Goal: Task Accomplishment & Management: Use online tool/utility

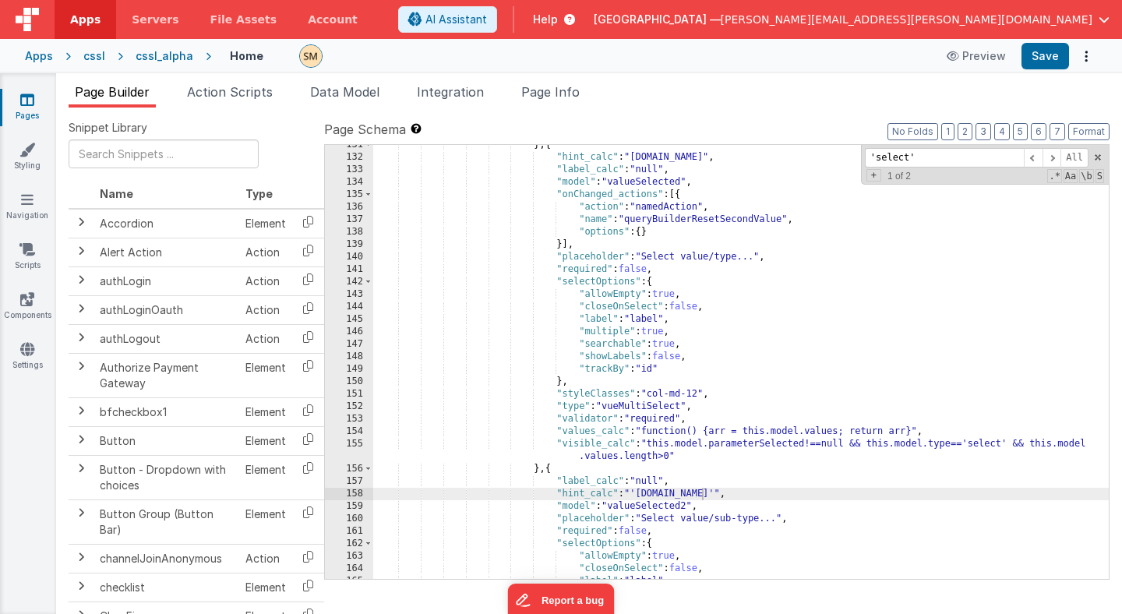
scroll to position [1652, 0]
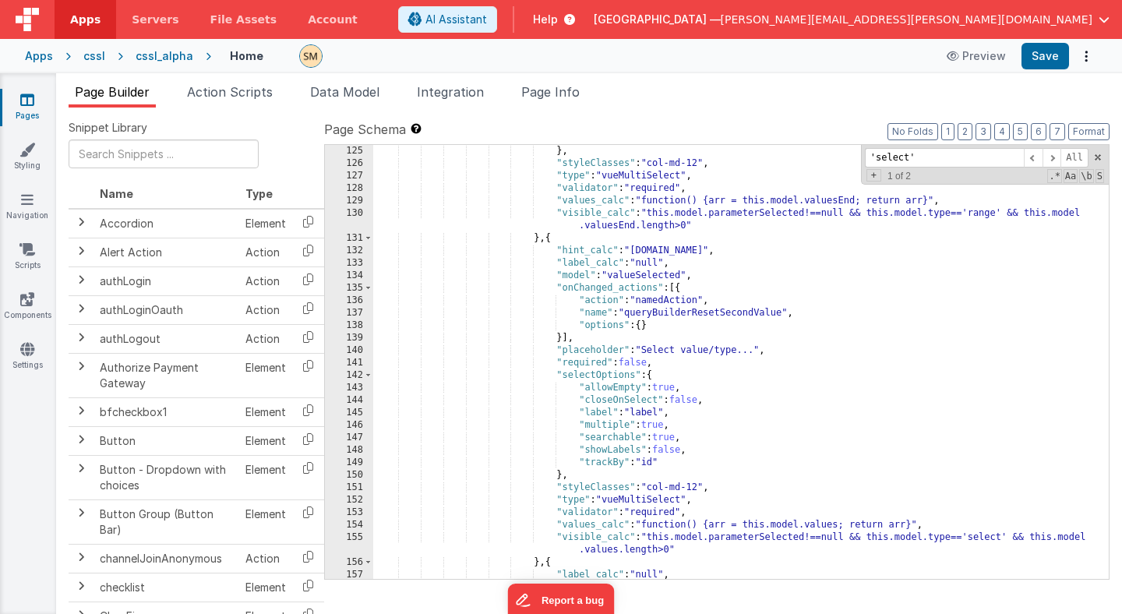
click at [693, 319] on div "} , "styleClasses" : "col-md-12" , "type" : "vueMultiSelect" , "validator" : "r…" at bounding box center [740, 374] width 735 height 459
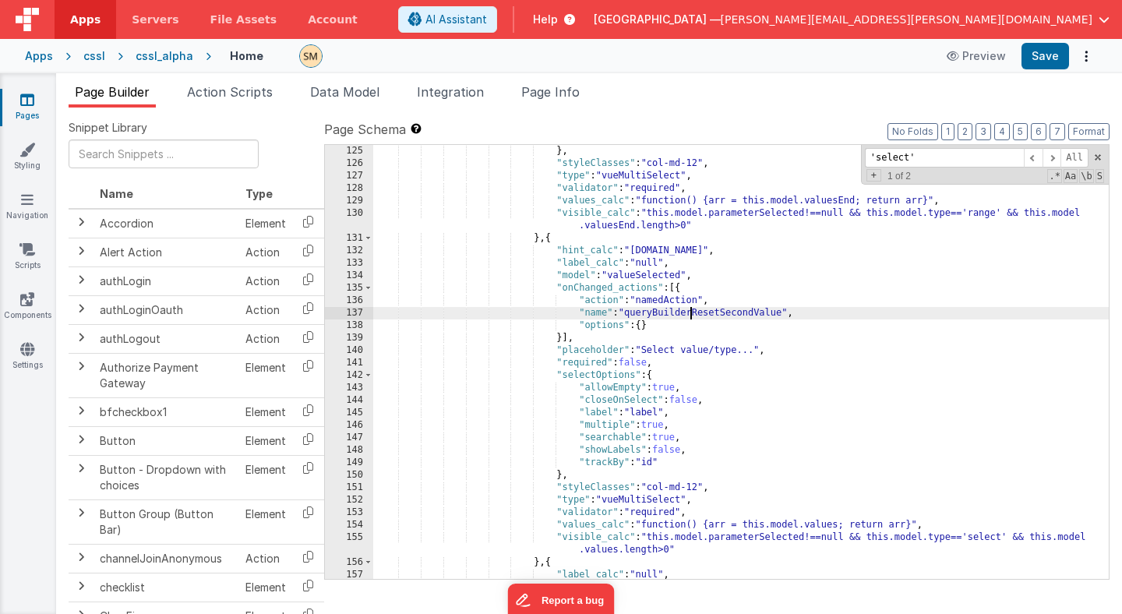
click at [693, 319] on div "} , "styleClasses" : "col-md-12" , "type" : "vueMultiSelect" , "validator" : "r…" at bounding box center [740, 374] width 735 height 459
click at [539, 96] on span "Page Info" at bounding box center [550, 92] width 58 height 16
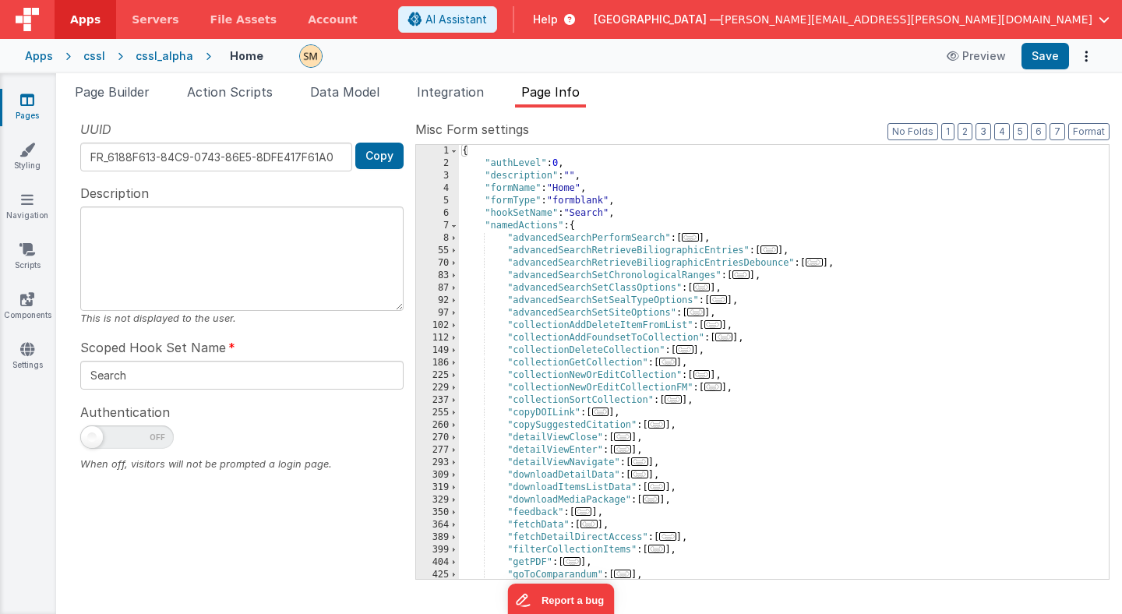
click at [520, 199] on div "{ "authLevel" : 0 , "description" : "" , "formName" : "Home" , "formType" : "fo…" at bounding box center [784, 374] width 650 height 459
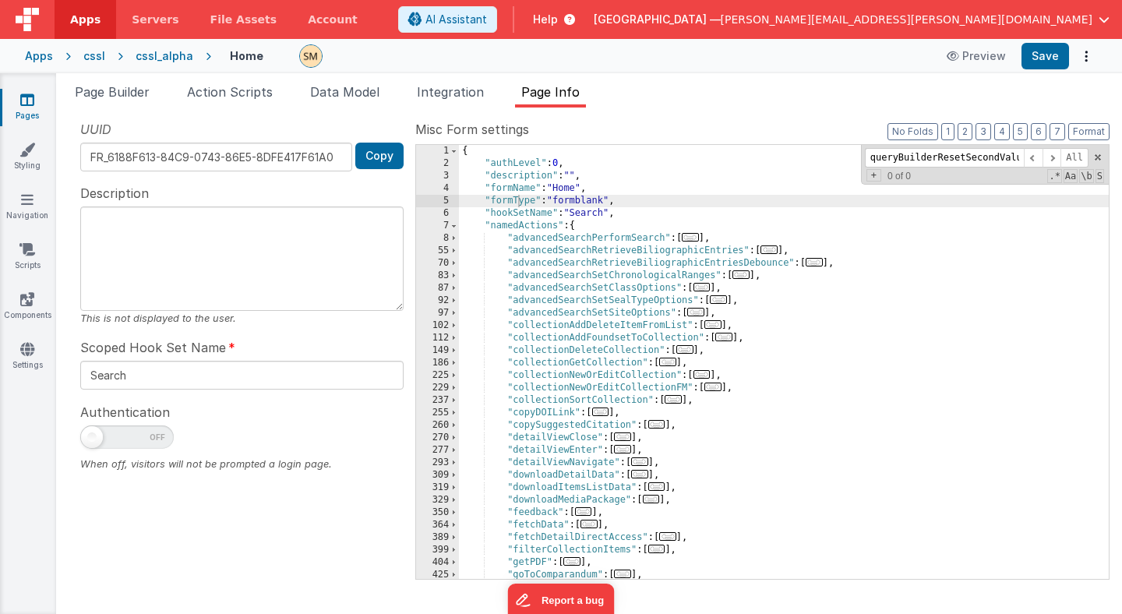
scroll to position [394, 0]
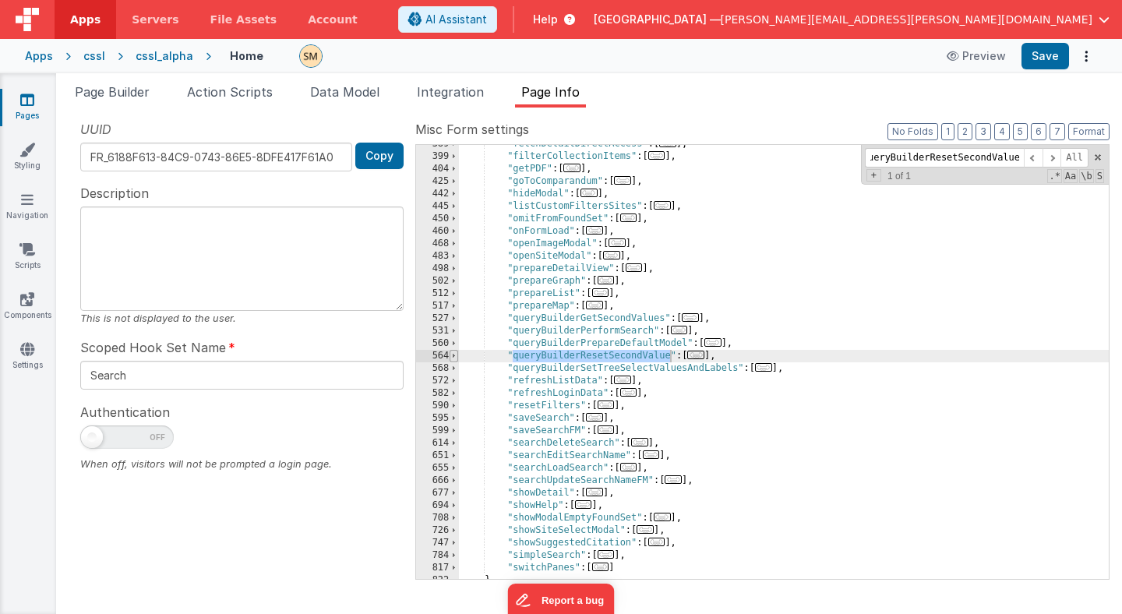
type input "queryBuilderResetSecondValue"
click at [453, 354] on span at bounding box center [454, 356] width 9 height 12
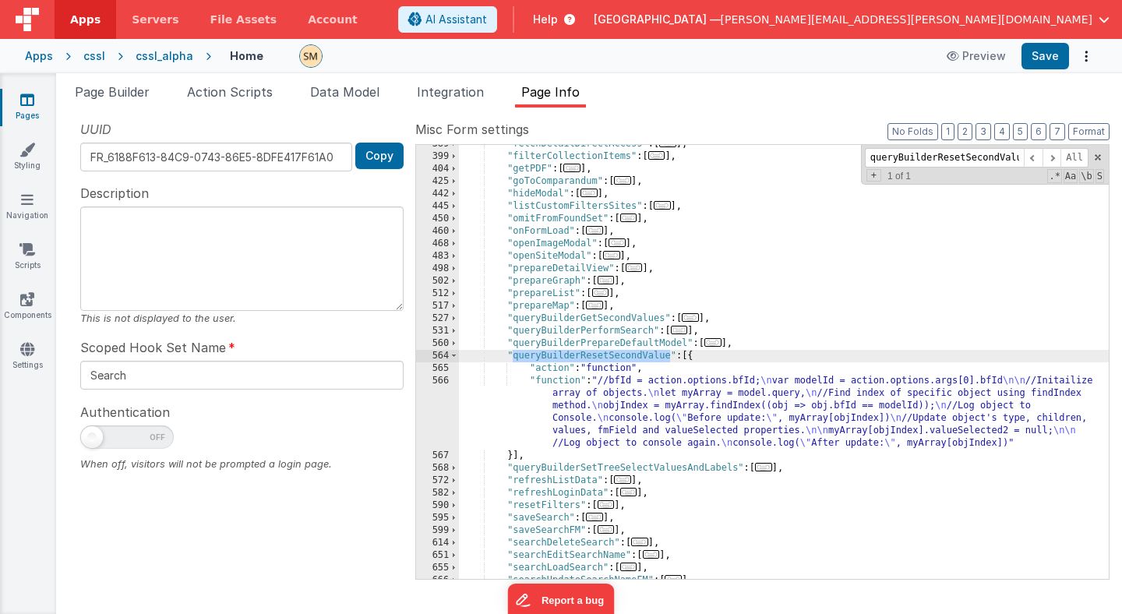
click at [683, 422] on div ""fetchDetailDirectAccess" : [ ... ] , "filterCollectionItems" : [ ... ] , "getP…" at bounding box center [784, 367] width 650 height 459
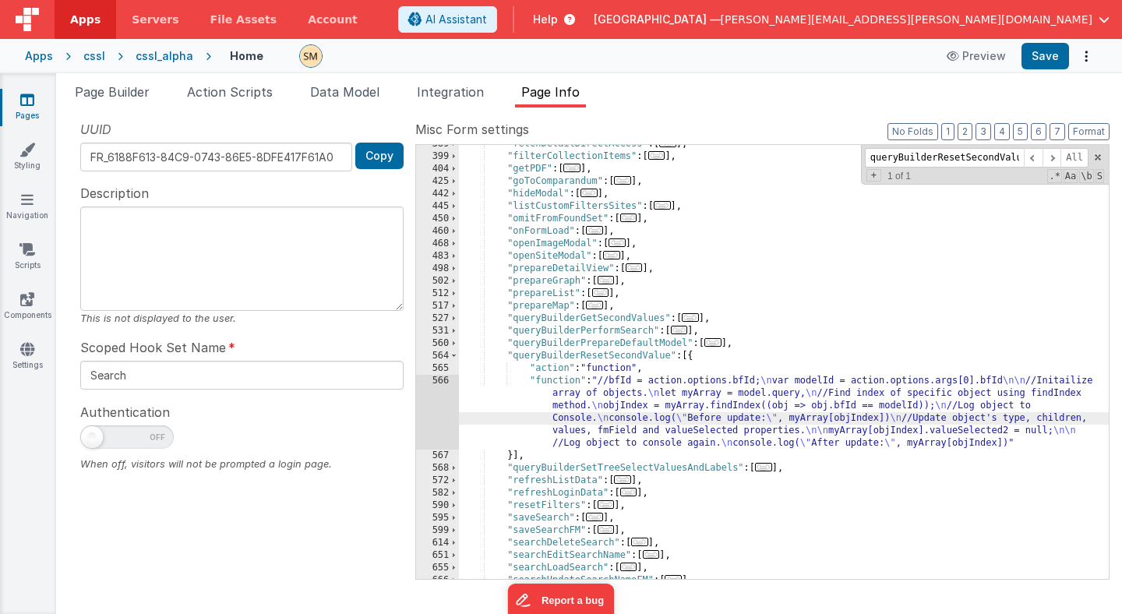
click at [435, 406] on div "566" at bounding box center [437, 412] width 43 height 75
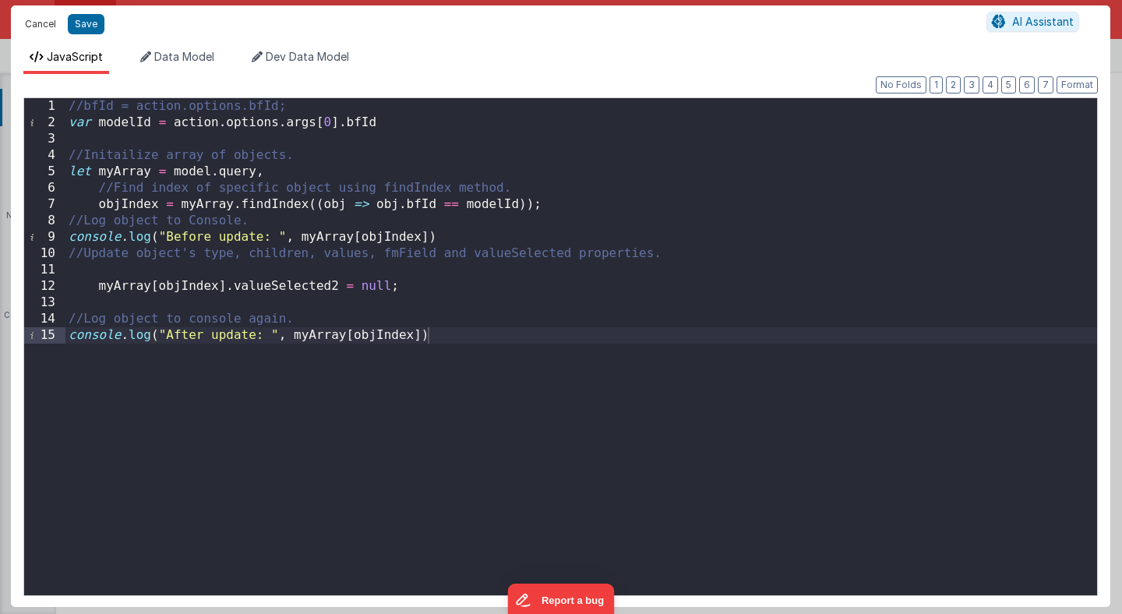
click at [47, 23] on button "Cancel" at bounding box center [40, 24] width 47 height 22
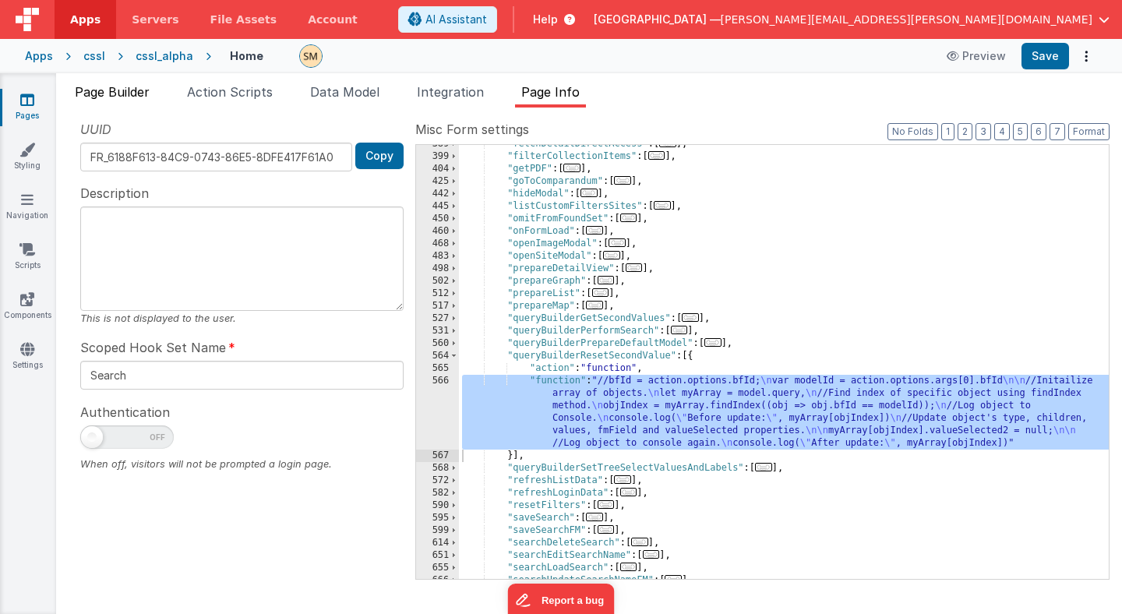
click at [108, 95] on span "Page Builder" at bounding box center [112, 92] width 75 height 16
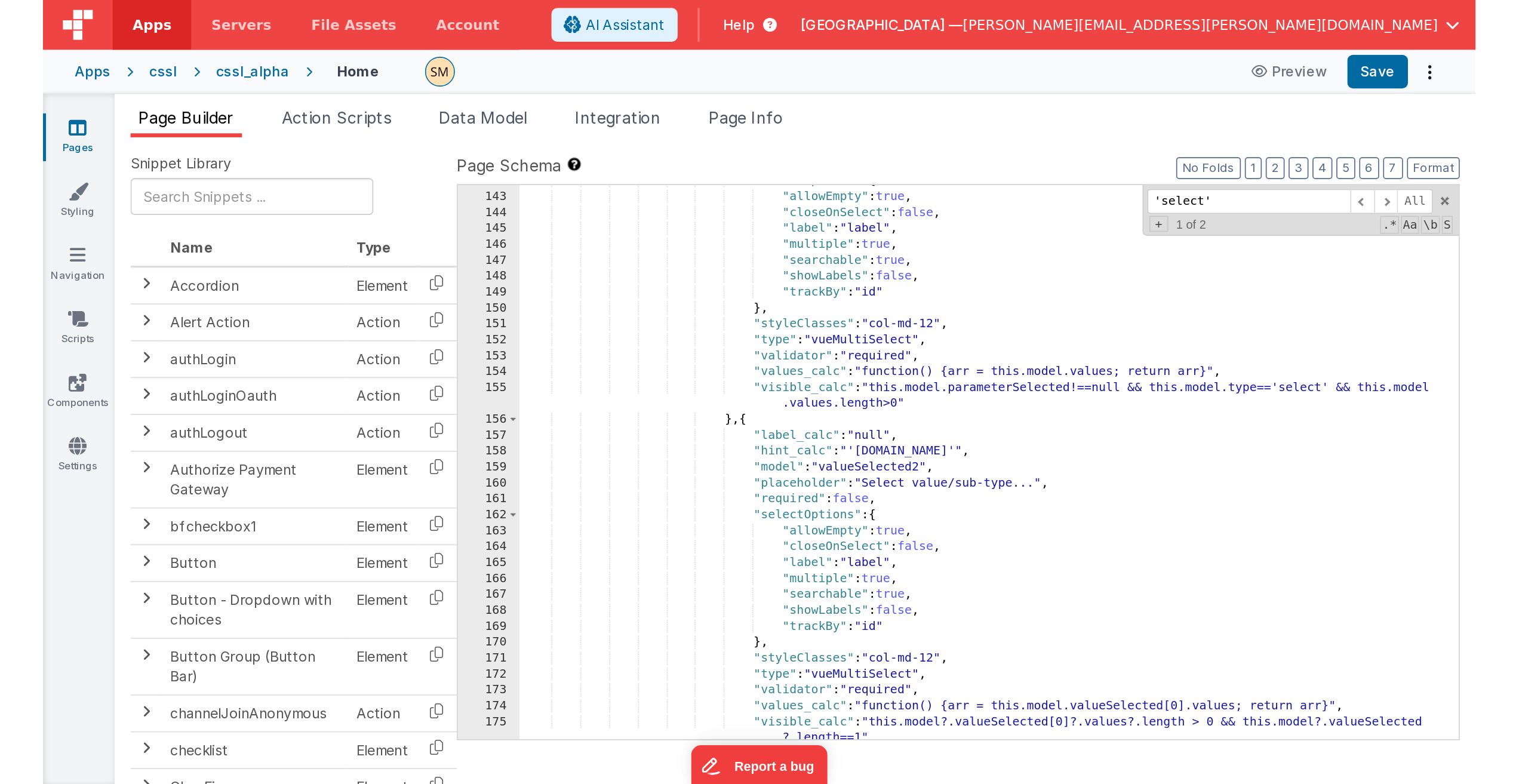
scroll to position [1437, 0]
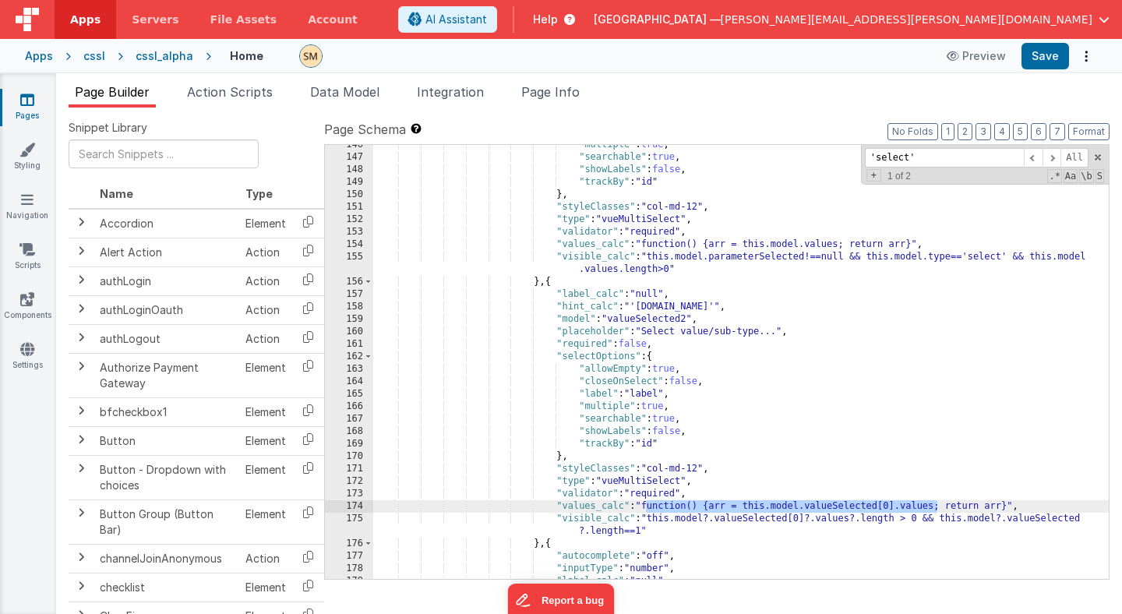
drag, startPoint x: 936, startPoint y: 506, endPoint x: 647, endPoint y: 506, distance: 289.0
click at [647, 506] on div ""multiple" : true , "searchable" : true , "showLabels" : false , "trackBy" : "i…" at bounding box center [740, 368] width 735 height 459
click at [749, 505] on div ""multiple" : true , "searchable" : true , "showLabels" : false , "trackBy" : "i…" at bounding box center [740, 368] width 735 height 459
drag, startPoint x: 746, startPoint y: 507, endPoint x: 936, endPoint y: 507, distance: 190.1
click at [936, 507] on div ""multiple" : true , "searchable" : true , "showLabels" : false , "trackBy" : "i…" at bounding box center [740, 368] width 735 height 459
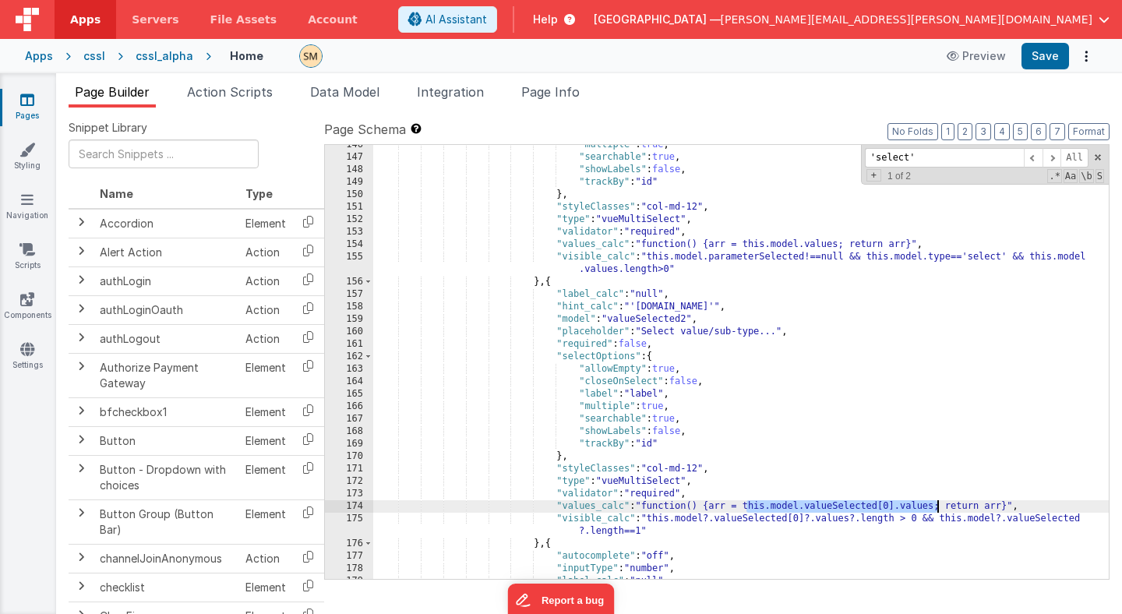
click at [700, 305] on div ""multiple" : true , "searchable" : true , "showLabels" : false , "trackBy" : "i…" at bounding box center [740, 368] width 735 height 459
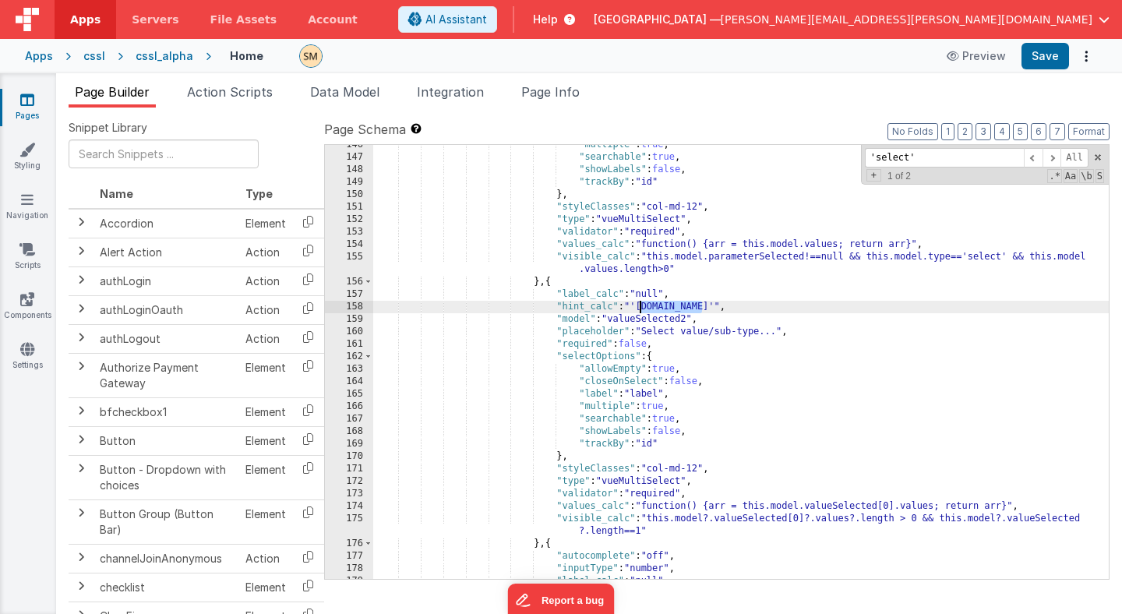
drag, startPoint x: 700, startPoint y: 305, endPoint x: 640, endPoint y: 309, distance: 60.1
click at [640, 309] on div ""multiple" : true , "searchable" : true , "showLabels" : false , "trackBy" : "i…" at bounding box center [740, 368] width 735 height 459
drag, startPoint x: 635, startPoint y: 305, endPoint x: 700, endPoint y: 304, distance: 65.5
click at [700, 304] on div ""multiple" : true , "searchable" : true , "showLabels" : false , "trackBy" : "i…" at bounding box center [740, 368] width 735 height 459
click at [813, 309] on div ""multiple" : true , "searchable" : true , "showLabels" : false , "trackBy" : "i…" at bounding box center [740, 368] width 735 height 459
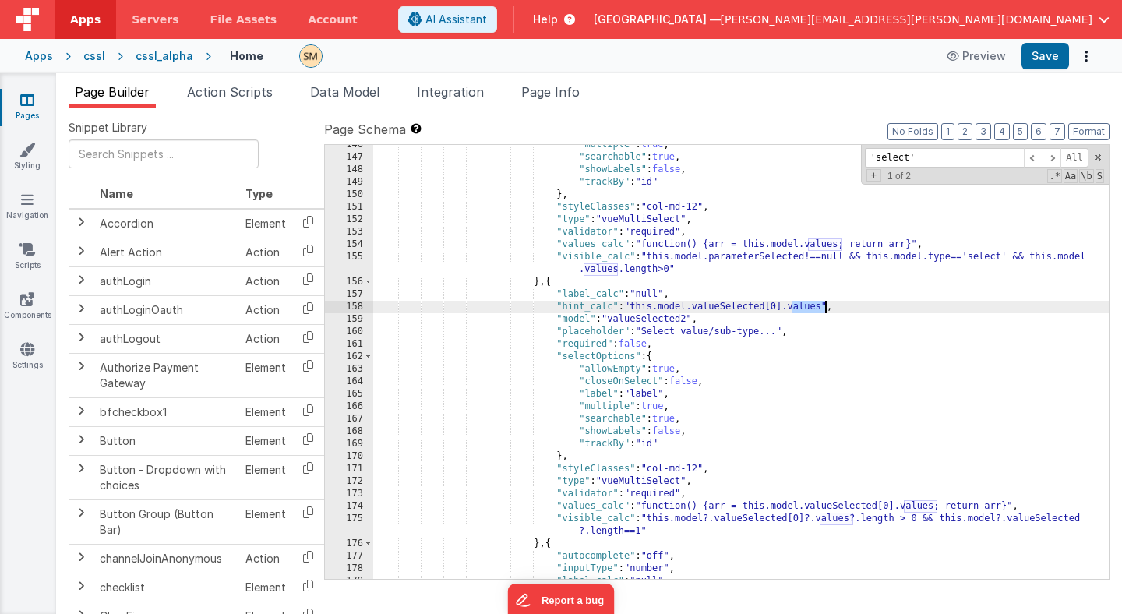
click at [813, 309] on div ""multiple" : true , "searchable" : true , "showLabels" : false , "trackBy" : "i…" at bounding box center [740, 368] width 735 height 459
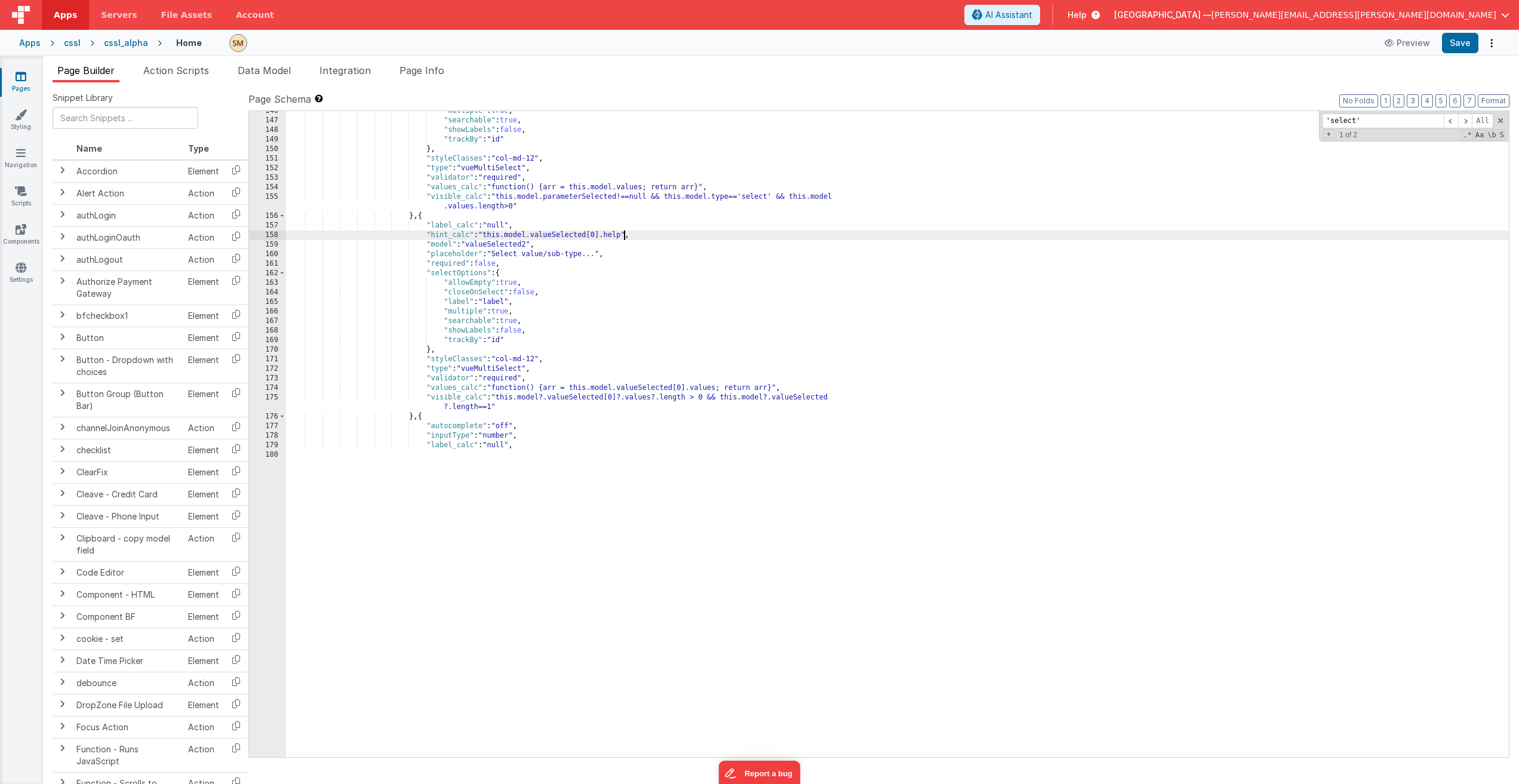
scroll to position [1524, 0]
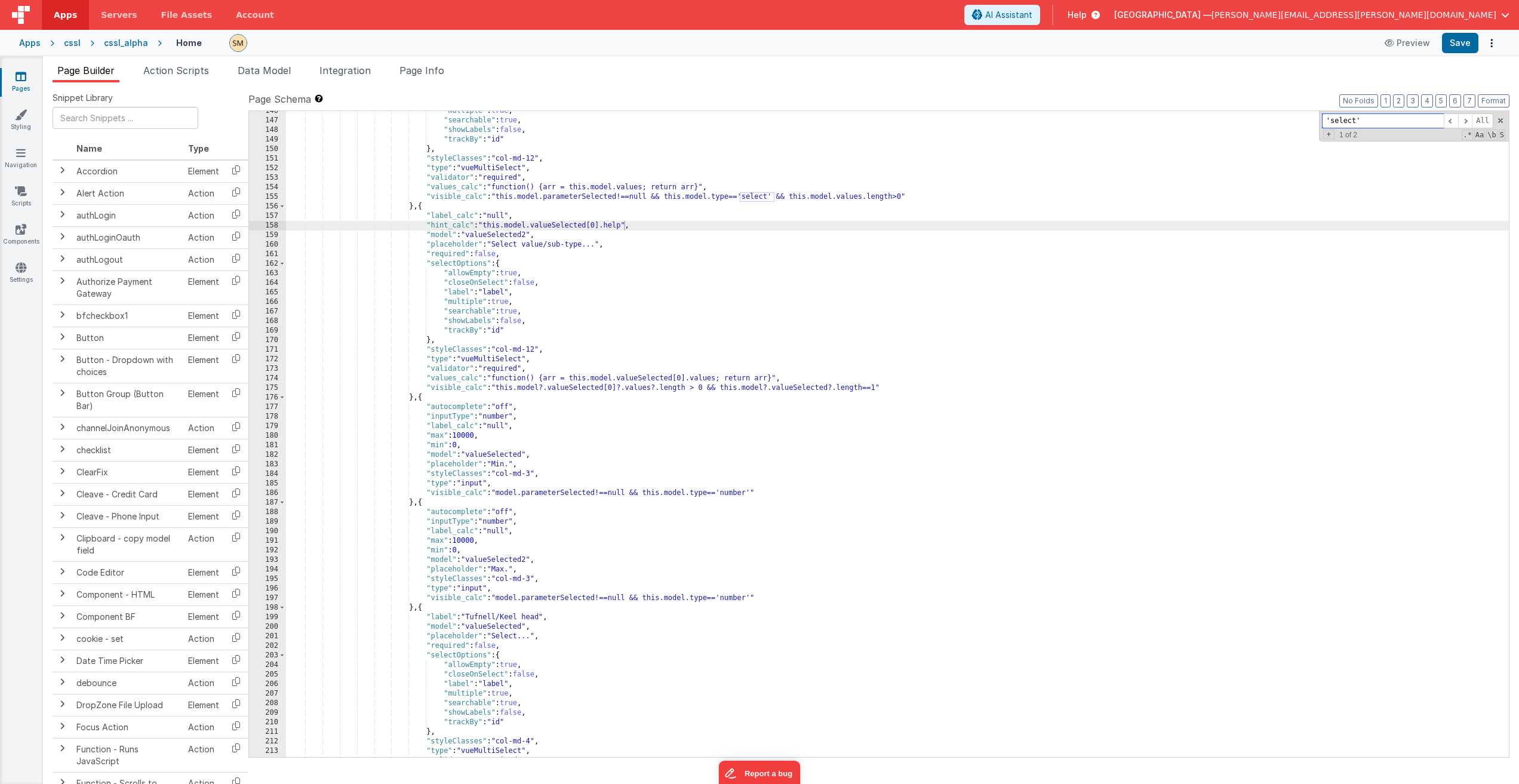
click at [859, 117] on input "'select'" at bounding box center [1383, 120] width 122 height 15
type input "'model.help'"
click at [859, 43] on button "Save" at bounding box center [1460, 43] width 37 height 20
click at [613, 244] on div ""multiple" : true , "searchable" : true , "showLabels" : false , "trackBy" : "i…" at bounding box center [897, 439] width 1223 height 665
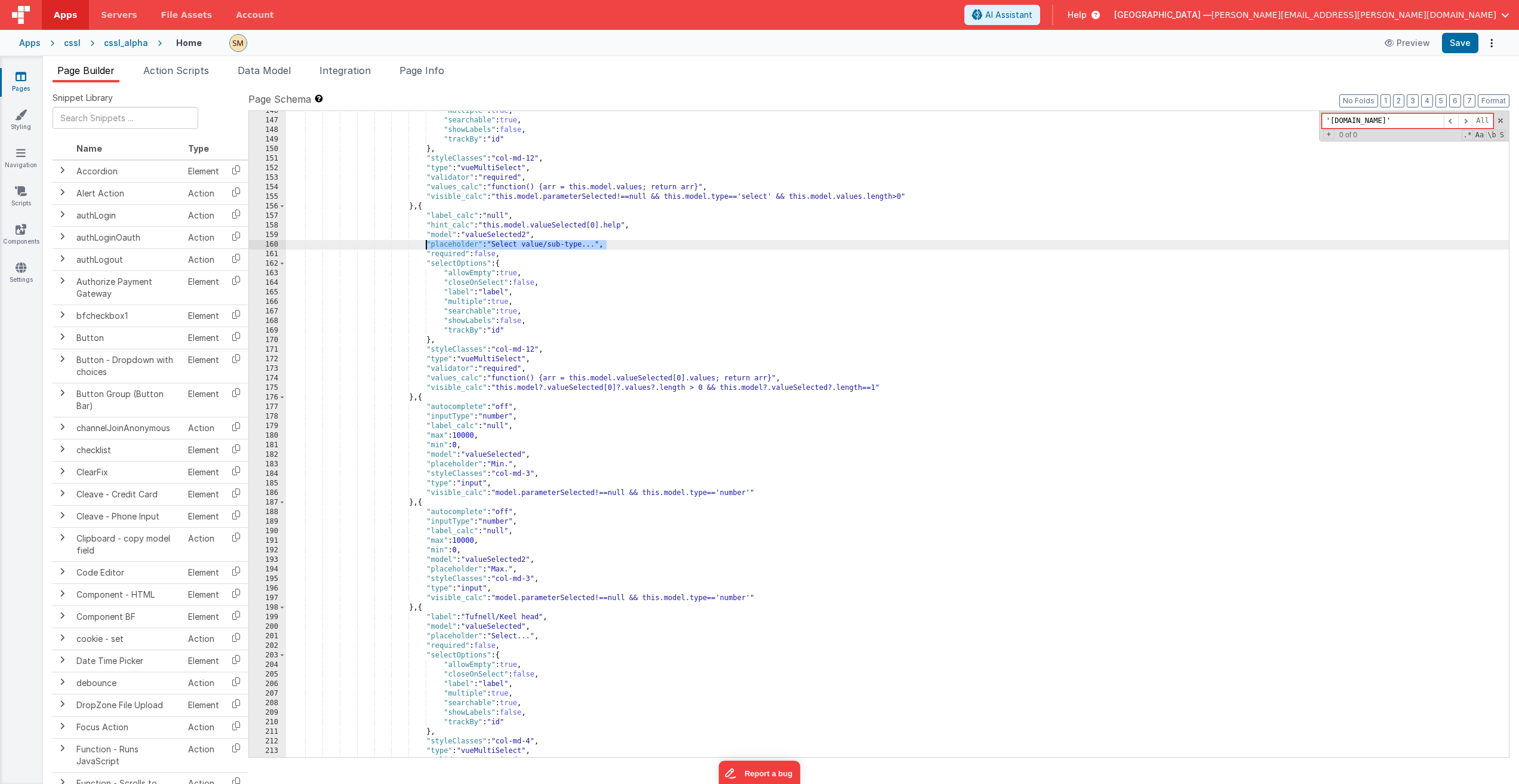
drag, startPoint x: 613, startPoint y: 244, endPoint x: 425, endPoint y: 242, distance: 188.0
click at [425, 242] on div ""multiple" : true , "searchable" : true , "showLabels" : false , "trackBy" : "i…" at bounding box center [897, 439] width 1223 height 665
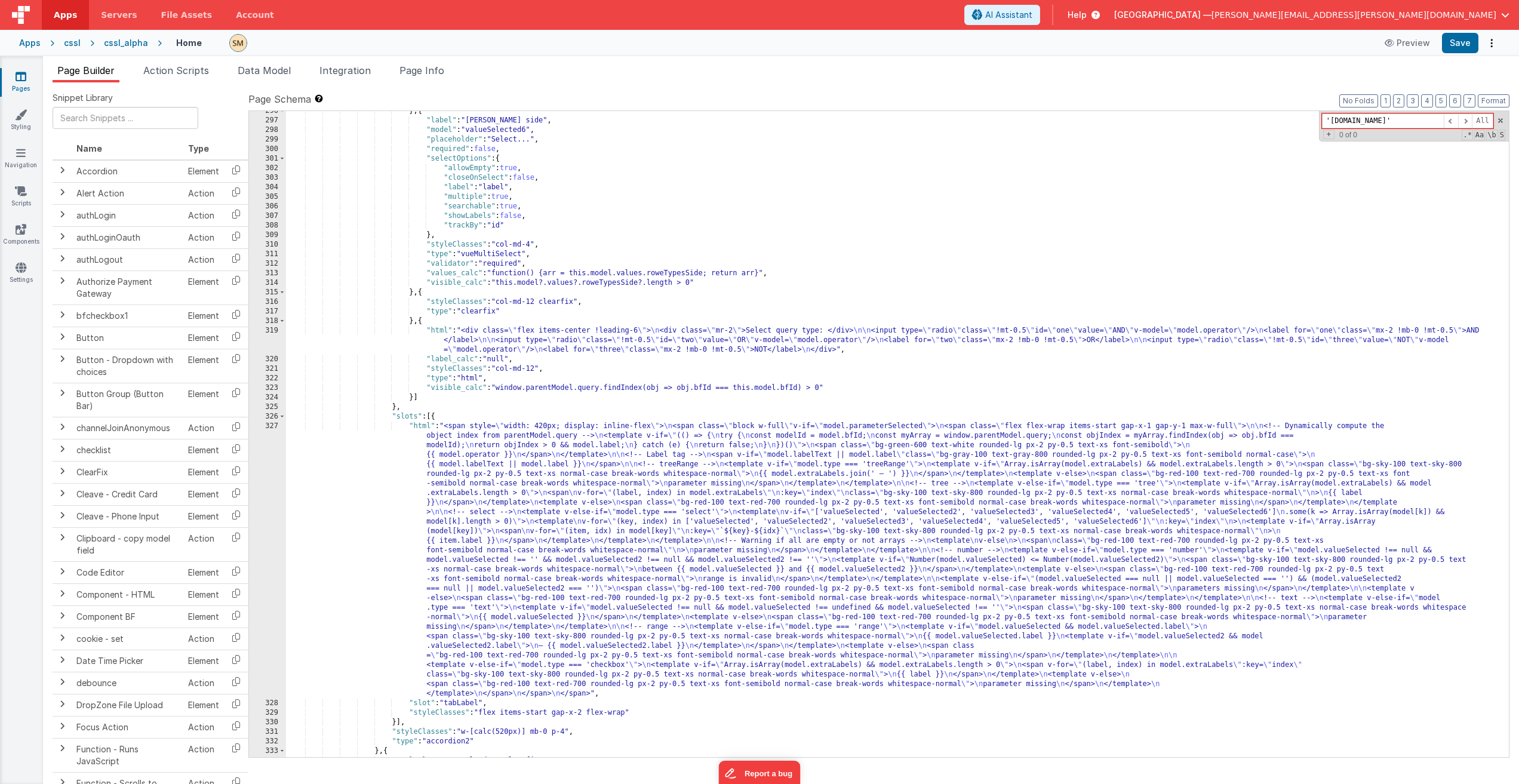
scroll to position [2921, 0]
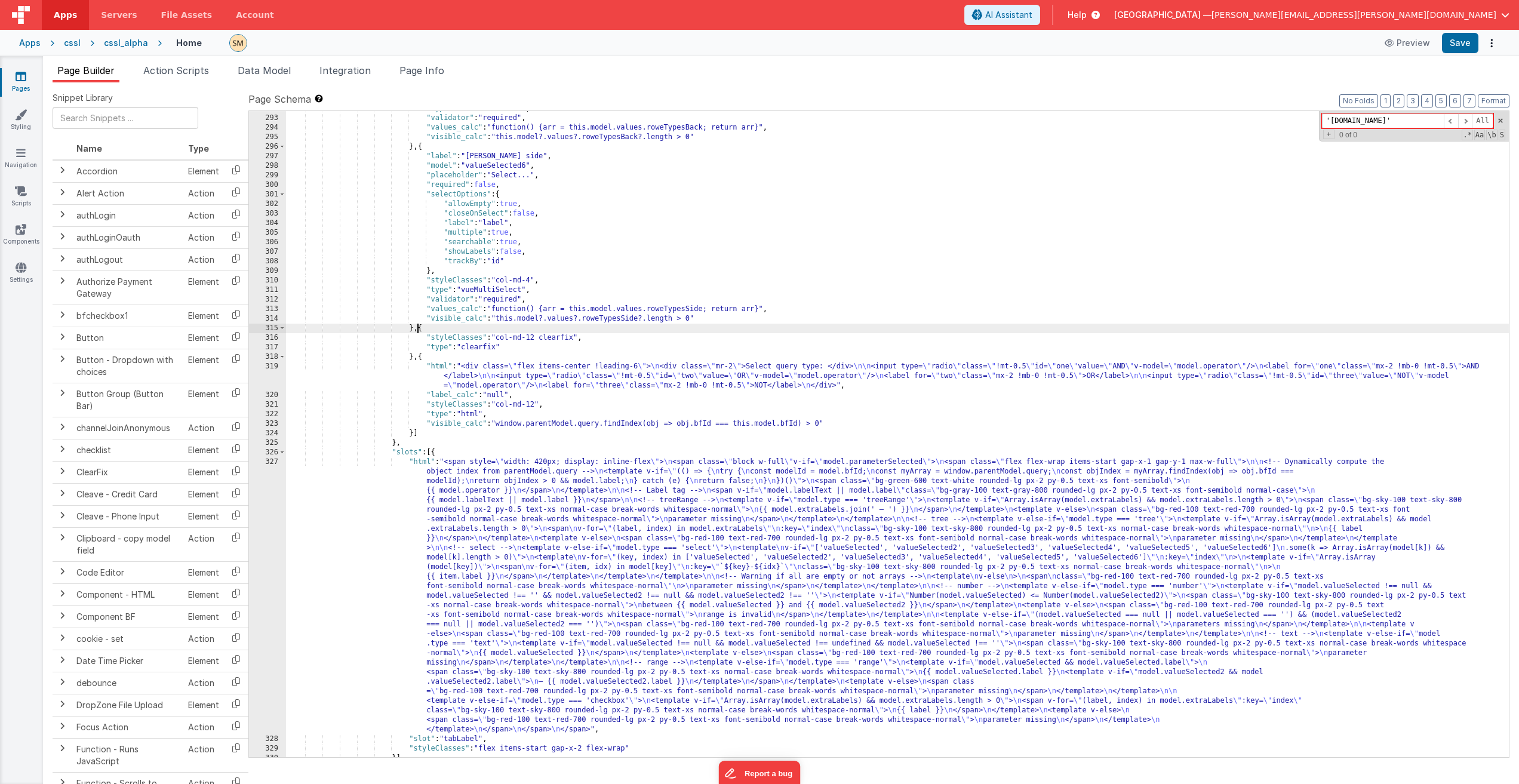
click at [418, 328] on div ""type" : "vueMultiSelect" , "validator" : "required" , "values_calc" : "functio…" at bounding box center [897, 437] width 1223 height 665
click at [83, 117] on input "text" at bounding box center [126, 117] width 146 height 22
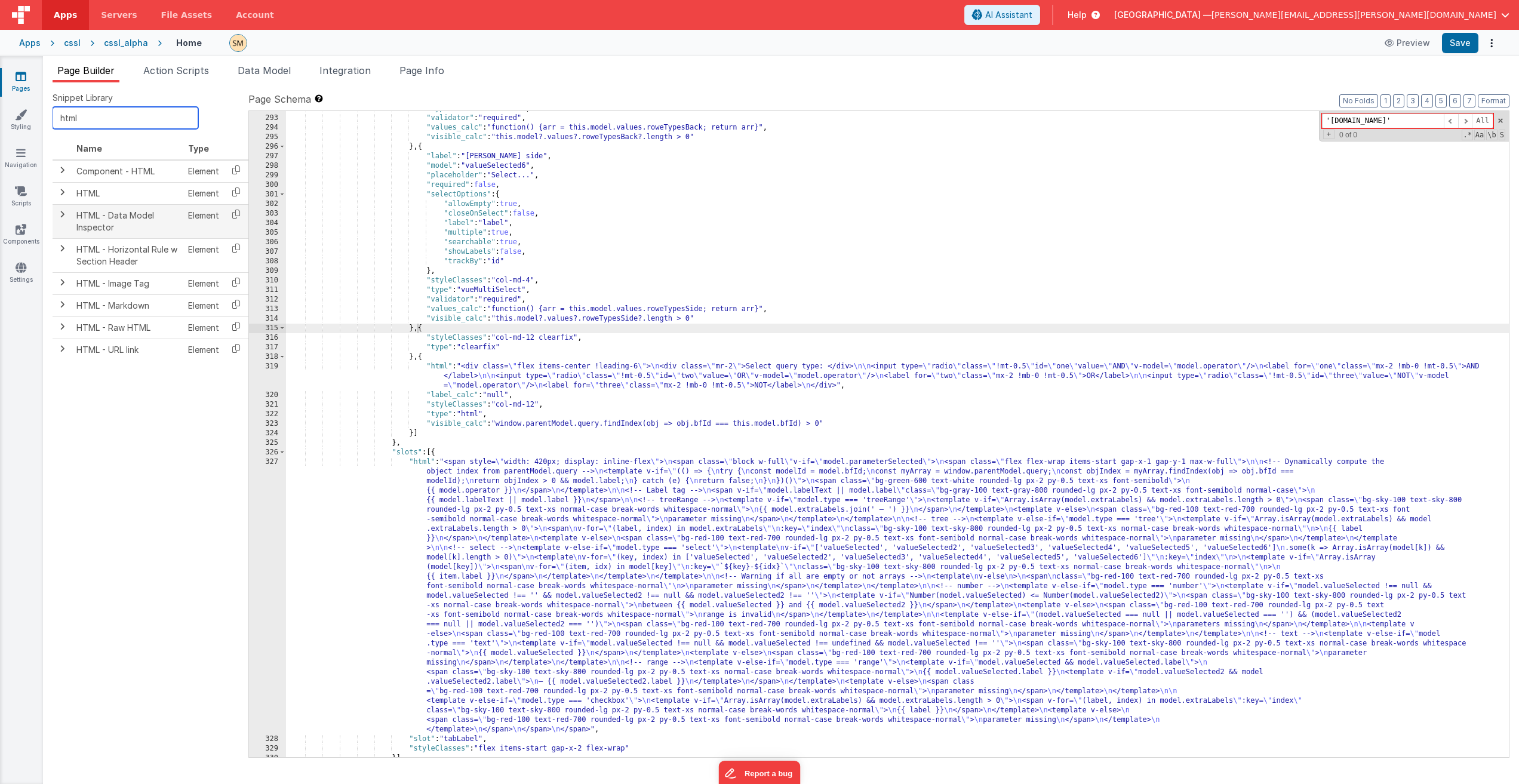
type input "html"
click at [63, 215] on span at bounding box center [62, 214] width 9 height 9
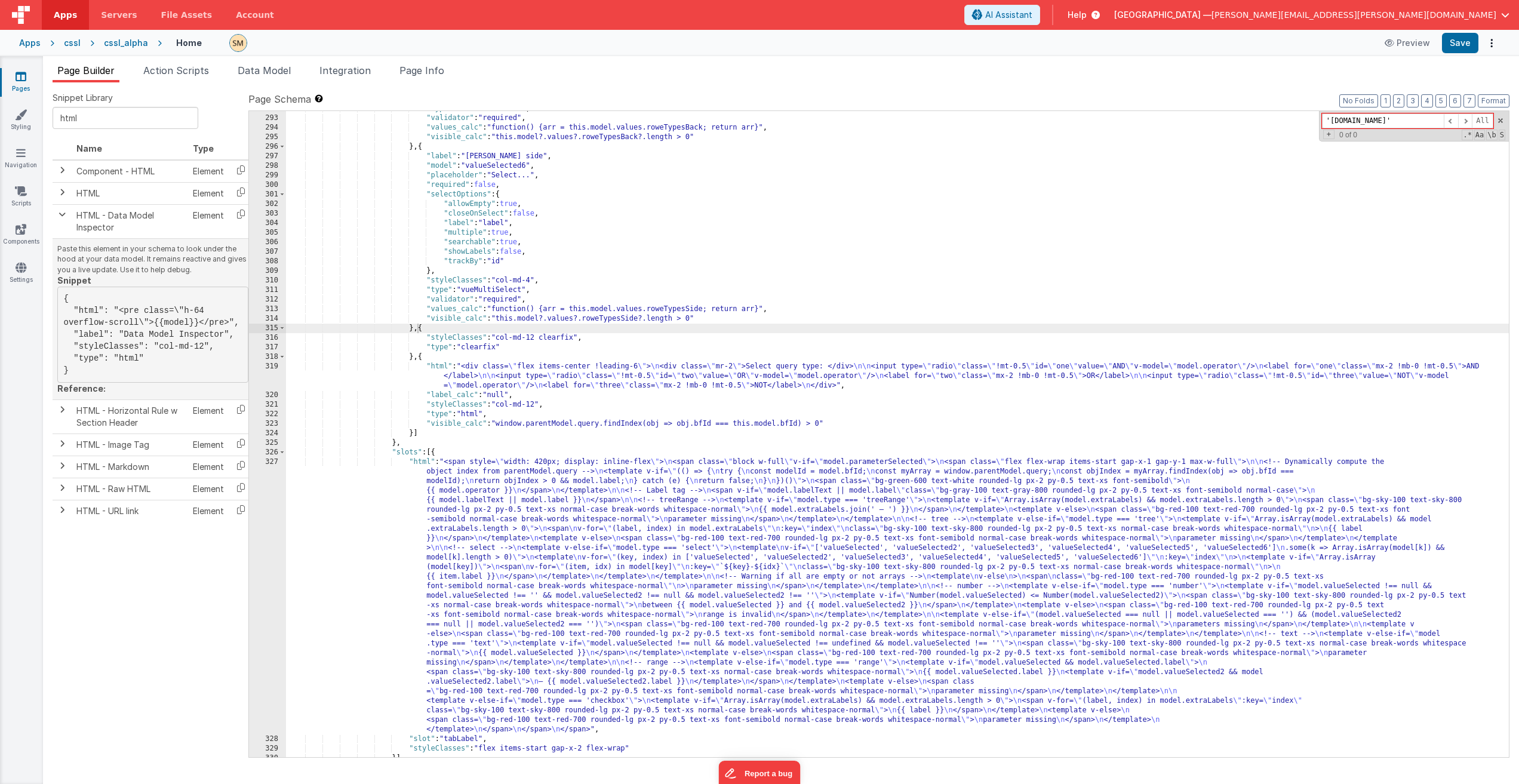
drag, startPoint x: 83, startPoint y: 298, endPoint x: 85, endPoint y: 371, distance: 73.0
click at [85, 371] on pre "{ "html": "<pre class=\"h-64 overflow-scroll\">{{model}}</pre>", "label": "Data…" at bounding box center [153, 334] width 191 height 96
copy pre "{ "html": "<pre class=\"h-64 overflow-scroll\">{{model}}</pre>", "label": "Data…"
click at [416, 330] on div ""type" : "vueMultiSelect" , "validator" : "required" , "values_calc" : "functio…" at bounding box center [897, 437] width 1223 height 665
paste textarea
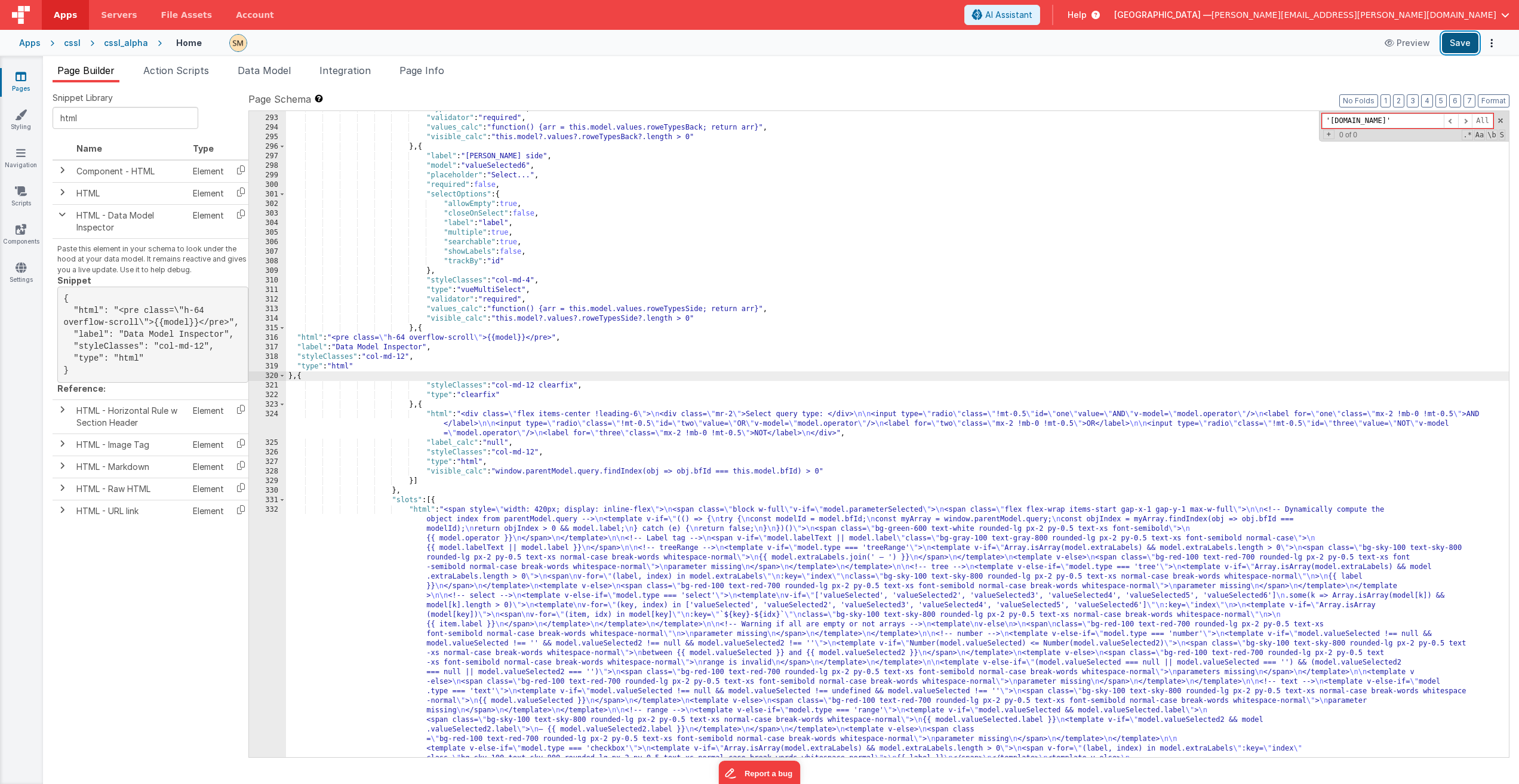
click at [859, 44] on button "Save" at bounding box center [1460, 43] width 37 height 20
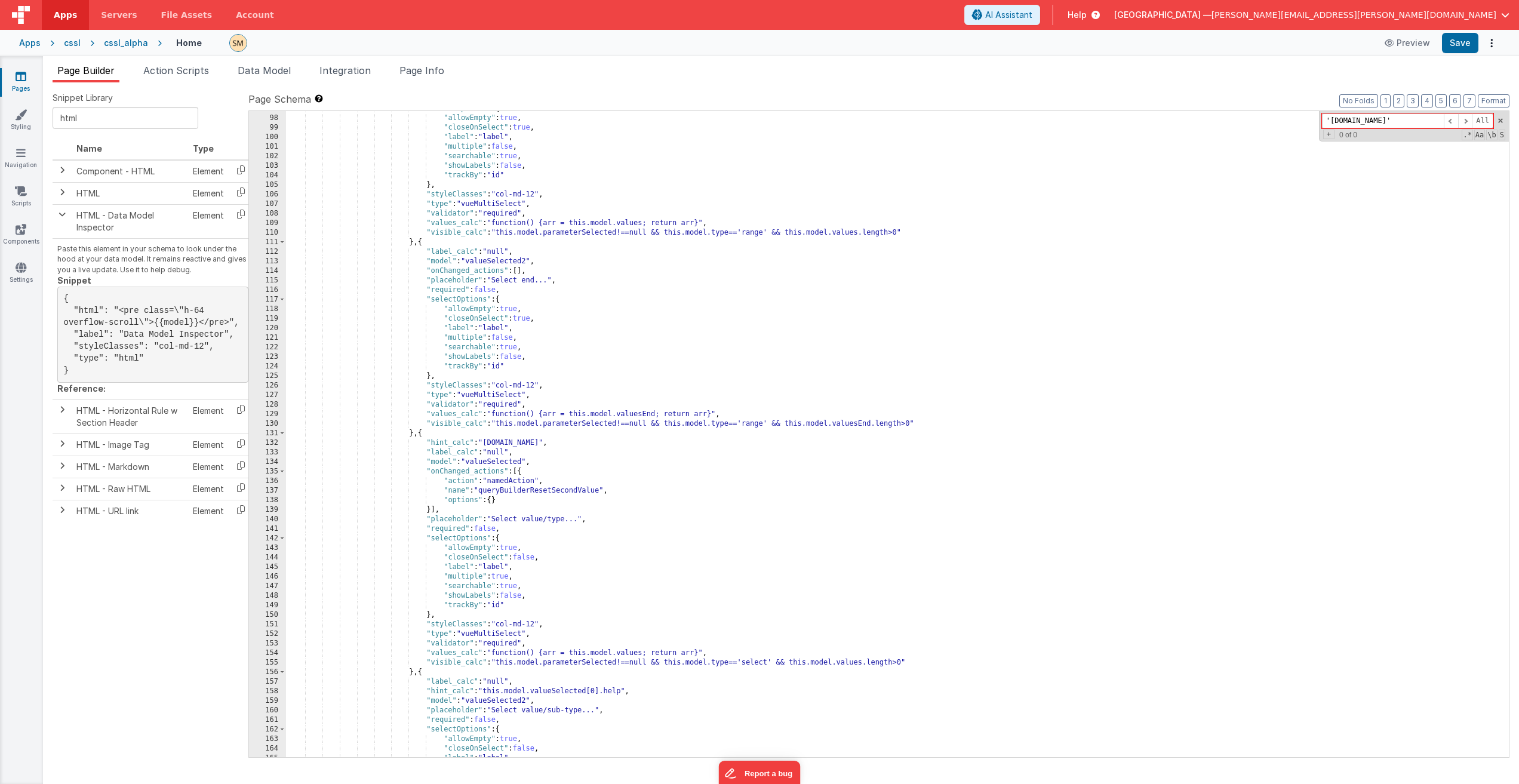
scroll to position [1094, 0]
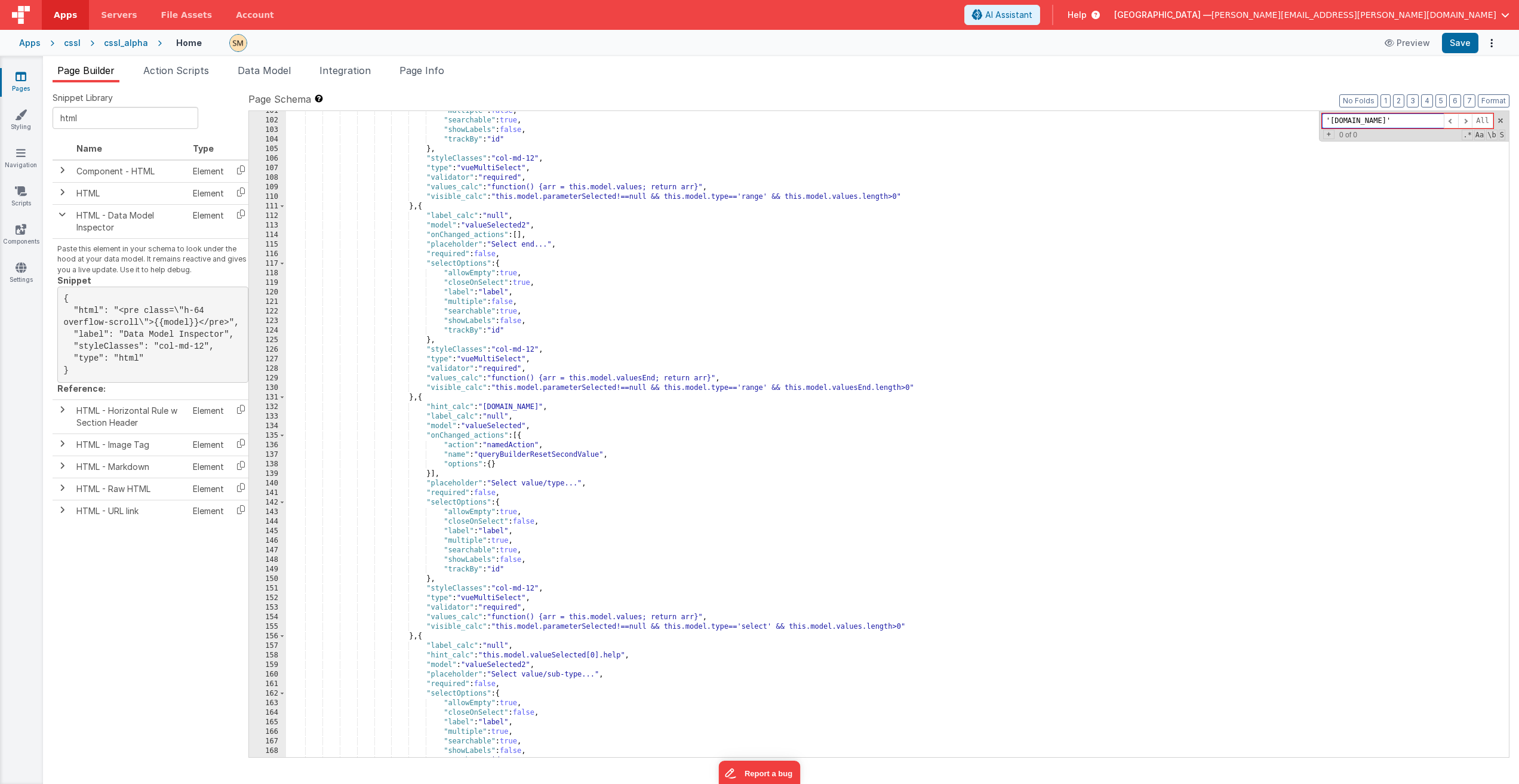
drag, startPoint x: 1403, startPoint y: 120, endPoint x: 1302, endPoint y: 120, distance: 101.0
click at [859, 120] on div ""multiple" : false , "searchable" : true , "showLabels" : false , "trackBy" : "…" at bounding box center [897, 434] width 1223 height 646
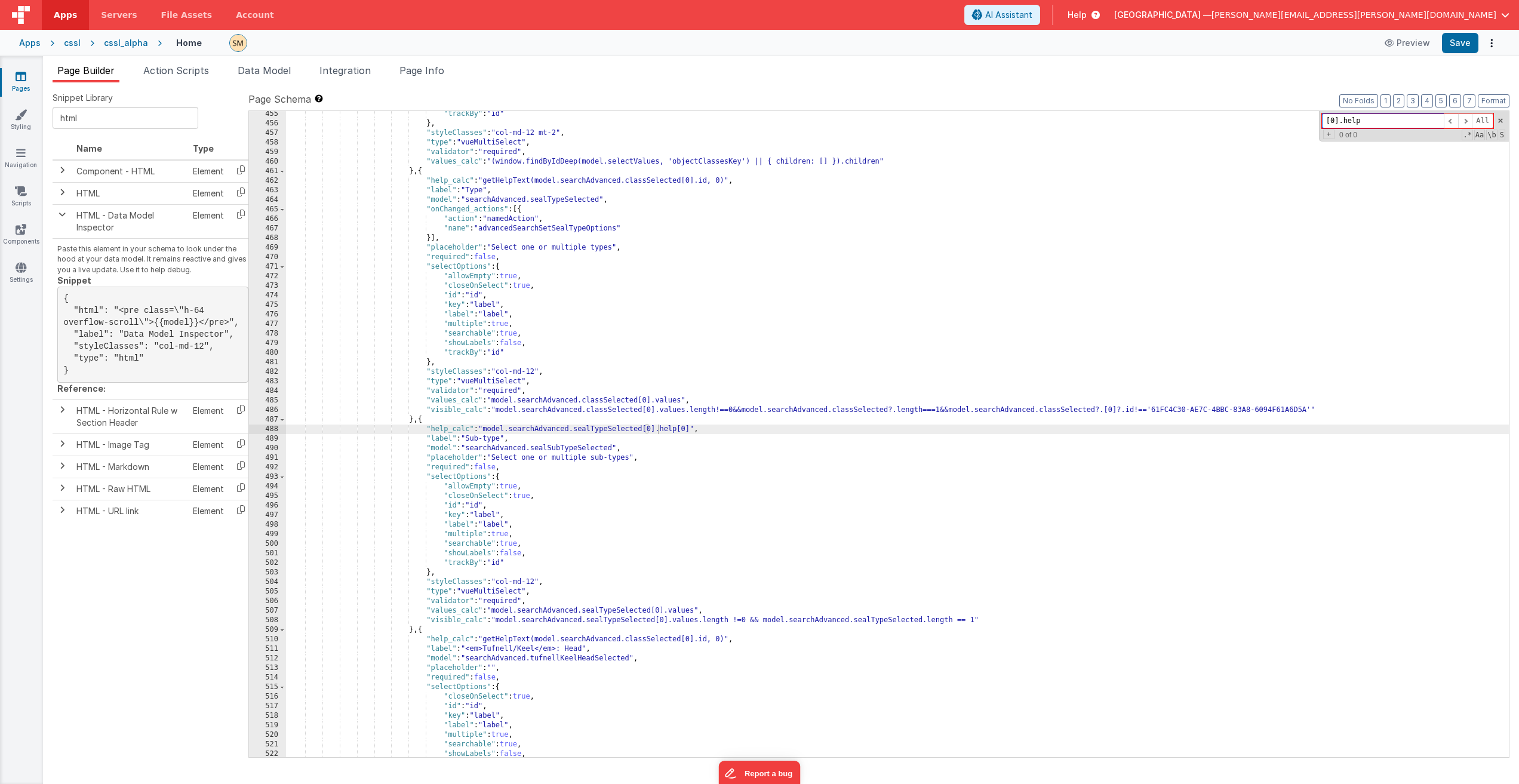
scroll to position [1310, 0]
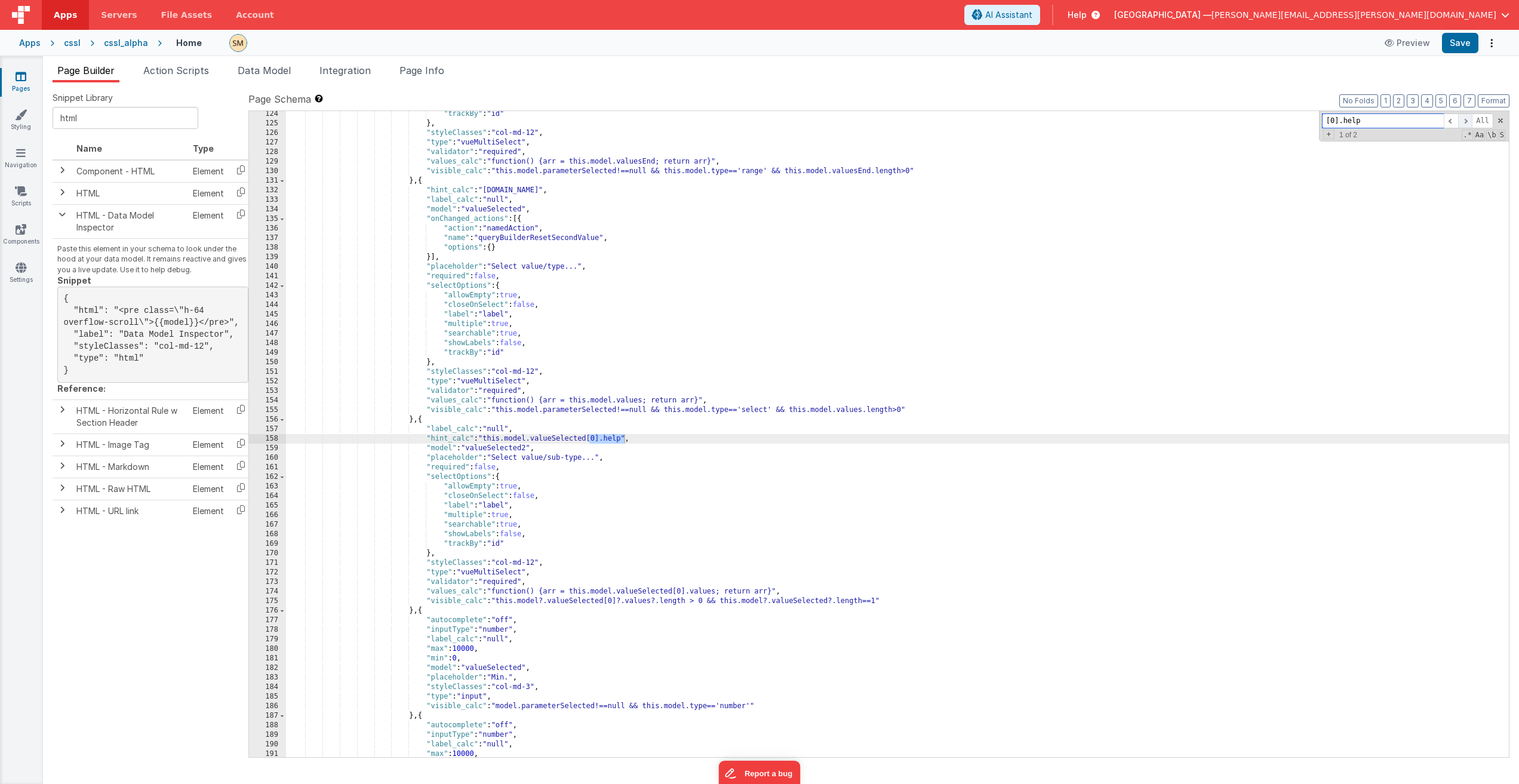
type input "[0].help"
click at [859, 119] on span at bounding box center [1465, 120] width 15 height 15
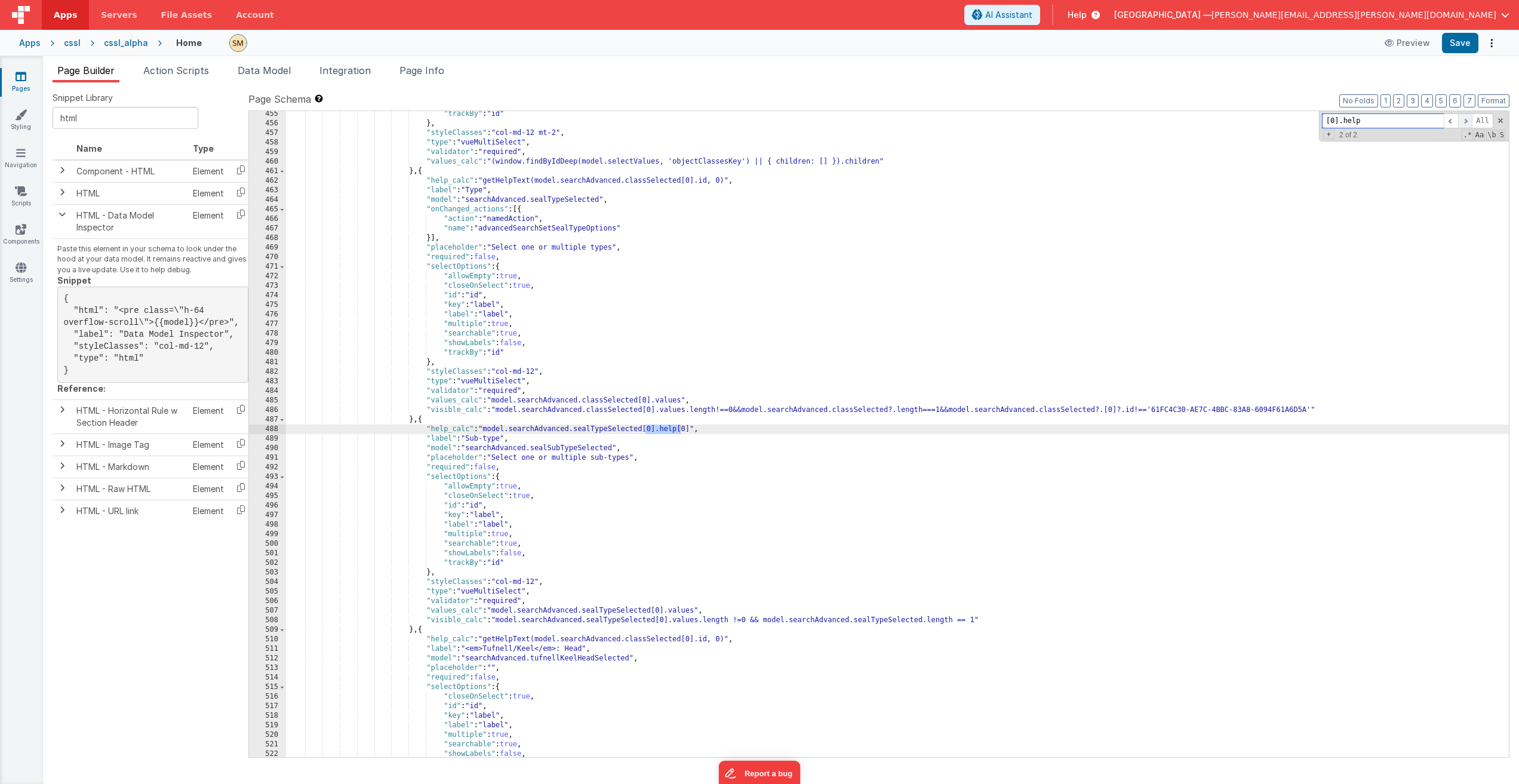
click at [859, 121] on span at bounding box center [1465, 120] width 15 height 15
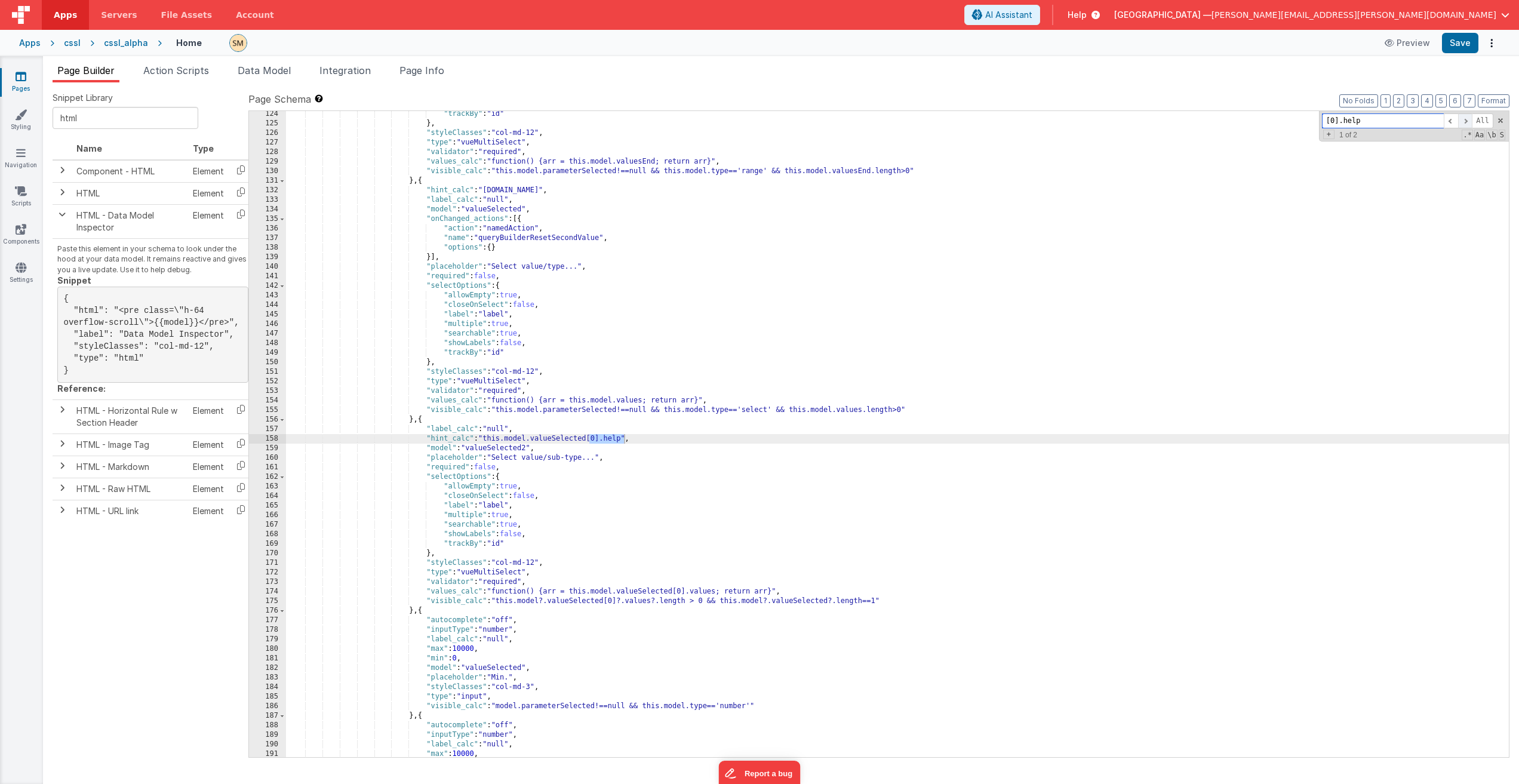
scroll to position [1310, 0]
click at [623, 442] on div ""trackBy" : "id" } , "styleClasses" : "col-md-12" , "type" : "vueMultiSelect" ,…" at bounding box center [897, 442] width 1223 height 665
drag, startPoint x: 624, startPoint y: 440, endPoint x: 485, endPoint y: 438, distance: 139.0
click at [485, 438] on div ""trackBy" : "id" } , "styleClasses" : "col-md-12" , "type" : "vueMultiSelect" ,…" at bounding box center [897, 442] width 1223 height 665
click at [623, 439] on div ""trackBy" : "id" } , "styleClasses" : "col-md-12" , "type" : "vueMultiSelect" ,…" at bounding box center [897, 442] width 1223 height 665
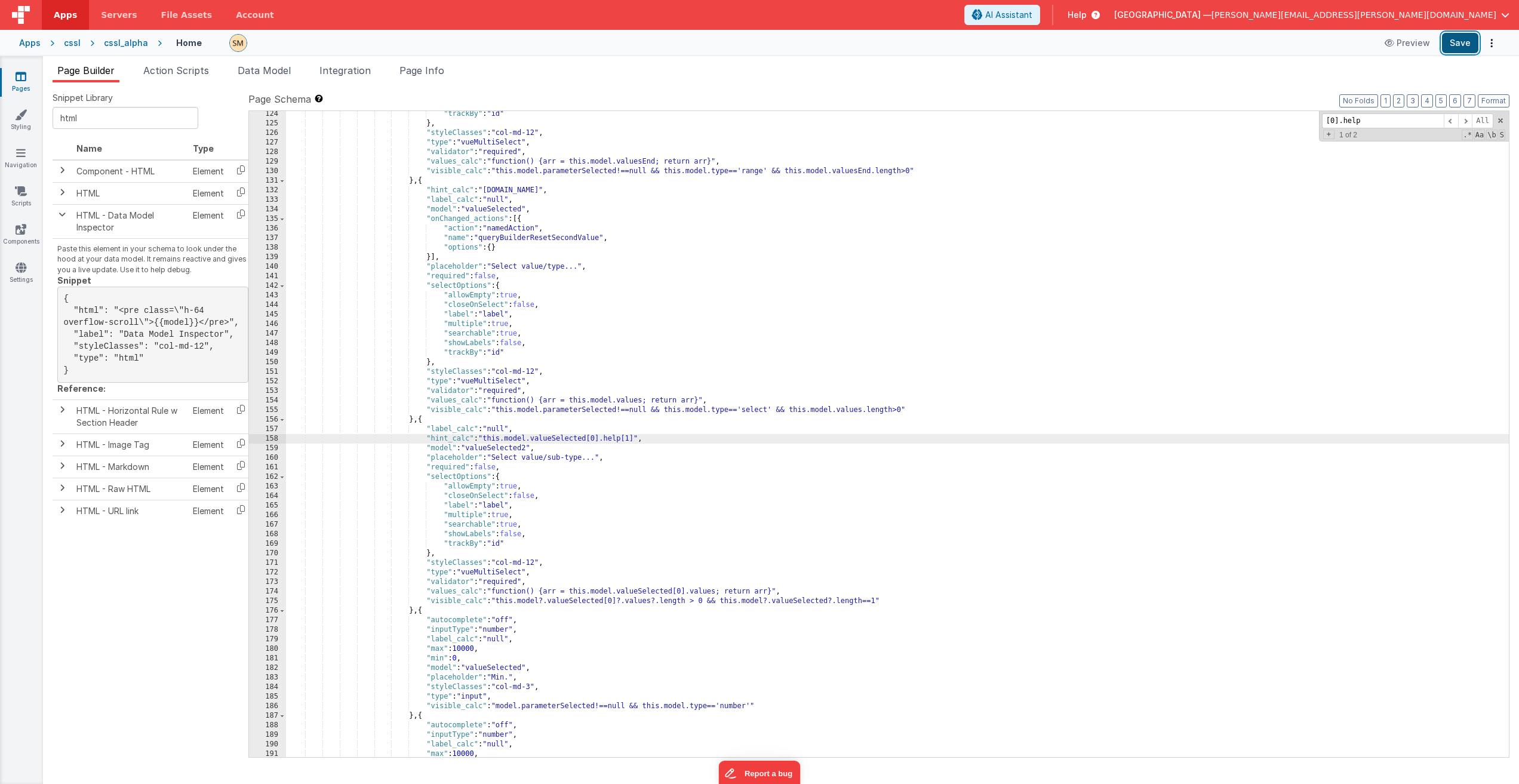
click at [859, 42] on button "Save" at bounding box center [1460, 43] width 37 height 20
click at [500, 438] on div ""trackBy" : "id" } , "styleClasses" : "col-md-12" , "type" : "vueMultiSelect" ,…" at bounding box center [897, 442] width 1223 height 665
click at [633, 440] on div ""trackBy" : "id" } , "styleClasses" : "col-md-12" , "type" : "vueMultiSelect" ,…" at bounding box center [897, 442] width 1223 height 665
click at [635, 439] on div ""trackBy" : "id" } , "styleClasses" : "col-md-12" , "type" : "vueMultiSelect" ,…" at bounding box center [897, 442] width 1223 height 665
drag, startPoint x: 635, startPoint y: 439, endPoint x: 484, endPoint y: 440, distance: 151.0
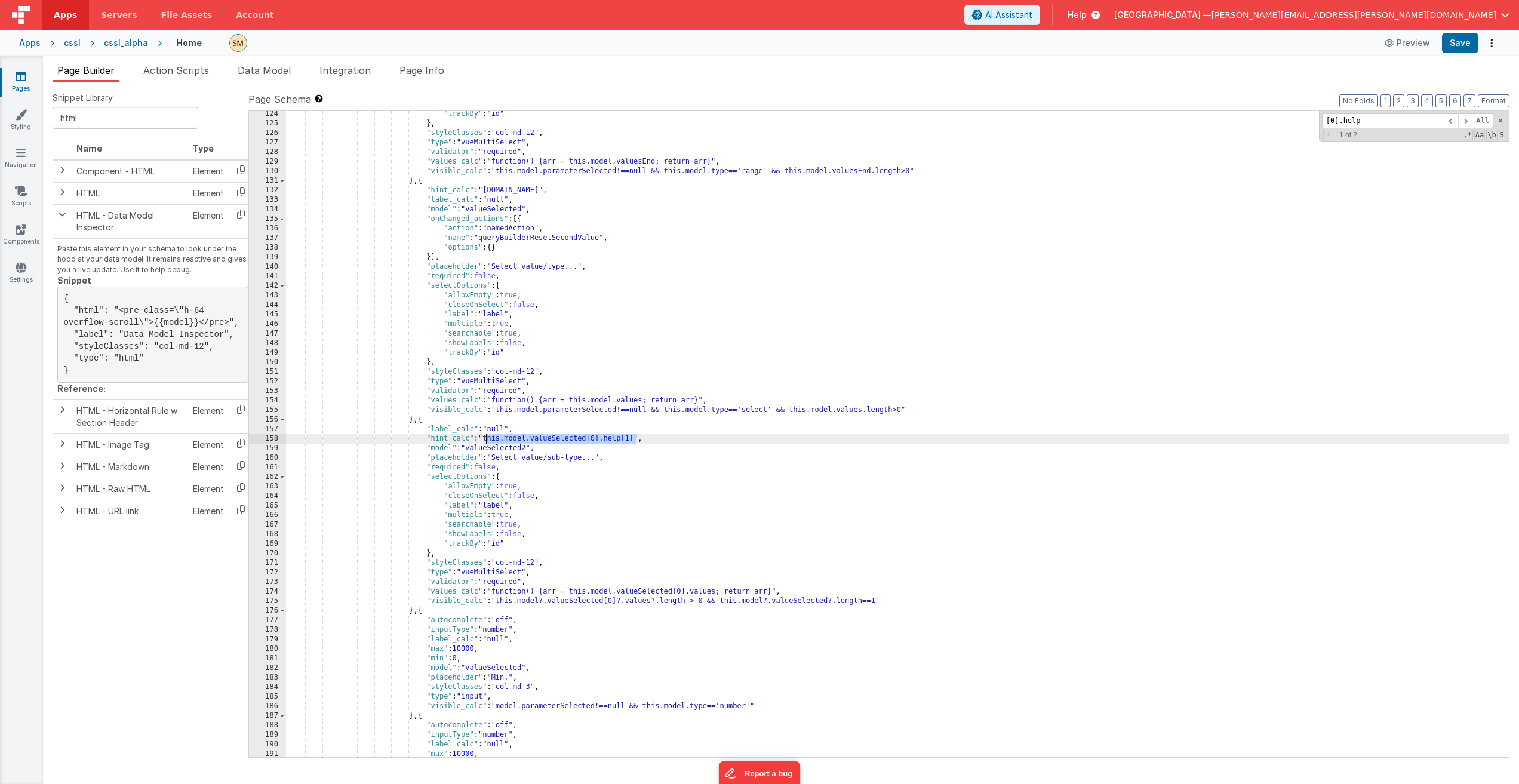
click at [484, 440] on div ""trackBy" : "id" } , "styleClasses" : "col-md-12" , "type" : "vueMultiSelect" ,…" at bounding box center [897, 442] width 1223 height 665
click at [859, 48] on button "Save" at bounding box center [1460, 43] width 37 height 20
click at [661, 444] on div ""trackBy" : "id" } , "styleClasses" : "col-md-12" , "type" : "vueMultiSelect" ,…" at bounding box center [897, 442] width 1223 height 665
click at [653, 436] on div ""trackBy" : "id" } , "styleClasses" : "col-md-12" , "type" : "vueMultiSelect" ,…" at bounding box center [897, 442] width 1223 height 665
drag, startPoint x: 636, startPoint y: 438, endPoint x: 484, endPoint y: 439, distance: 152.0
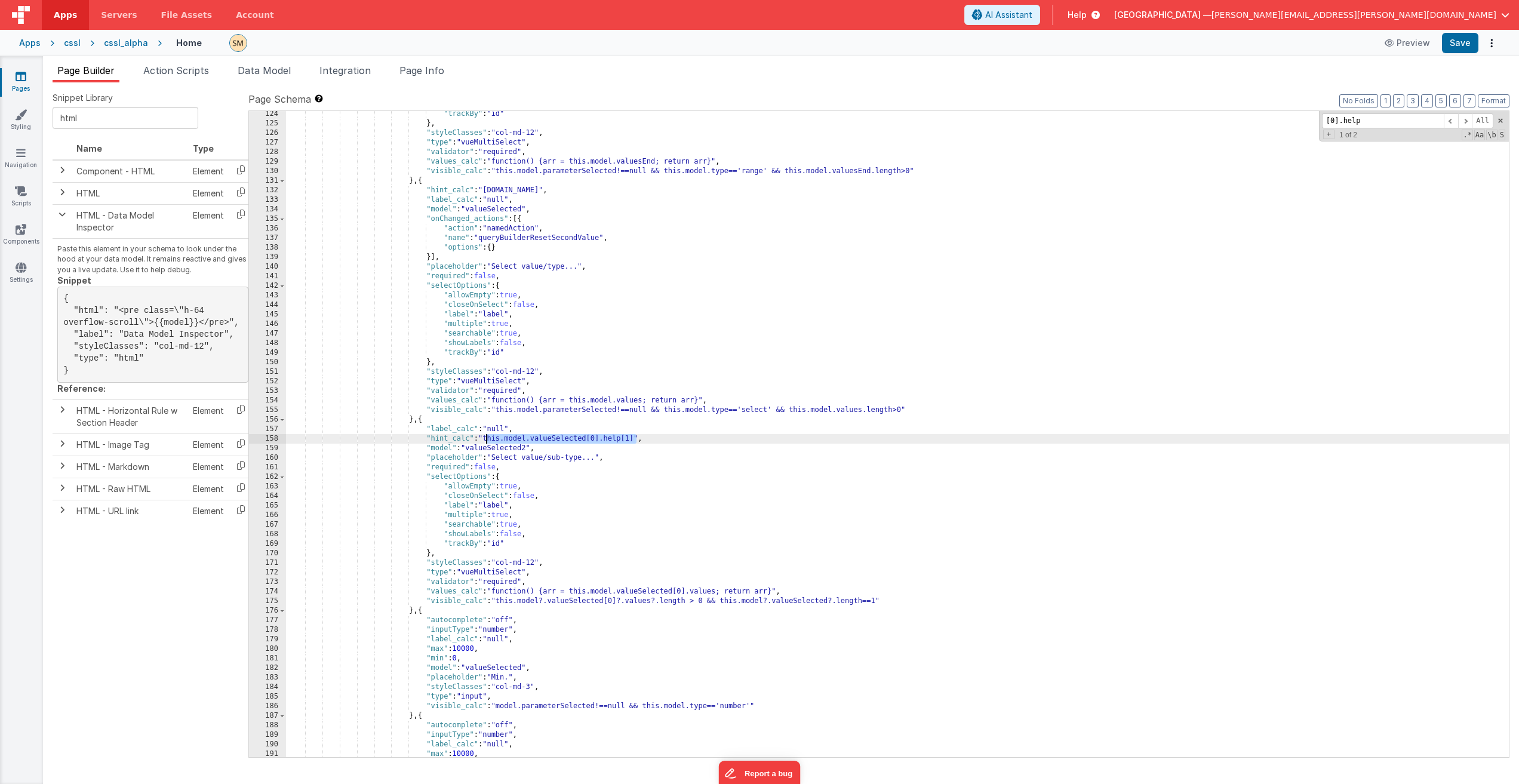
click at [484, 439] on div ""trackBy" : "id" } , "styleClasses" : "col-md-12" , "type" : "vueMultiSelect" ,…" at bounding box center [897, 442] width 1223 height 665
click at [505, 451] on div ""trackBy" : "id" } , "styleClasses" : "col-md-12" , "type" : "vueMultiSelect" ,…" at bounding box center [897, 442] width 1223 height 665
click at [589, 441] on div ""trackBy" : "id" } , "styleClasses" : "col-md-12" , "type" : "vueMultiSelect" ,…" at bounding box center [897, 442] width 1223 height 665
drag, startPoint x: 589, startPoint y: 441, endPoint x: 602, endPoint y: 440, distance: 13.0
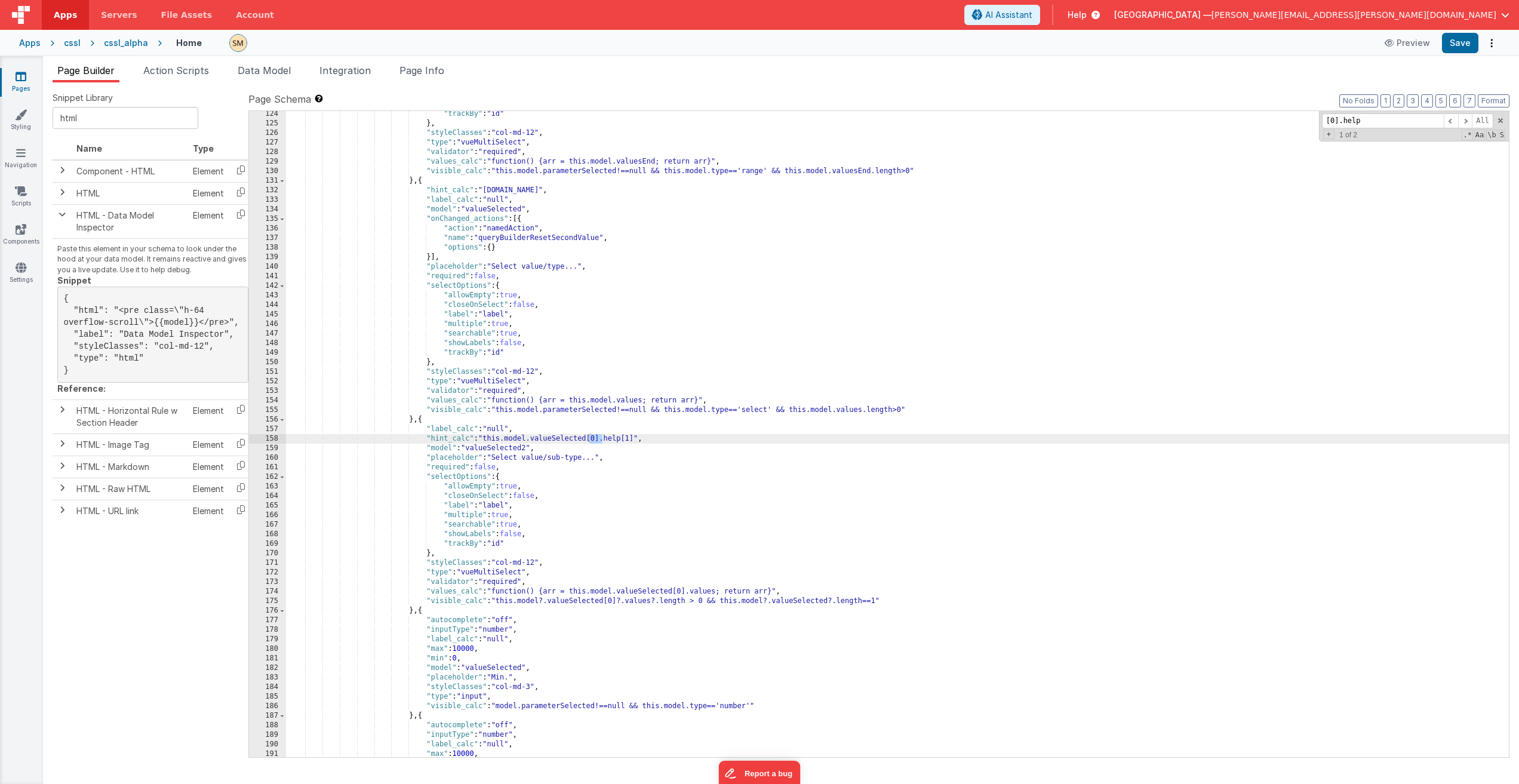
click at [602, 440] on div ""trackBy" : "id" } , "styleClasses" : "col-md-12" , "type" : "vueMultiSelect" ,…" at bounding box center [897, 442] width 1223 height 665
click at [637, 435] on div ""trackBy" : "id" } , "styleClasses" : "col-md-12" , "type" : "vueMultiSelect" ,…" at bounding box center [897, 442] width 1223 height 665
drag, startPoint x: 637, startPoint y: 438, endPoint x: 487, endPoint y: 441, distance: 150.0
click at [487, 441] on div ""trackBy" : "id" } , "styleClasses" : "col-md-12" , "type" : "vueMultiSelect" ,…" at bounding box center [897, 442] width 1223 height 665
click at [859, 46] on button "Save" at bounding box center [1460, 43] width 37 height 20
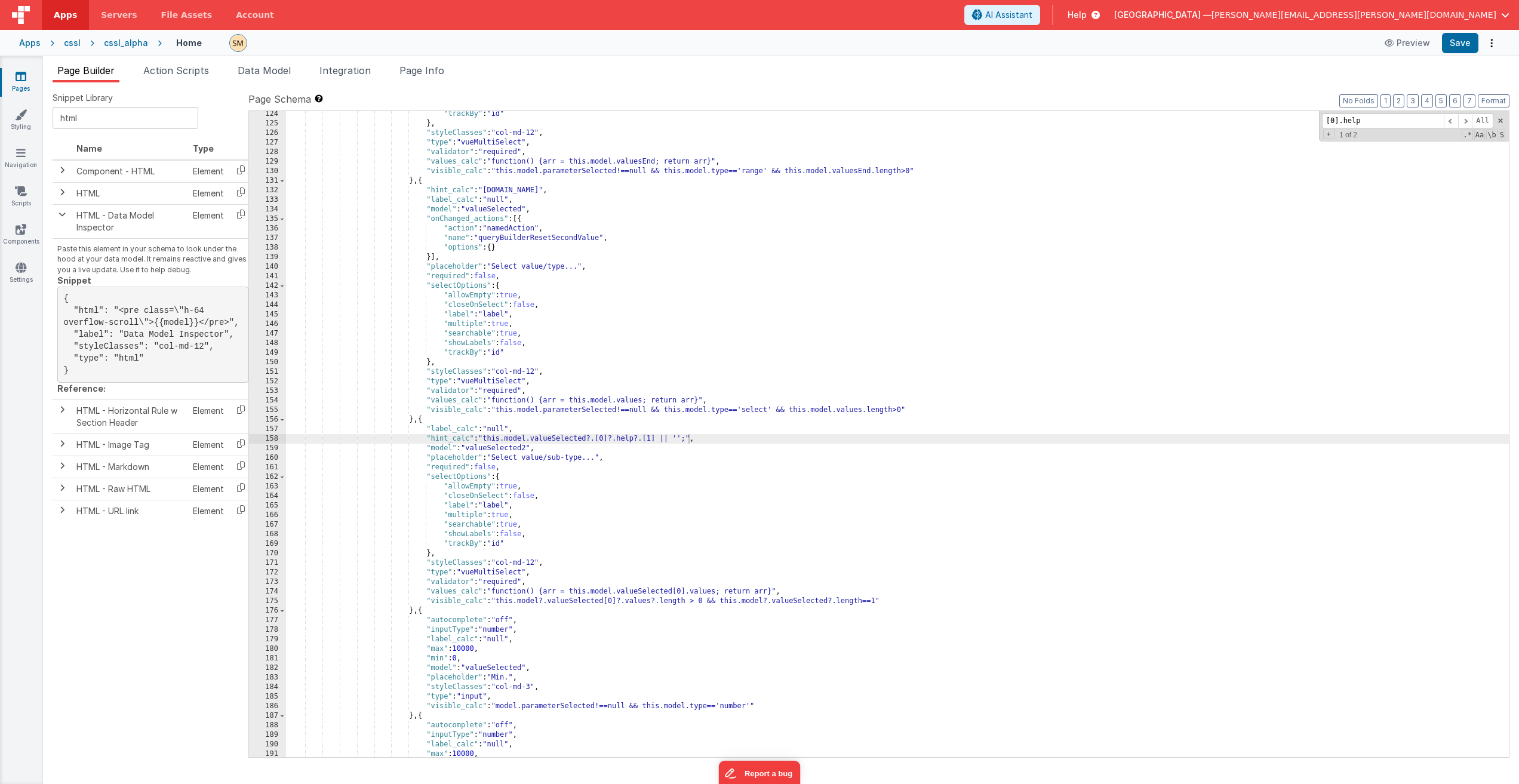
click at [680, 439] on div ""trackBy" : "id" } , "styleClasses" : "col-md-12" , "type" : "vueMultiSelect" ,…" at bounding box center [897, 442] width 1223 height 665
click at [859, 42] on button "Save" at bounding box center [1460, 43] width 37 height 20
click at [685, 439] on div ""trackBy" : "id" } , "styleClasses" : "col-md-12" , "type" : "vueMultiSelect" ,…" at bounding box center [897, 442] width 1223 height 665
click at [615, 439] on div ""trackBy" : "id" } , "styleClasses" : "col-md-12" , "type" : "vueMultiSelect" ,…" at bounding box center [897, 442] width 1223 height 665
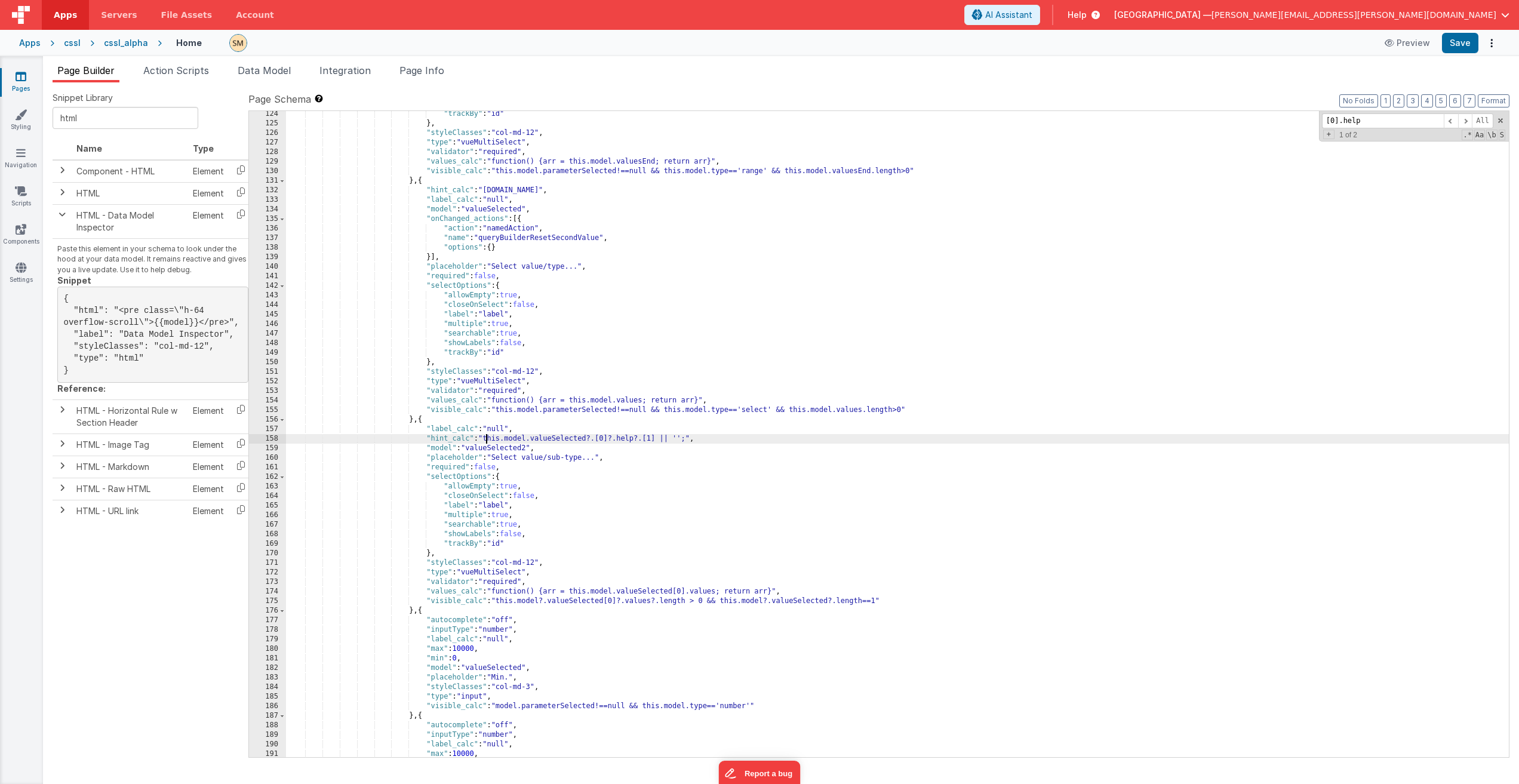
click at [487, 439] on div ""trackBy" : "id" } , "styleClasses" : "col-md-12" , "type" : "vueMultiSelect" ,…" at bounding box center [897, 442] width 1223 height 665
click at [696, 438] on div ""trackBy" : "id" } , "styleClasses" : "col-md-12" , "type" : "vueMultiSelect" ,…" at bounding box center [897, 442] width 1223 height 665
click at [485, 438] on div ""trackBy" : "id" } , "styleClasses" : "col-md-12" , "type" : "vueMultiSelect" ,…" at bounding box center [897, 442] width 1223 height 665
drag, startPoint x: 494, startPoint y: 440, endPoint x: 597, endPoint y: 439, distance: 103.0
click at [597, 439] on div ""trackBy" : "id" } , "styleClasses" : "col-md-12" , "type" : "vueMultiSelect" ,…" at bounding box center [897, 442] width 1223 height 665
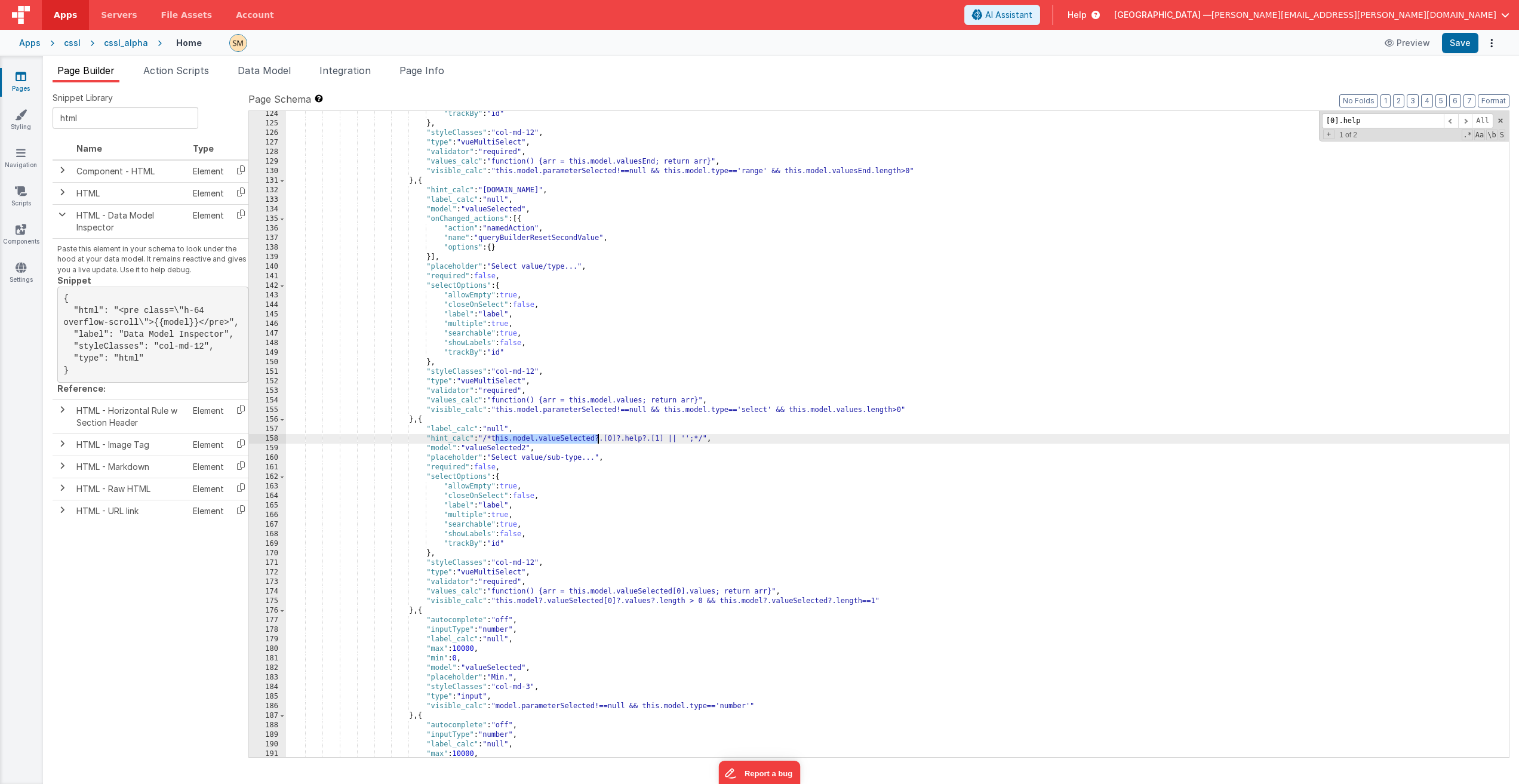
click at [487, 439] on div ""trackBy" : "id" } , "styleClasses" : "col-md-12" , "type" : "vueMultiSelect" ,…" at bounding box center [897, 442] width 1223 height 665
click at [859, 43] on button "Save" at bounding box center [1460, 43] width 37 height 20
click at [591, 441] on div ""trackBy" : "id" } , "styleClasses" : "col-md-12" , "type" : "vueMultiSelect" ,…" at bounding box center [897, 442] width 1223 height 665
click at [859, 38] on button "Save" at bounding box center [1460, 43] width 37 height 20
drag, startPoint x: 481, startPoint y: 603, endPoint x: 431, endPoint y: 602, distance: 50.0
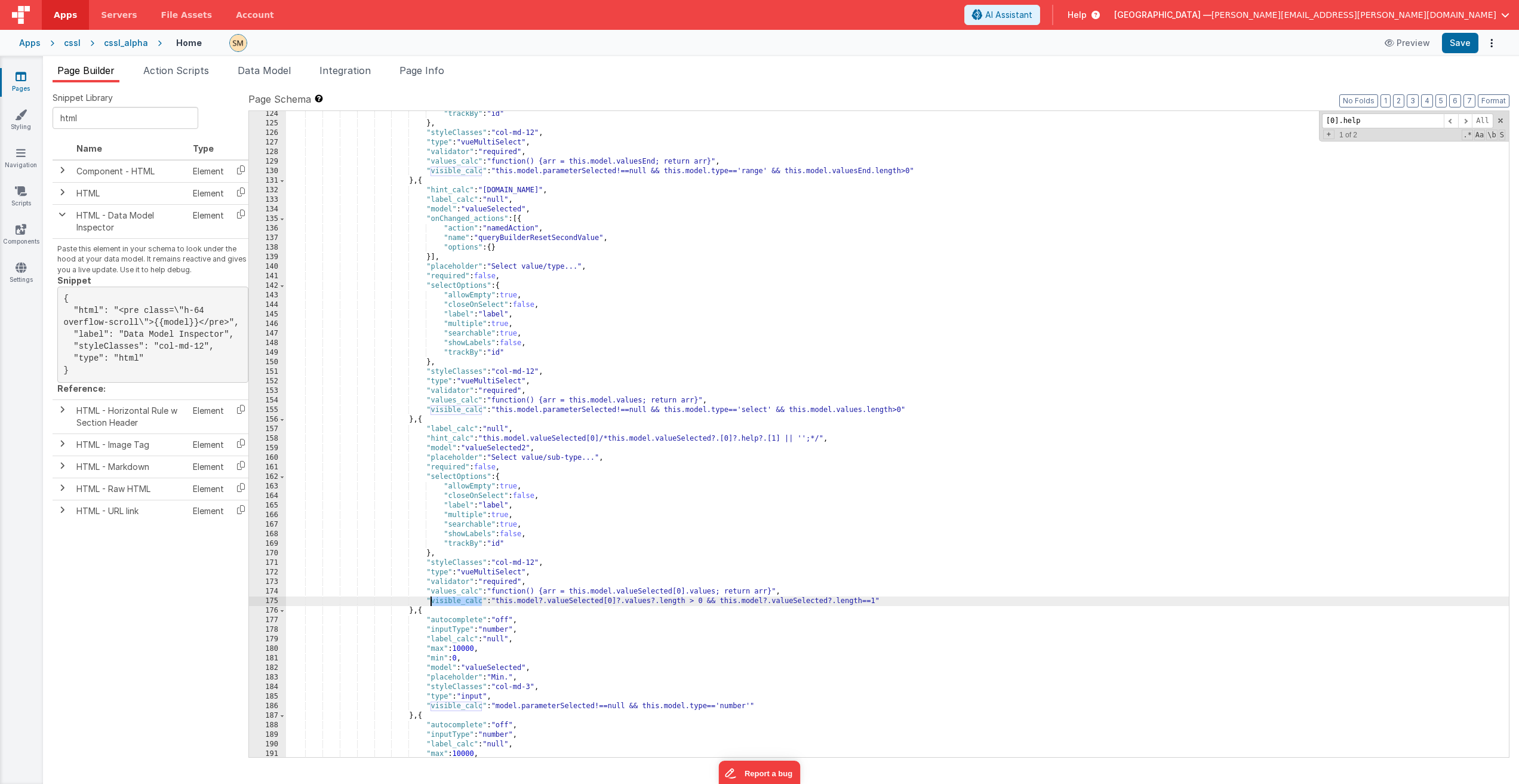
click at [431, 470] on div ""trackBy" : "id" } , "styleClasses" : "col-md-12" , "type" : "vueMultiSelect" ,…" at bounding box center [897, 442] width 1223 height 665
click at [500, 410] on div ""trackBy" : "id" } , "styleClasses" : "col-md-12" , "type" : "vueMultiSelect" ,…" at bounding box center [897, 442] width 1223 height 665
click at [486, 439] on div ""trackBy" : "id" } , "styleClasses" : "col-md-12" , "type" : "vueMultiSelect" ,…" at bounding box center [897, 442] width 1223 height 665
drag, startPoint x: 602, startPoint y: 439, endPoint x: 486, endPoint y: 441, distance: 116.0
click at [486, 441] on div ""trackBy" : "id" } , "styleClasses" : "col-md-12" , "type" : "vueMultiSelect" ,…" at bounding box center [897, 442] width 1223 height 665
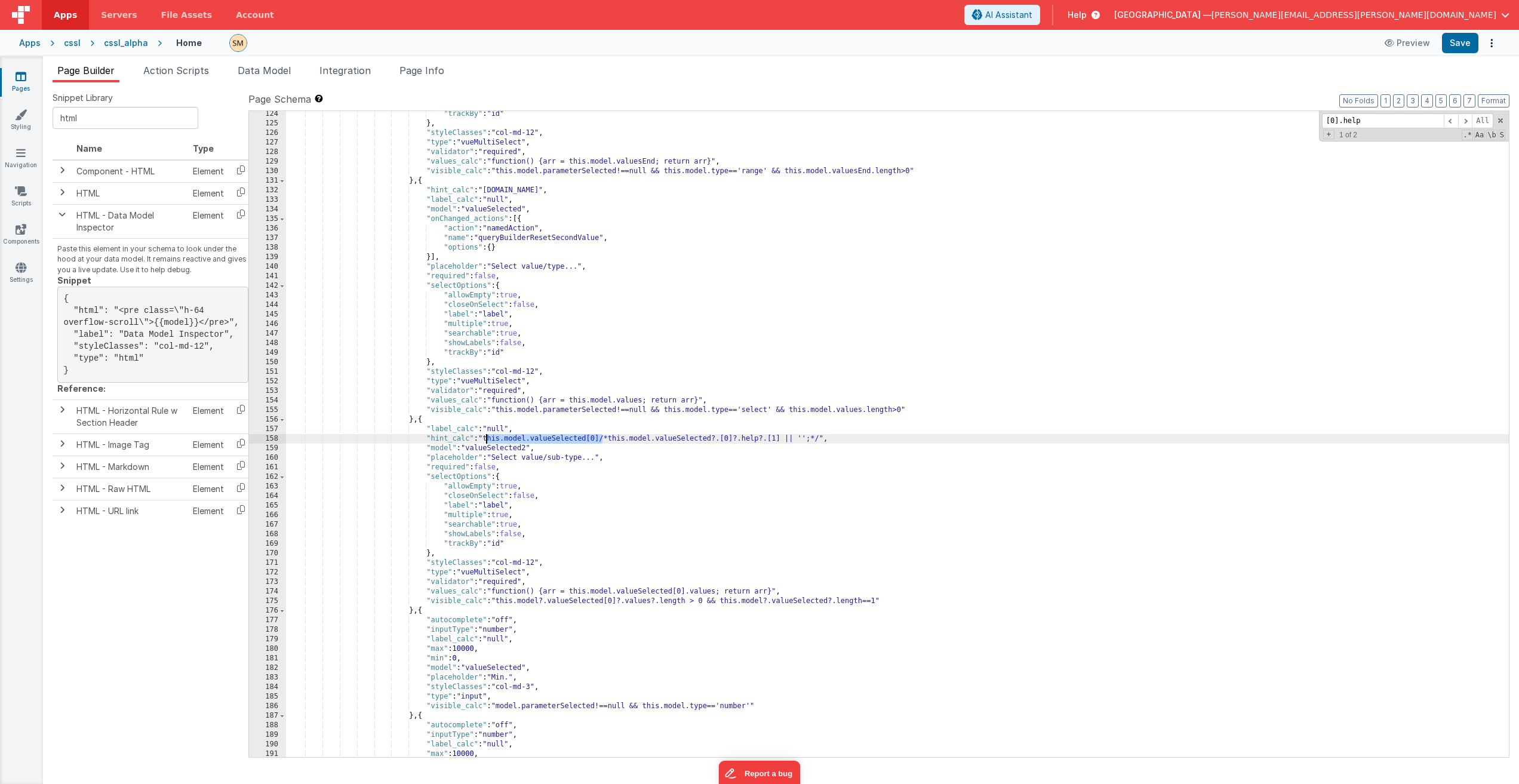
click at [496, 440] on div ""trackBy" : "id" } , "styleClasses" : "col-md-12" , "type" : "vueMultiSelect" ,…" at bounding box center [897, 442] width 1223 height 665
click at [507, 438] on div ""trackBy" : "id" } , "styleClasses" : "col-md-12" , "type" : "vueMultiSelect" ,…" at bounding box center [897, 442] width 1223 height 665
drag, startPoint x: 507, startPoint y: 438, endPoint x: 485, endPoint y: 442, distance: 22.4
click at [485, 442] on div ""trackBy" : "id" } , "styleClasses" : "col-md-12" , "type" : "vueMultiSelect" ,…" at bounding box center [897, 442] width 1223 height 665
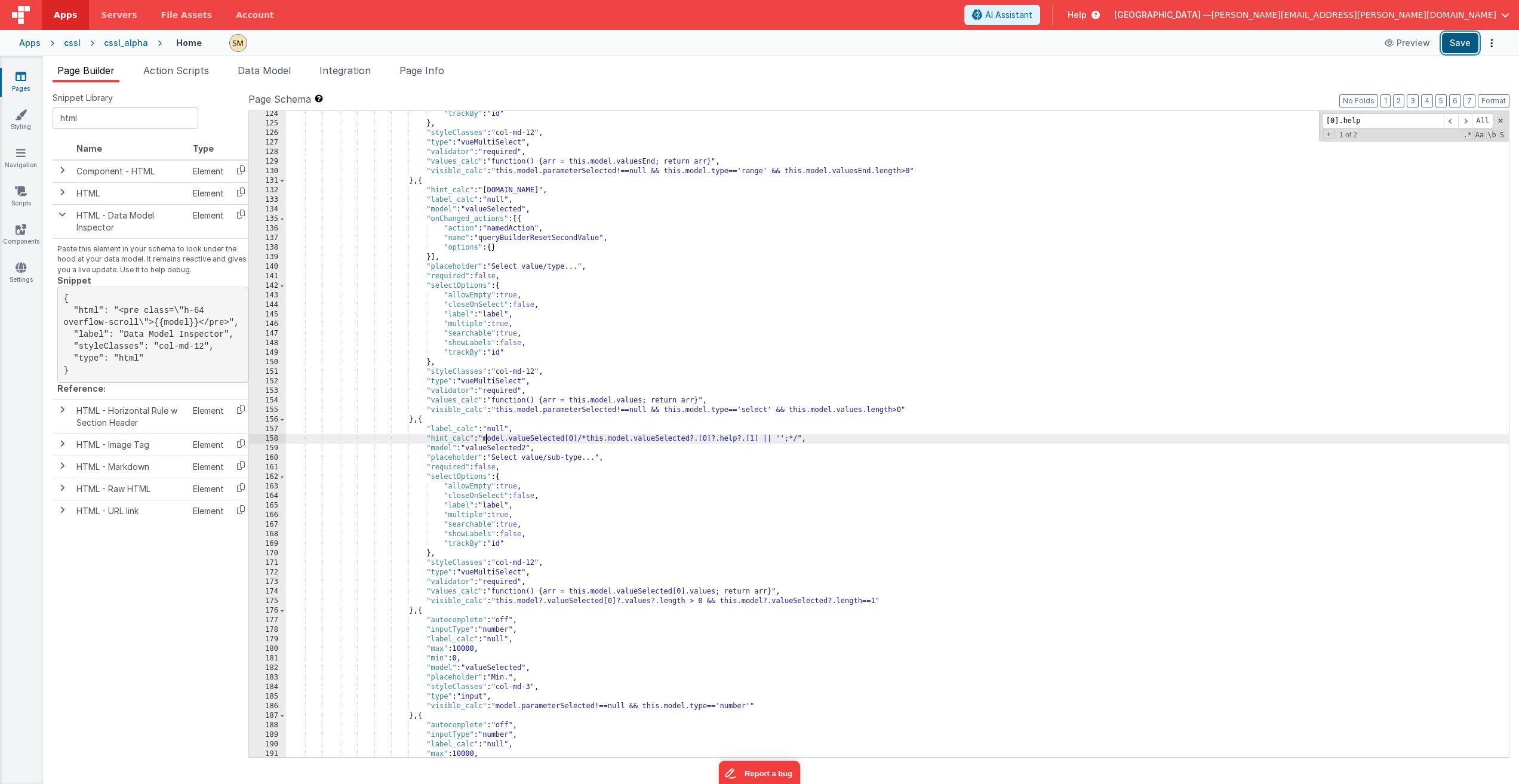
click at [859, 44] on button "Save" at bounding box center [1460, 43] width 37 height 20
click at [485, 441] on div ""trackBy" : "id" } , "styleClasses" : "col-md-12" , "type" : "vueMultiSelect" ,…" at bounding box center [897, 442] width 1223 height 665
drag, startPoint x: 486, startPoint y: 438, endPoint x: 602, endPoint y: 436, distance: 116.0
click at [602, 436] on div ""trackBy" : "id" } , "styleClasses" : "col-md-12" , "type" : "vueMultiSelect" ,…" at bounding box center [897, 442] width 1223 height 665
click at [423, 439] on div ""trackBy" : "id" } , "styleClasses" : "col-md-12" , "type" : "vueMultiSelect" ,…" at bounding box center [897, 442] width 1223 height 665
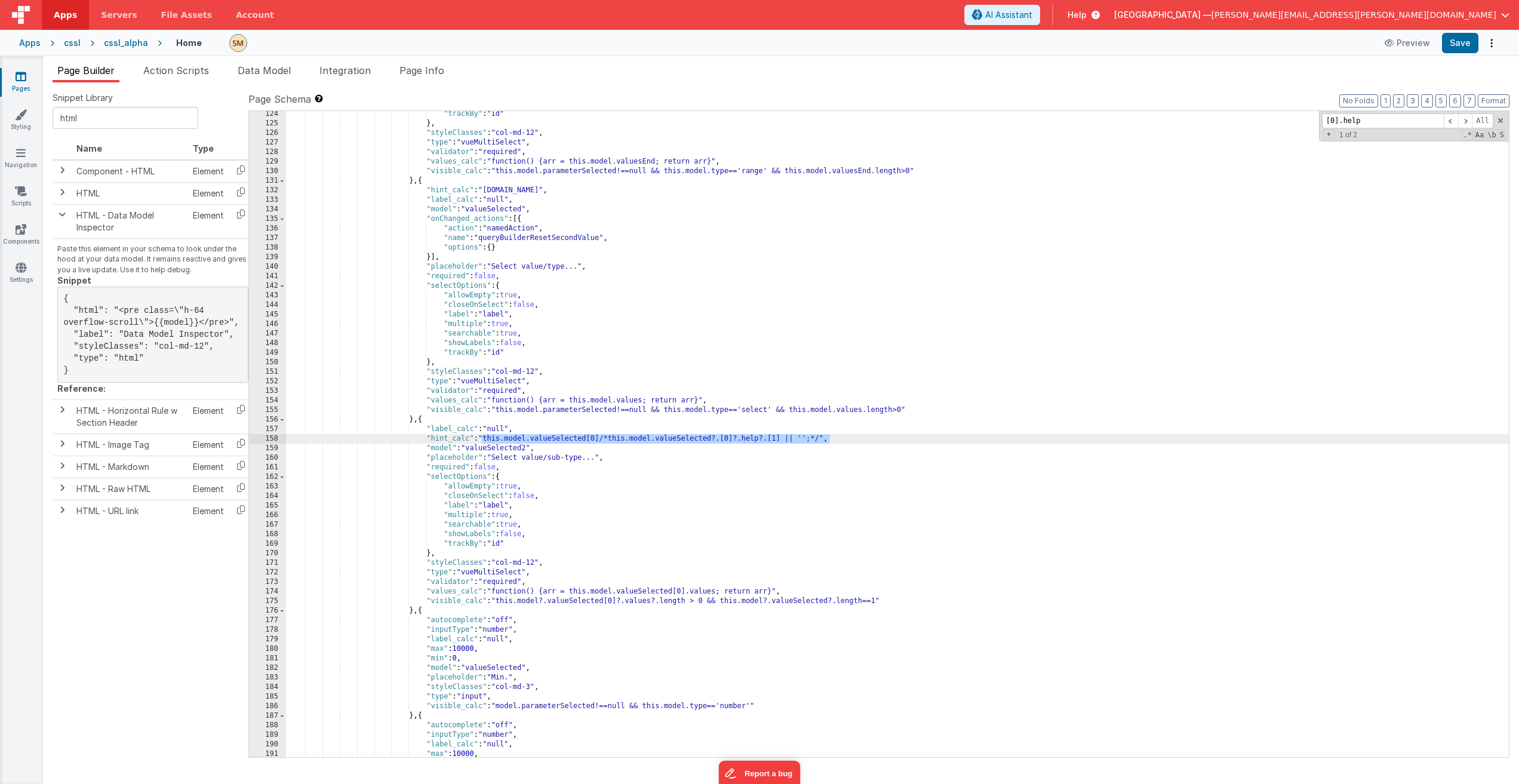
drag, startPoint x: 483, startPoint y: 438, endPoint x: 835, endPoint y: 439, distance: 352.0
click at [835, 439] on div ""trackBy" : "id" } , "styleClasses" : "col-md-12" , "type" : "vueMultiSelect" ,…" at bounding box center [897, 442] width 1223 height 665
drag, startPoint x: 486, startPoint y: 191, endPoint x: 529, endPoint y: 192, distance: 43.0
click at [529, 192] on div ""trackBy" : "id" } , "styleClasses" : "col-md-12" , "type" : "vueMultiSelect" ,…" at bounding box center [897, 442] width 1223 height 665
click at [487, 191] on div ""trackBy" : "id" } , "styleClasses" : "col-md-12" , "type" : "vueMultiSelect" ,…" at bounding box center [897, 442] width 1223 height 665
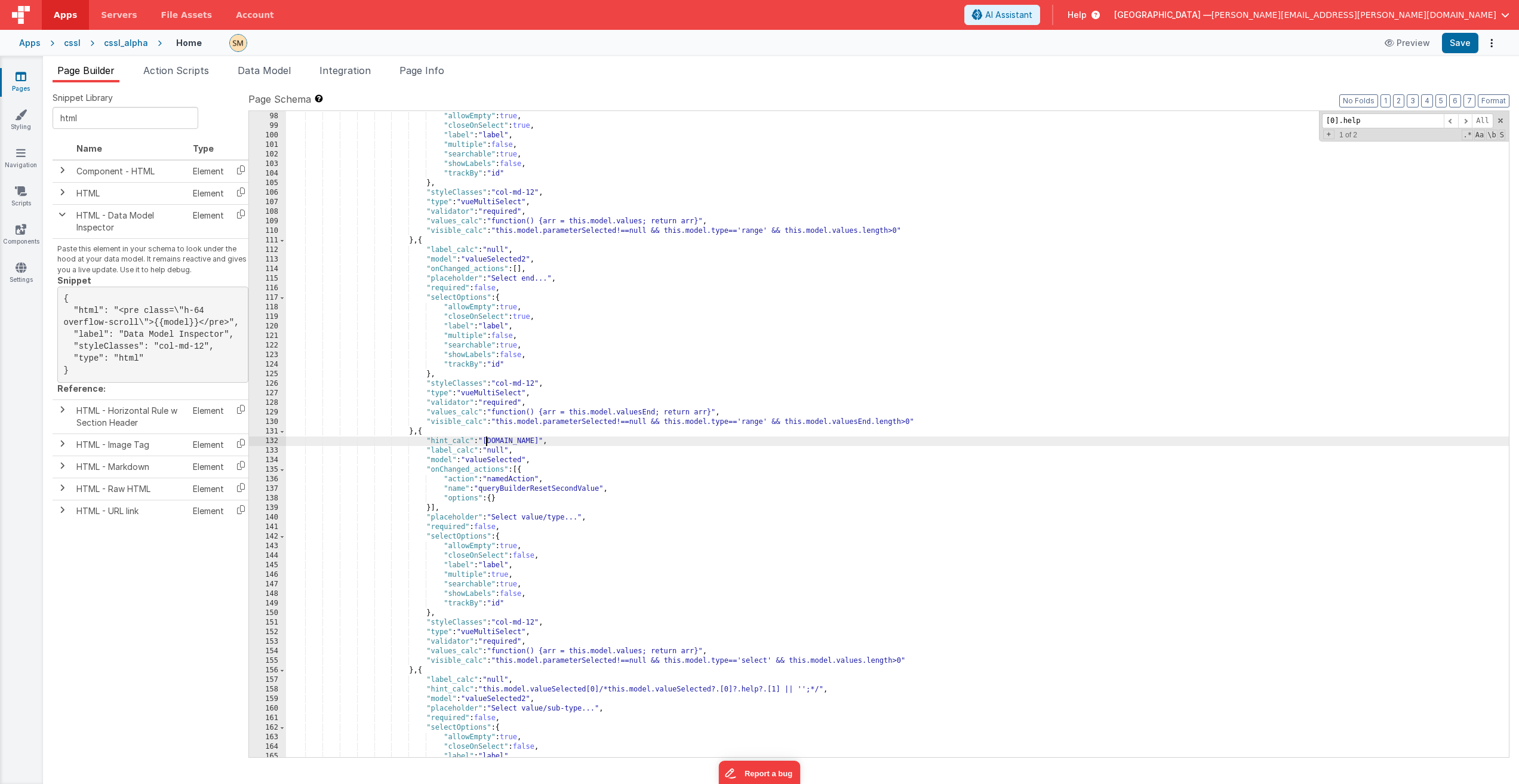
scroll to position [1096, 0]
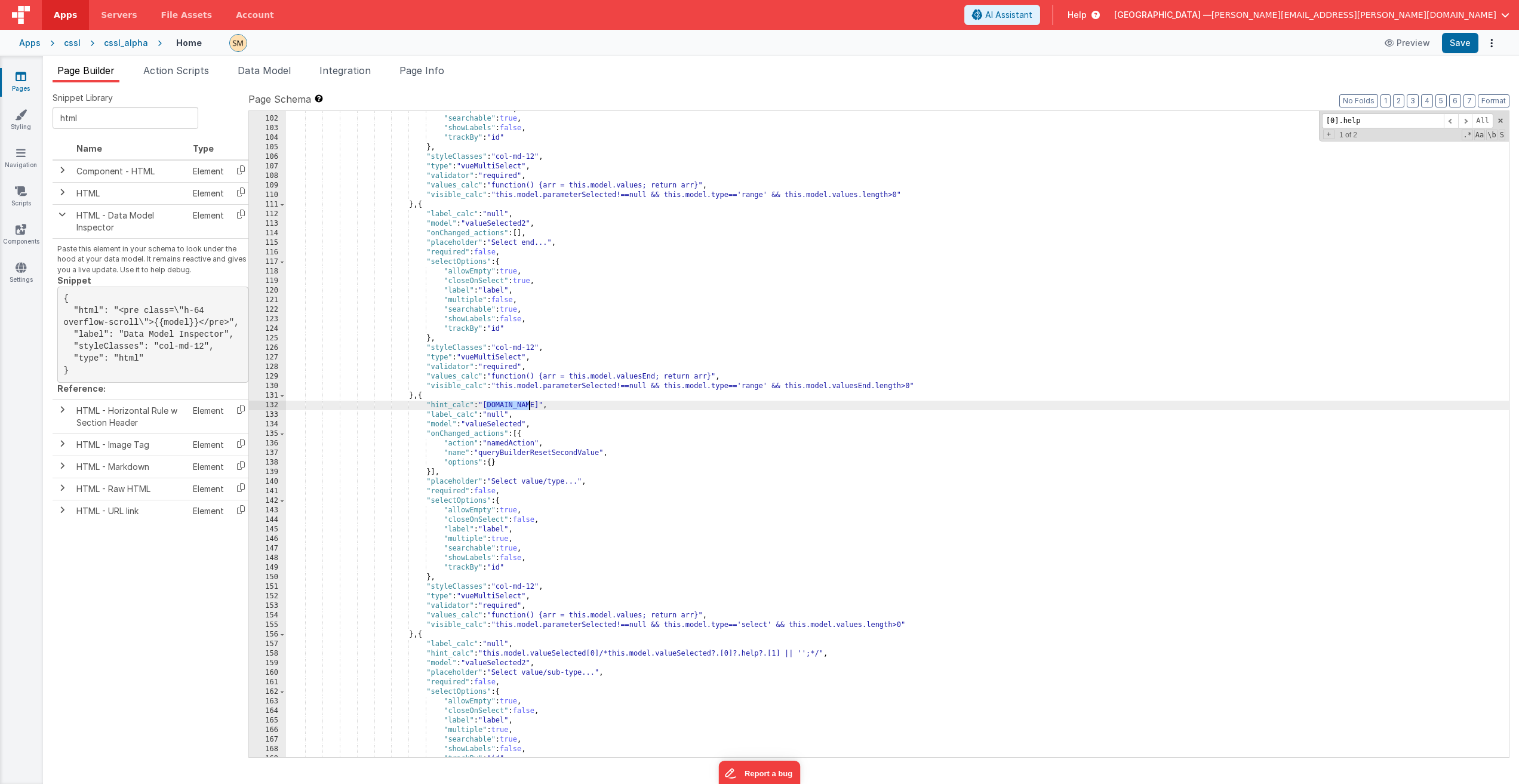
drag, startPoint x: 485, startPoint y: 407, endPoint x: 529, endPoint y: 407, distance: 44.0
click at [529, 407] on div ""multiple" : false , "searchable" : true , "showLabels" : false , "trackBy" : "…" at bounding box center [897, 437] width 1223 height 665
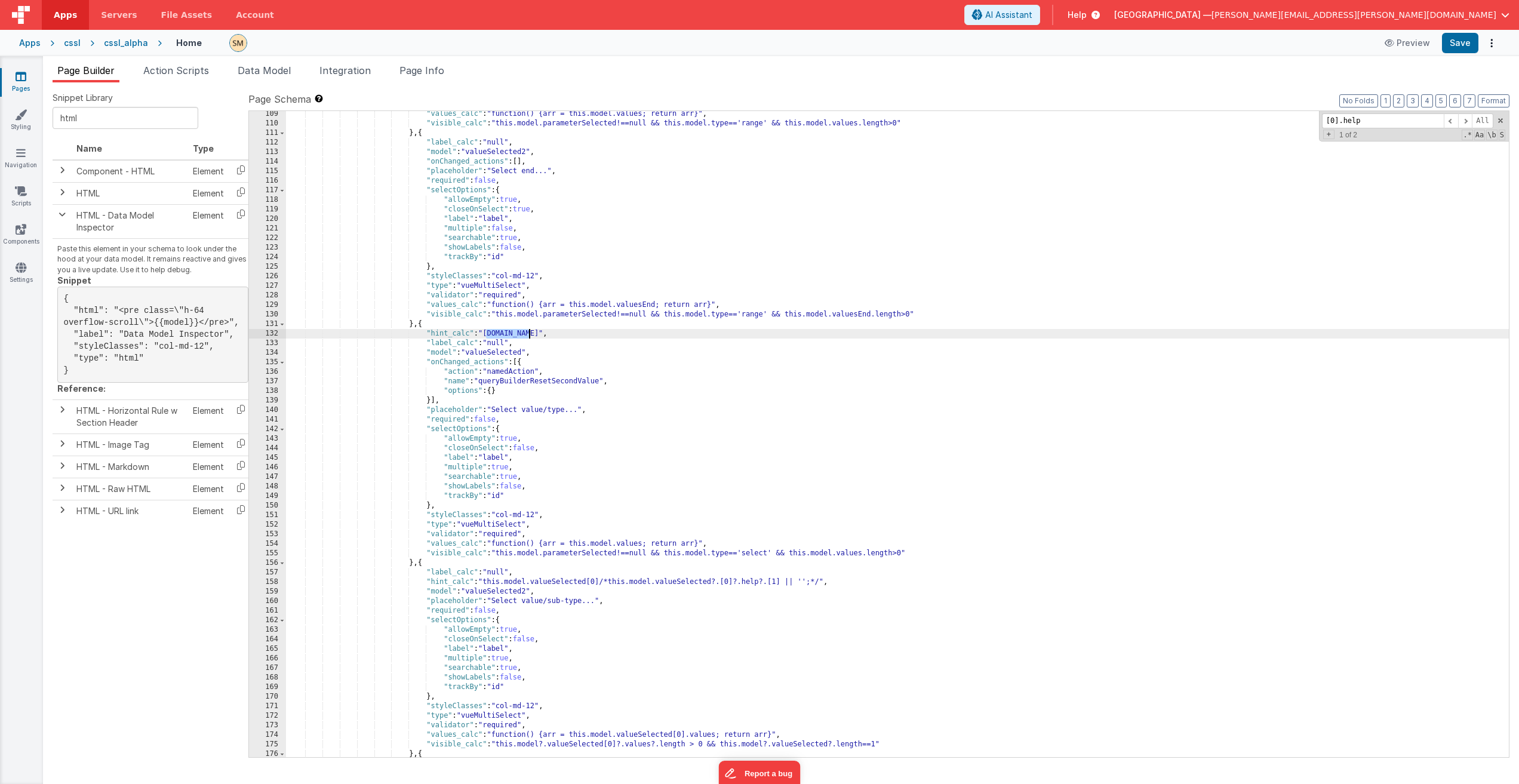
scroll to position [1167, 0]
click at [486, 470] on div ""values_calc" : "function() {arr = this.model.values; return arr}" , "visible_c…" at bounding box center [897, 442] width 1223 height 665
drag, startPoint x: 530, startPoint y: 582, endPoint x: 510, endPoint y: 585, distance: 20.2
click at [510, 470] on div ""values_calc" : "function() {arr = this.model.values; return arr}" , "visible_c…" at bounding box center [897, 442] width 1223 height 665
click at [589, 470] on div ""values_calc" : "function() {arr = this.model.values; return arr}" , "visible_c…" at bounding box center [897, 442] width 1223 height 665
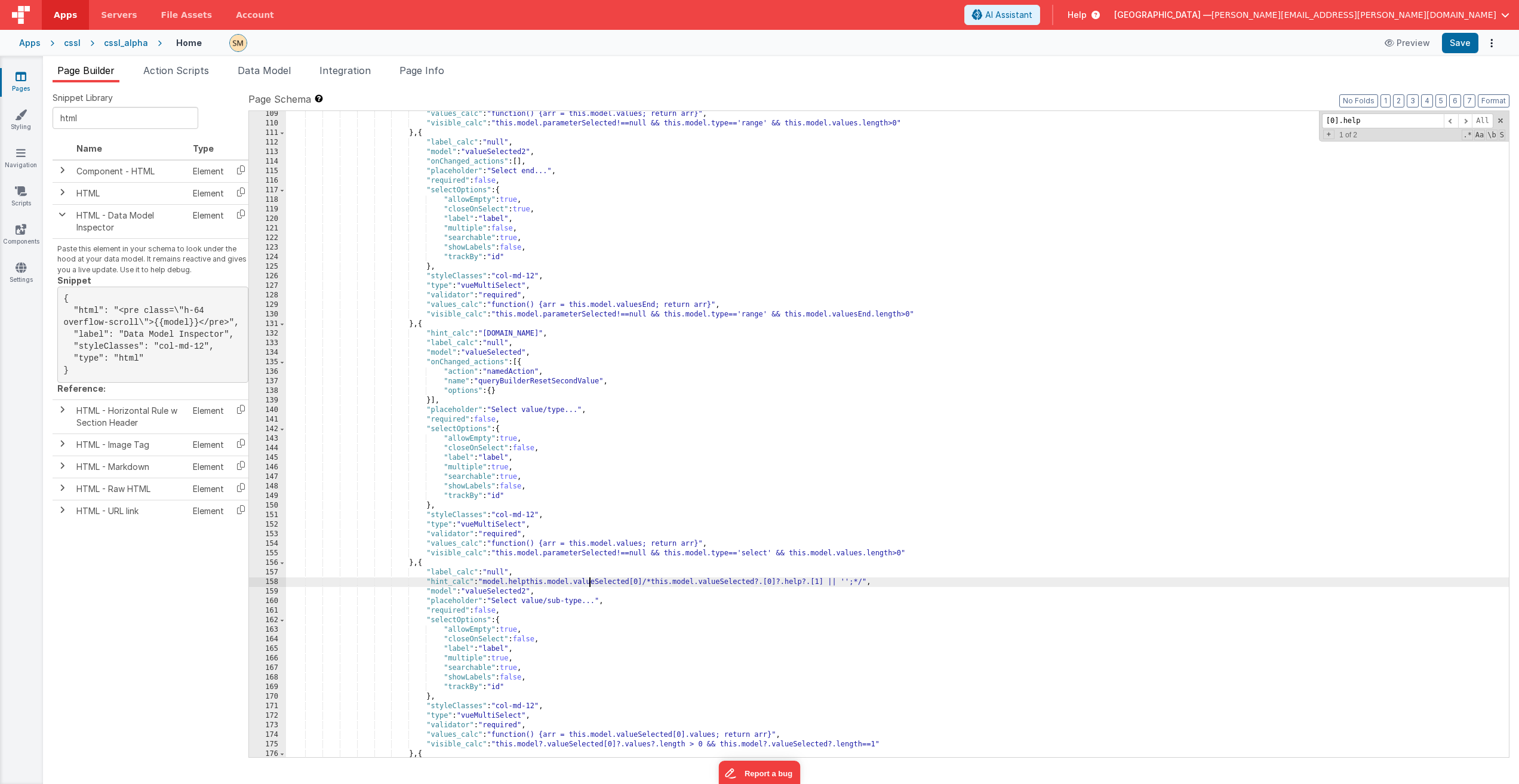
click at [589, 470] on div ""values_calc" : "function() {arr = this.model.values; return arr}" , "visible_c…" at bounding box center [897, 442] width 1223 height 665
click at [527, 470] on div ""values_calc" : "function() {arr = this.model.values; return arr}" , "visible_c…" at bounding box center [897, 442] width 1223 height 665
click at [528, 470] on div ""values_calc" : "function() {arr = this.model.values; return arr}" , "visible_c…" at bounding box center [897, 442] width 1223 height 665
drag, startPoint x: 530, startPoint y: 584, endPoint x: 510, endPoint y: 586, distance: 20.1
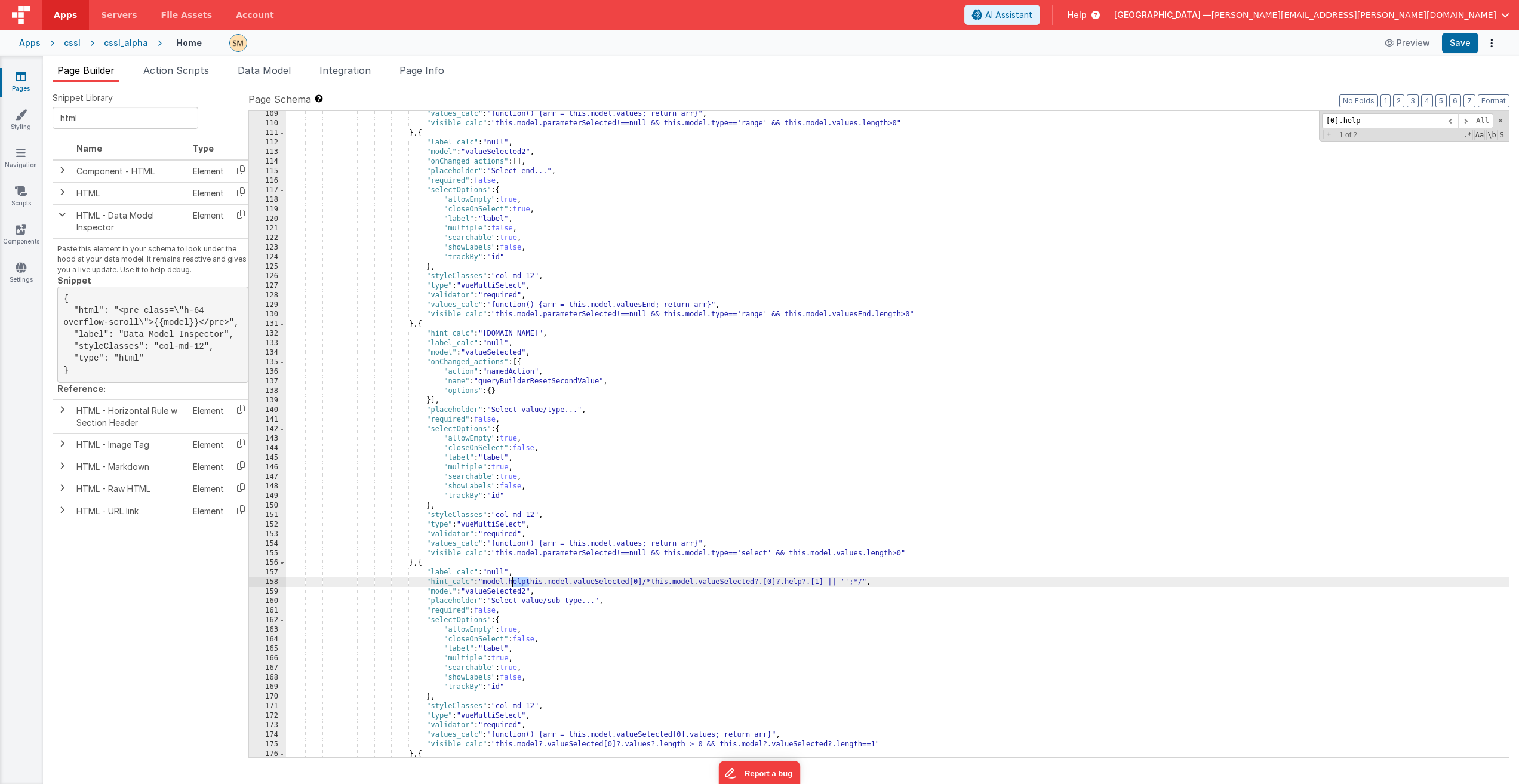
click at [510, 470] on div ""values_calc" : "function() {arr = this.model.values; return arr}" , "visible_c…" at bounding box center [897, 442] width 1223 height 665
click at [691, 470] on div ""values_calc" : "function() {arr = this.model.values; return arr}" , "visible_c…" at bounding box center [897, 442] width 1223 height 665
drag, startPoint x: 487, startPoint y: 582, endPoint x: 567, endPoint y: 580, distance: 80.0
click at [567, 470] on div ""values_calc" : "function() {arr = this.model.values; return arr}" , "visible_c…" at bounding box center [897, 442] width 1223 height 665
click at [487, 470] on div ""values_calc" : "function() {arr = this.model.values; return arr}" , "visible_c…" at bounding box center [897, 442] width 1223 height 665
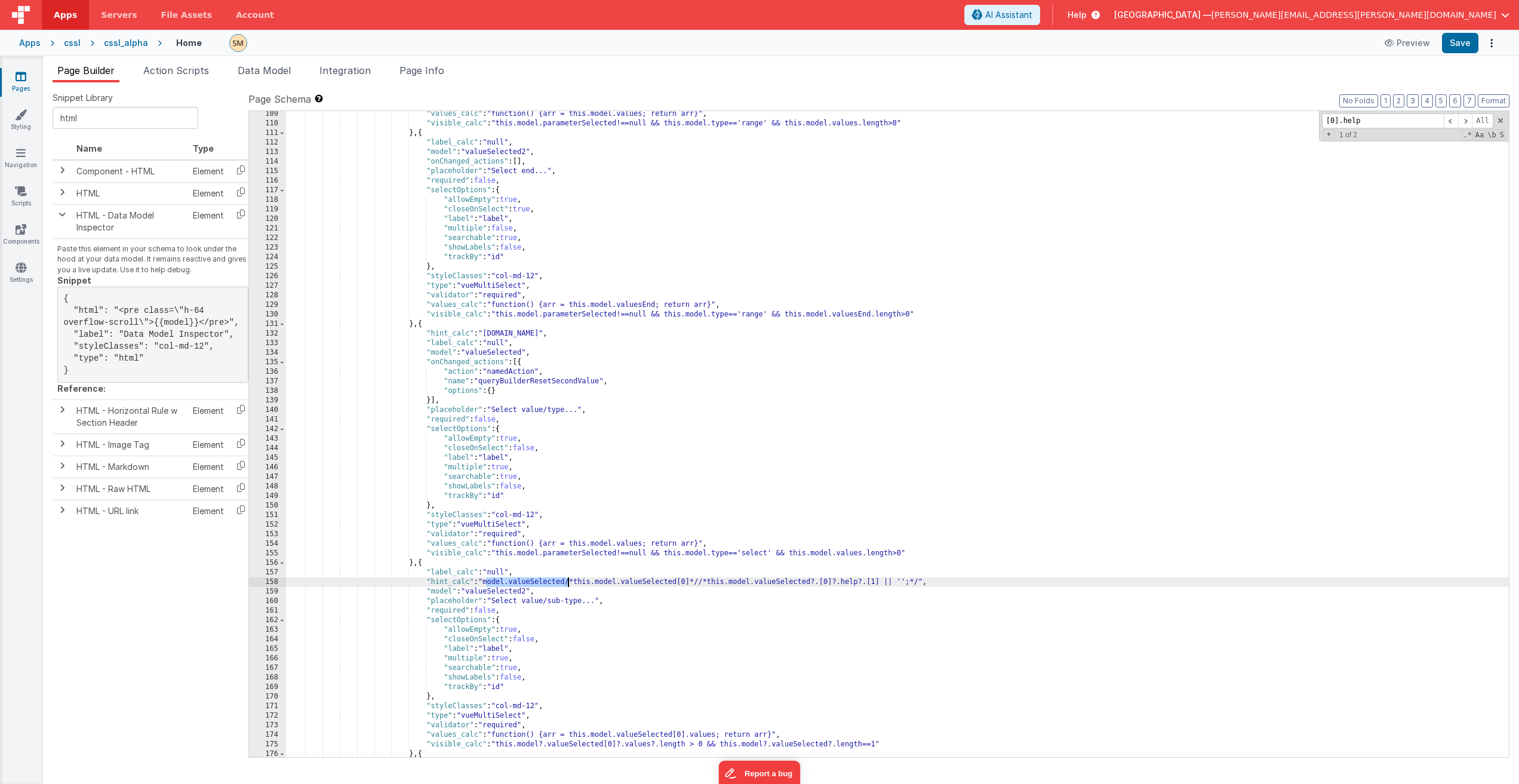
drag, startPoint x: 485, startPoint y: 582, endPoint x: 569, endPoint y: 581, distance: 84.0
click at [569, 470] on div ""values_calc" : "function() {arr = this.model.values; return arr}" , "visible_c…" at bounding box center [897, 442] width 1223 height 665
click at [859, 40] on button "Save" at bounding box center [1460, 43] width 37 height 20
click at [485, 470] on div ""values_calc" : "function() {arr = this.model.values; return arr}" , "visible_c…" at bounding box center [897, 442] width 1223 height 665
click at [450, 470] on div ""values_calc" : "function() {arr = this.model.values; return arr}" , "visible_c…" at bounding box center [897, 442] width 1223 height 665
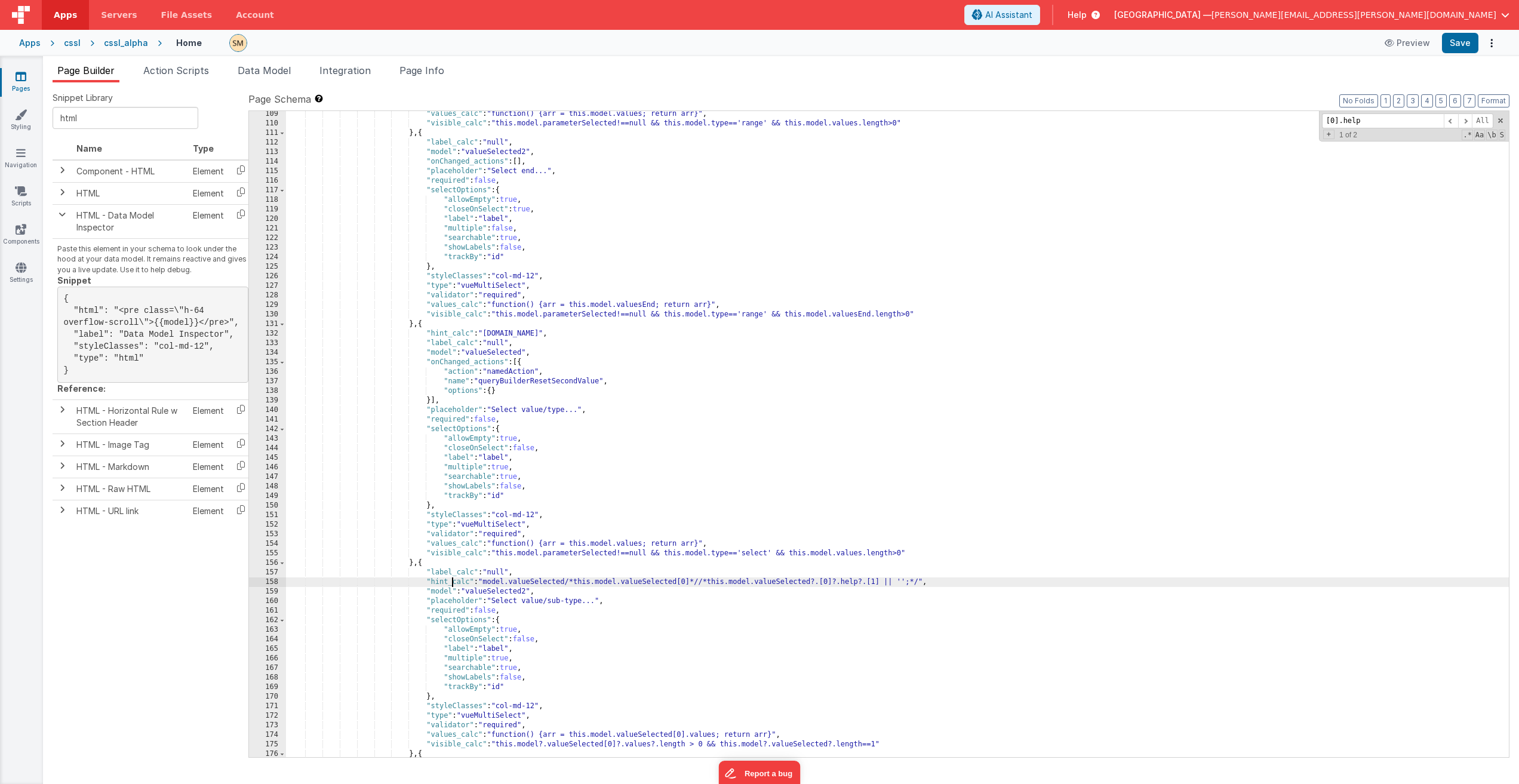
click at [449, 470] on div ""values_calc" : "function() {arr = this.model.values; return arr}" , "visible_c…" at bounding box center [897, 442] width 1223 height 665
click at [486, 470] on div ""values_calc" : "function() {arr = this.model.values; return arr}" , "visible_c…" at bounding box center [897, 442] width 1223 height 665
click at [569, 470] on div ""values_calc" : "function() {arr = this.model.values; return arr}" , "visible_c…" at bounding box center [897, 442] width 1223 height 665
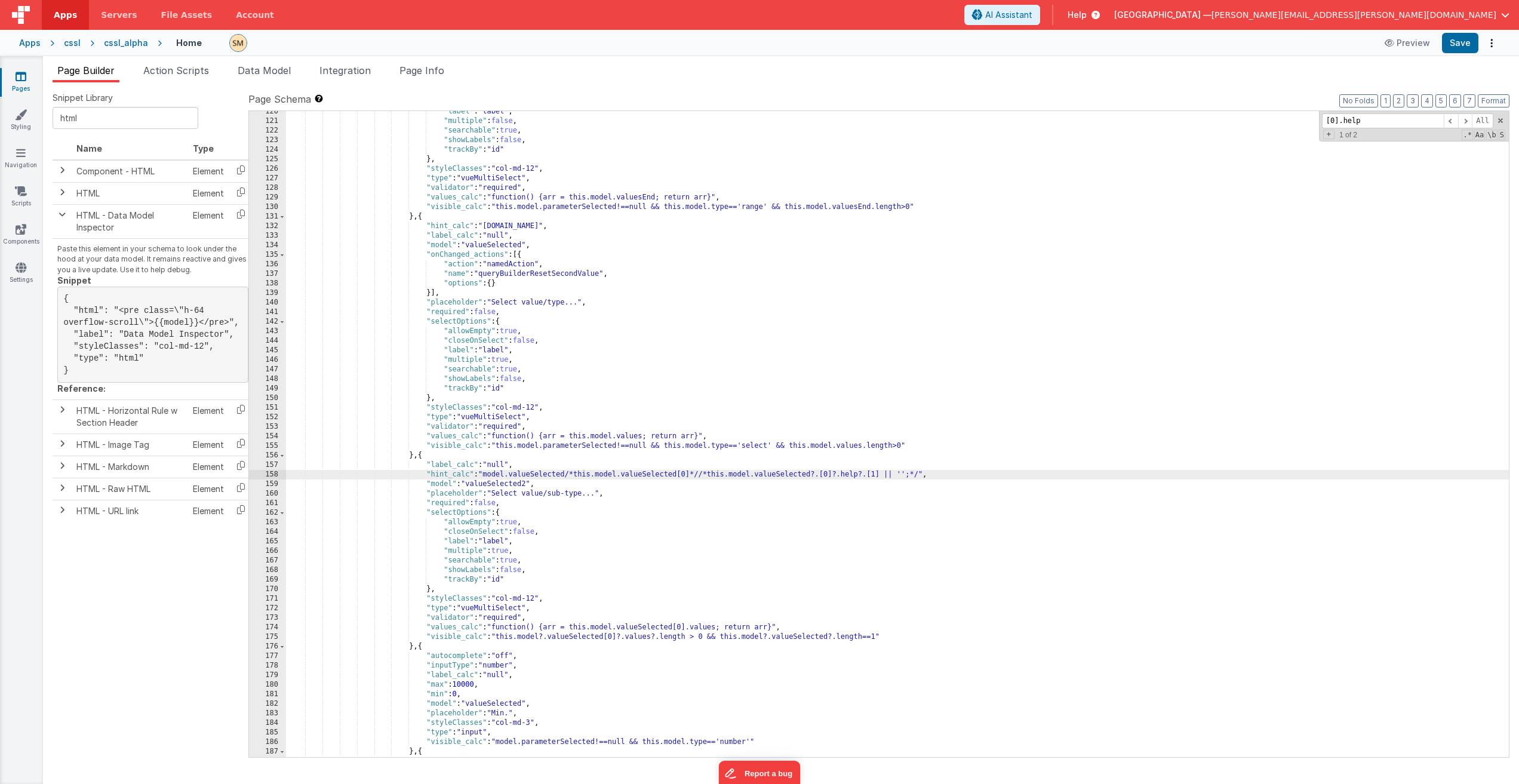
scroll to position [1310, 0]
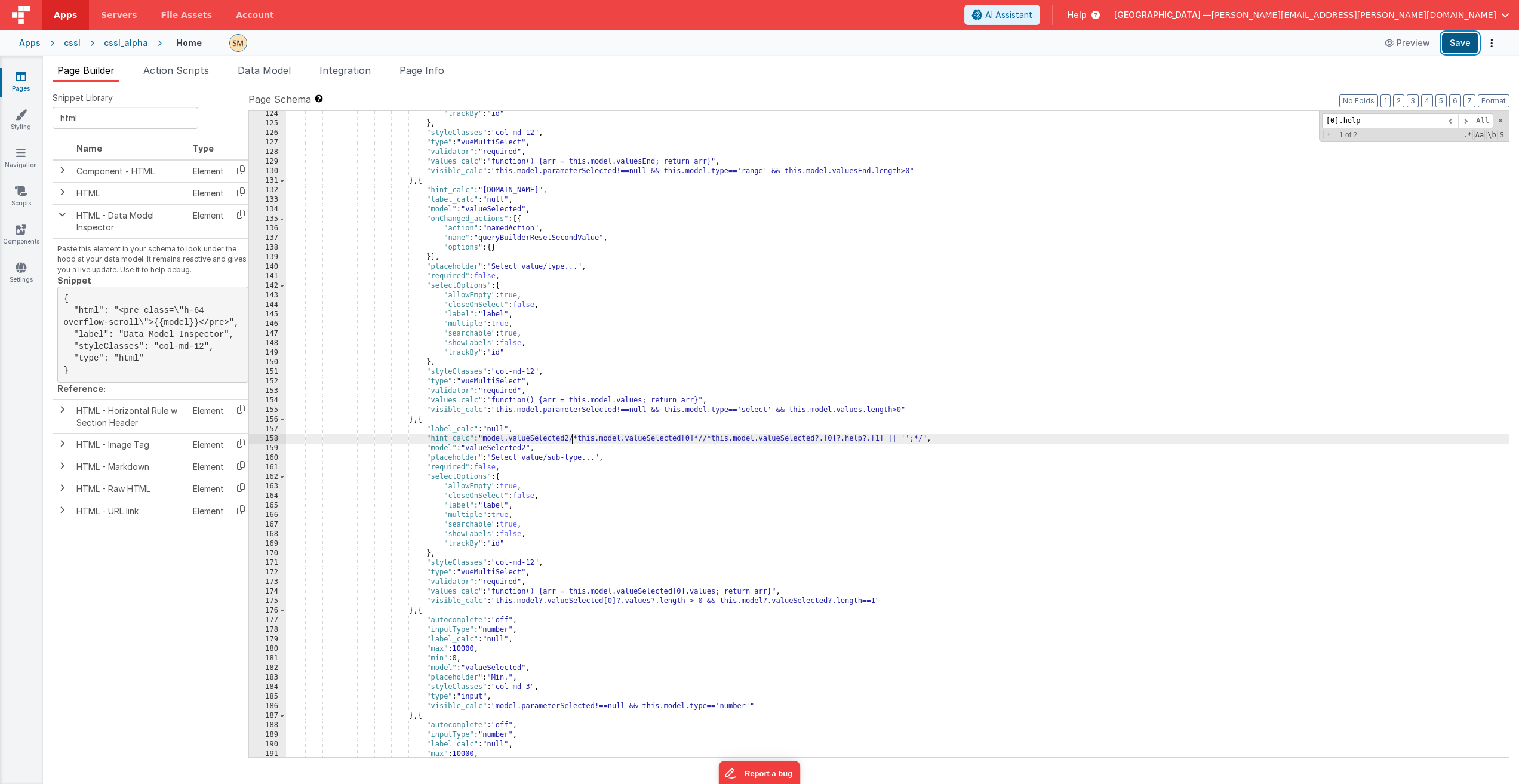
click at [859, 42] on button "Save" at bounding box center [1460, 43] width 37 height 20
click at [524, 441] on div ""trackBy" : "id" } , "styleClasses" : "col-md-12" , "type" : "vueMultiSelect" ,…" at bounding box center [897, 442] width 1223 height 665
click at [484, 439] on div ""trackBy" : "id" } , "styleClasses" : "col-md-12" , "type" : "vueMultiSelect" ,…" at bounding box center [897, 442] width 1223 height 665
click at [859, 44] on button "Save" at bounding box center [1460, 43] width 37 height 20
click at [593, 439] on div ""trackBy" : "id" } , "styleClasses" : "col-md-12" , "type" : "vueMultiSelect" ,…" at bounding box center [897, 442] width 1223 height 665
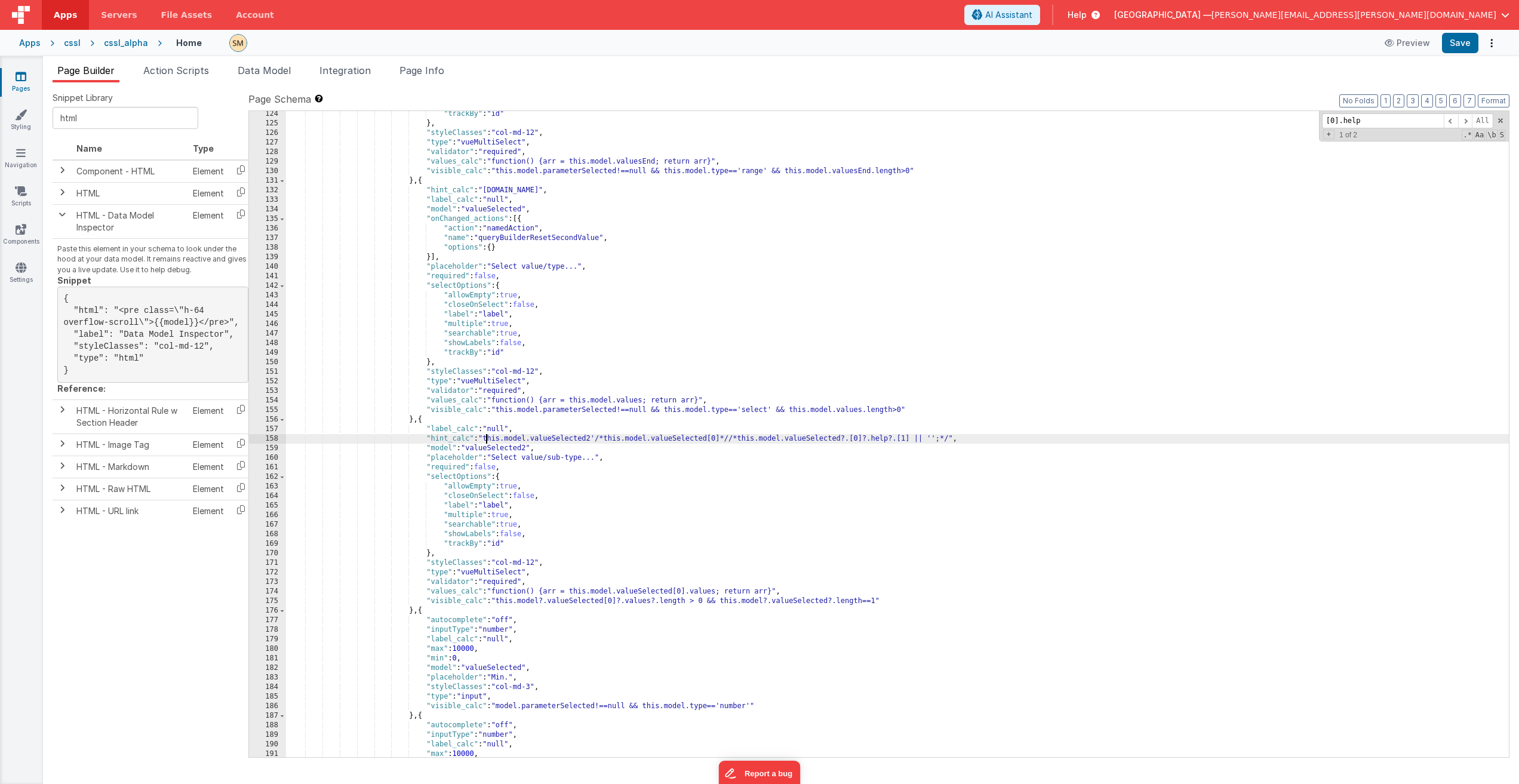
click at [485, 437] on div ""trackBy" : "id" } , "styleClasses" : "col-md-12" , "type" : "vueMultiSelect" ,…" at bounding box center [897, 442] width 1223 height 665
click at [859, 44] on button "Save" at bounding box center [1460, 43] width 37 height 20
click at [487, 440] on div ""trackBy" : "id" } , "styleClasses" : "col-md-12" , "type" : "vueMultiSelect" ,…" at bounding box center [897, 442] width 1223 height 665
drag, startPoint x: 603, startPoint y: 438, endPoint x: 487, endPoint y: 439, distance: 116.0
click at [487, 439] on div ""trackBy" : "id" } , "styleClasses" : "col-md-12" , "type" : "vueMultiSelect" ,…" at bounding box center [897, 442] width 1223 height 665
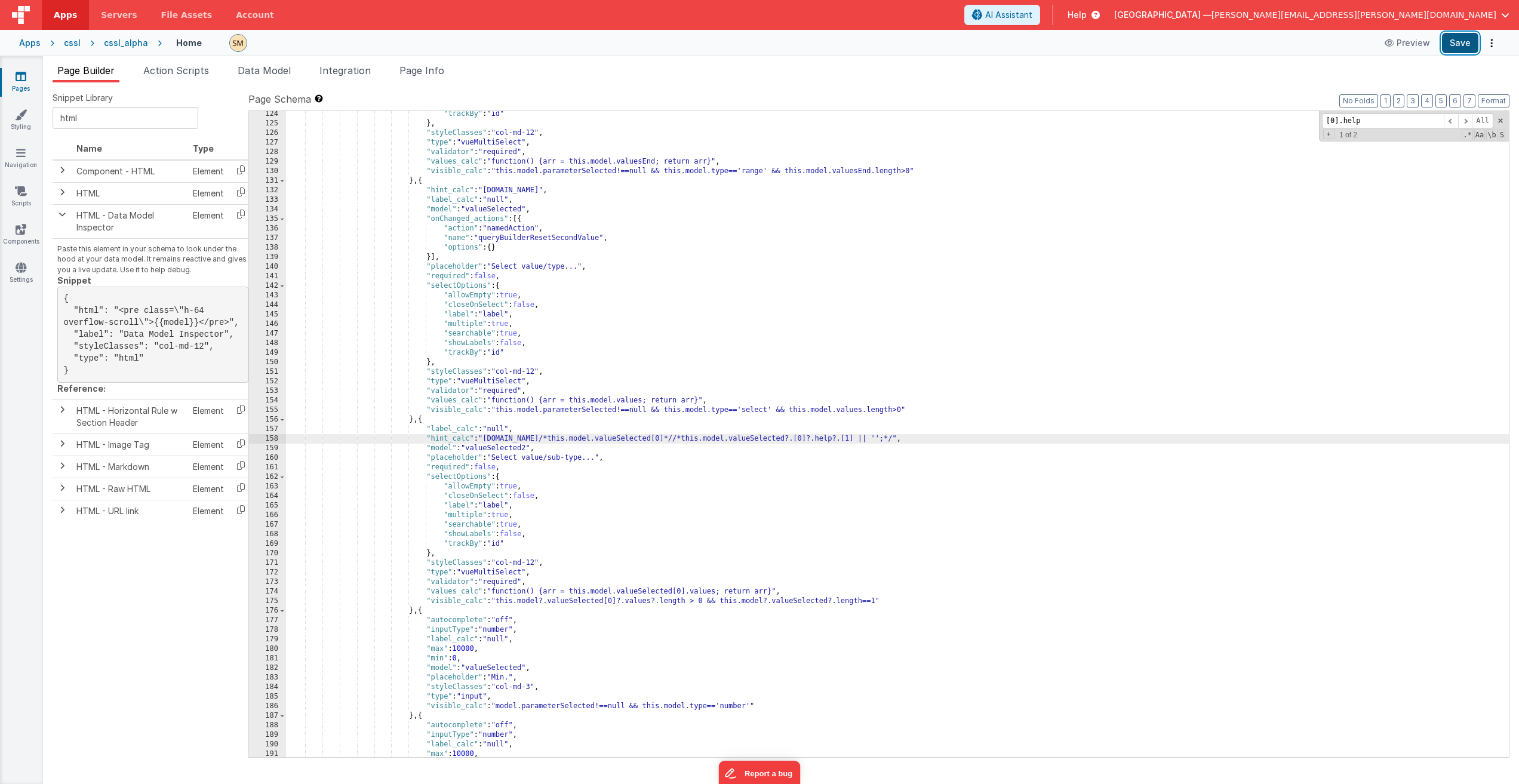
click at [859, 42] on button "Save" at bounding box center [1460, 43] width 37 height 20
click at [484, 438] on div ""trackBy" : "id" } , "styleClasses" : "col-md-12" , "type" : "vueMultiSelect" ,…" at bounding box center [897, 442] width 1223 height 665
paste textarea
click at [859, 42] on button "Save" at bounding box center [1460, 43] width 37 height 20
click at [637, 441] on div ""trackBy" : "id" } , "styleClasses" : "col-md-12" , "type" : "vueMultiSelect" ,…" at bounding box center [897, 442] width 1223 height 665
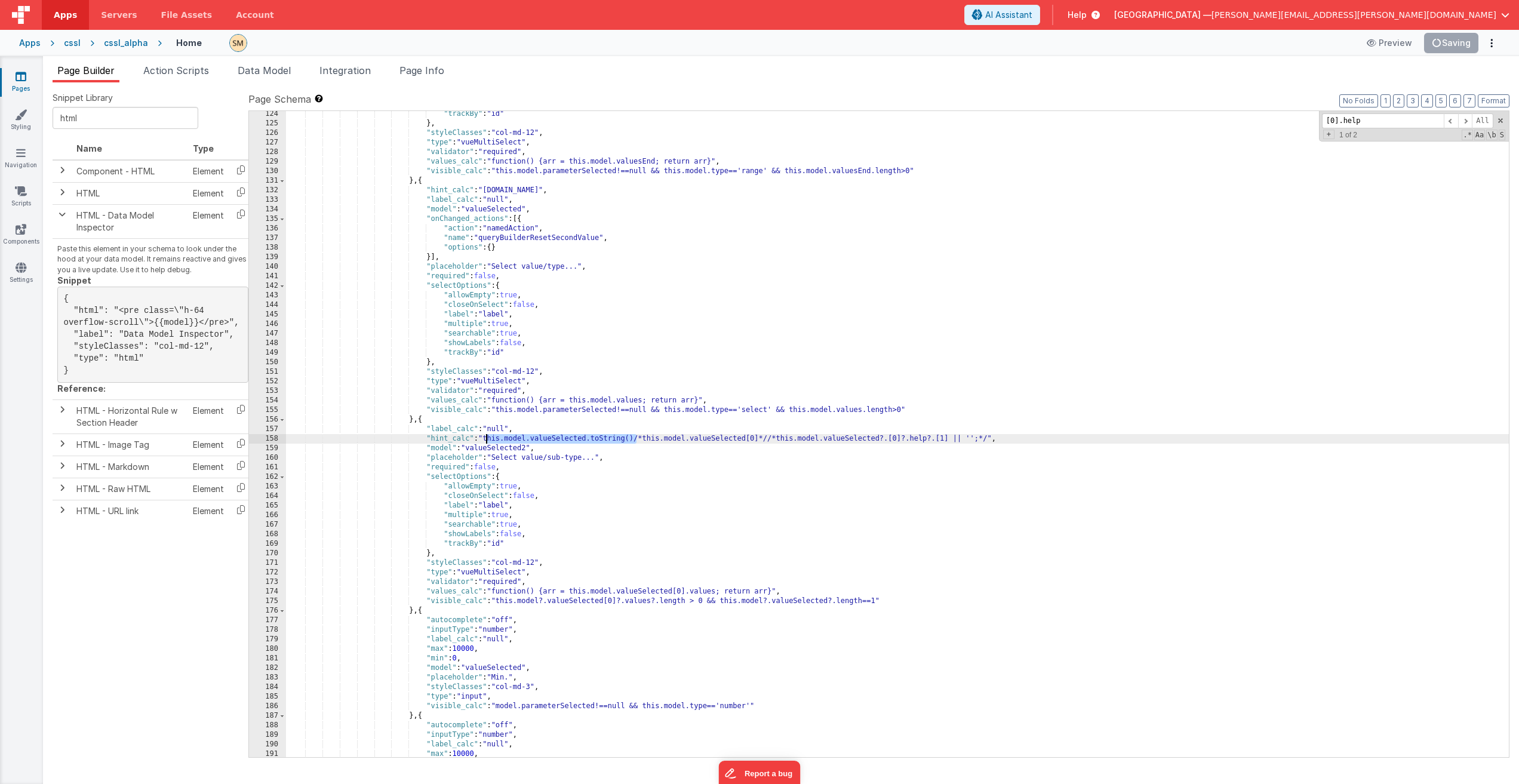
drag, startPoint x: 636, startPoint y: 440, endPoint x: 486, endPoint y: 438, distance: 150.0
click at [486, 438] on div ""trackBy" : "id" } , "styleClasses" : "col-md-12" , "type" : "vueMultiSelect" ,…" at bounding box center [897, 442] width 1223 height 665
drag, startPoint x: 645, startPoint y: 438, endPoint x: 486, endPoint y: 439, distance: 159.0
click at [486, 439] on div ""trackBy" : "id" } , "styleClasses" : "col-md-12" , "type" : "vueMultiSelect" ,…" at bounding box center [897, 442] width 1223 height 665
click at [610, 438] on div ""trackBy" : "id" } , "styleClasses" : "col-md-12" , "type" : "vueMultiSelect" ,…" at bounding box center [897, 442] width 1223 height 665
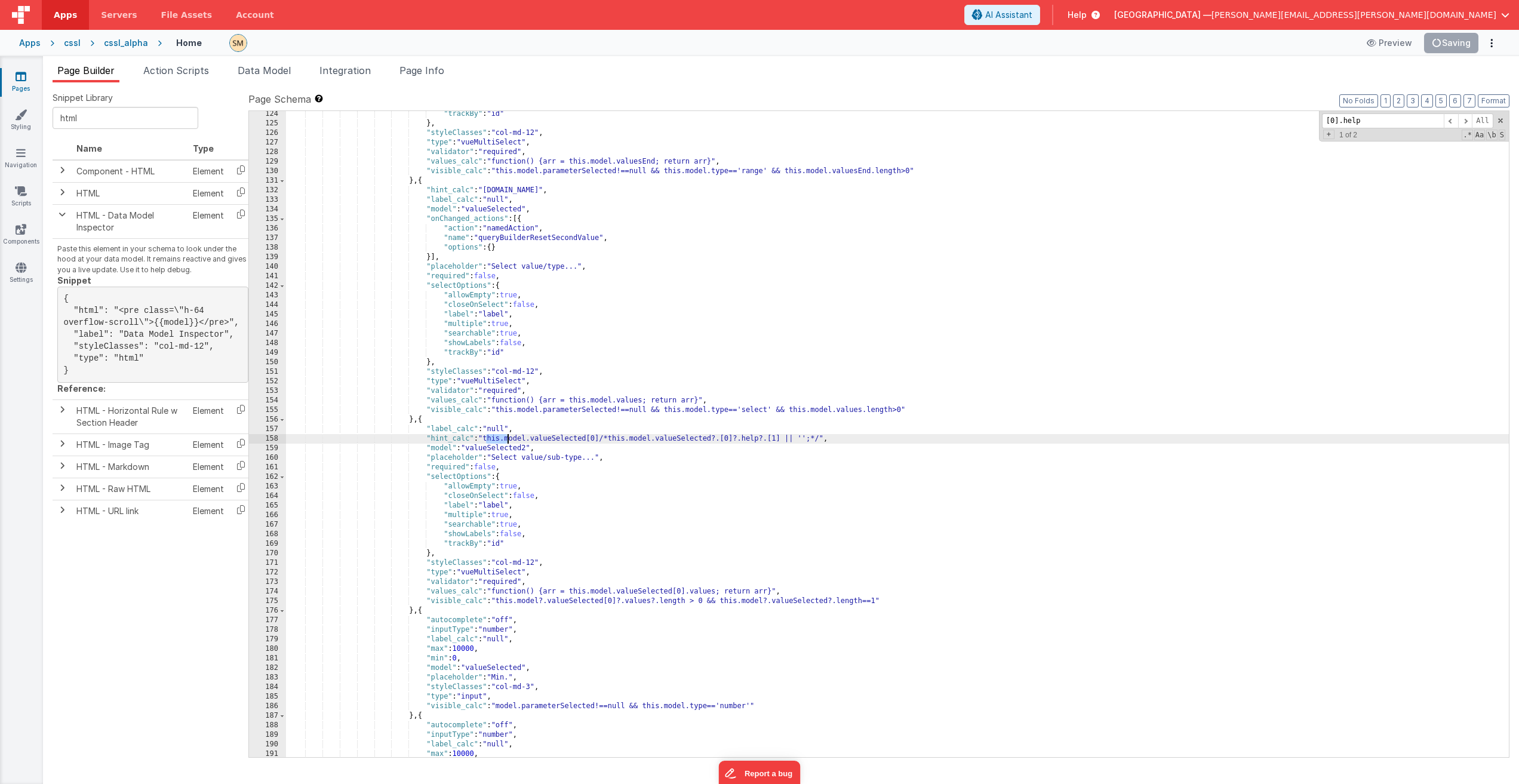
drag, startPoint x: 487, startPoint y: 439, endPoint x: 507, endPoint y: 438, distance: 20.0
click at [507, 438] on div ""trackBy" : "id" } , "styleClasses" : "col-md-12" , "type" : "vueMultiSelect" ,…" at bounding box center [897, 442] width 1223 height 665
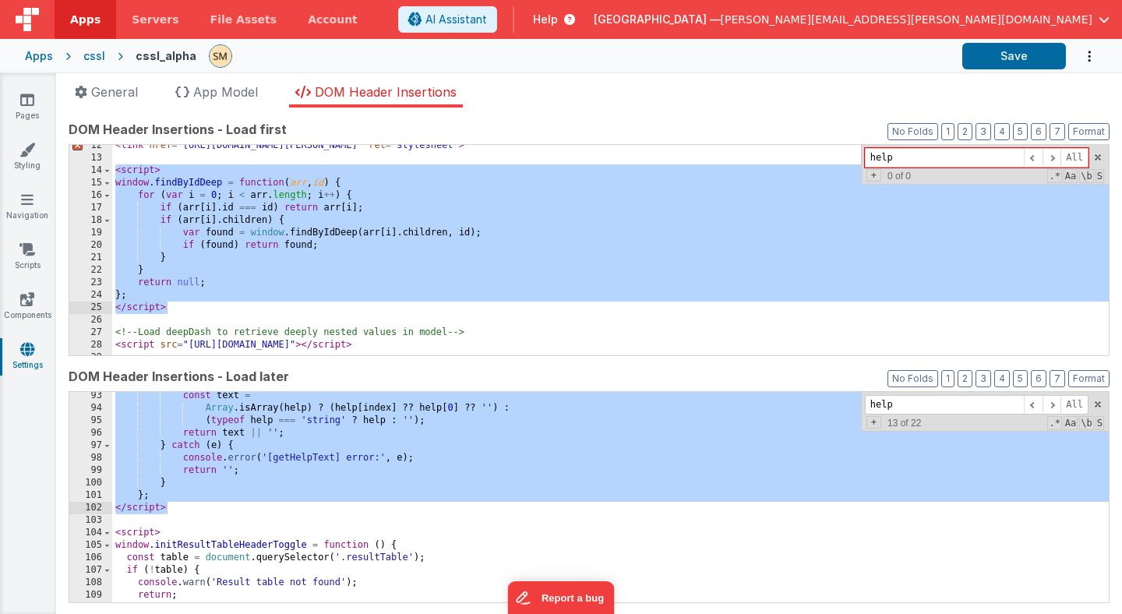
scroll to position [1149, 0]
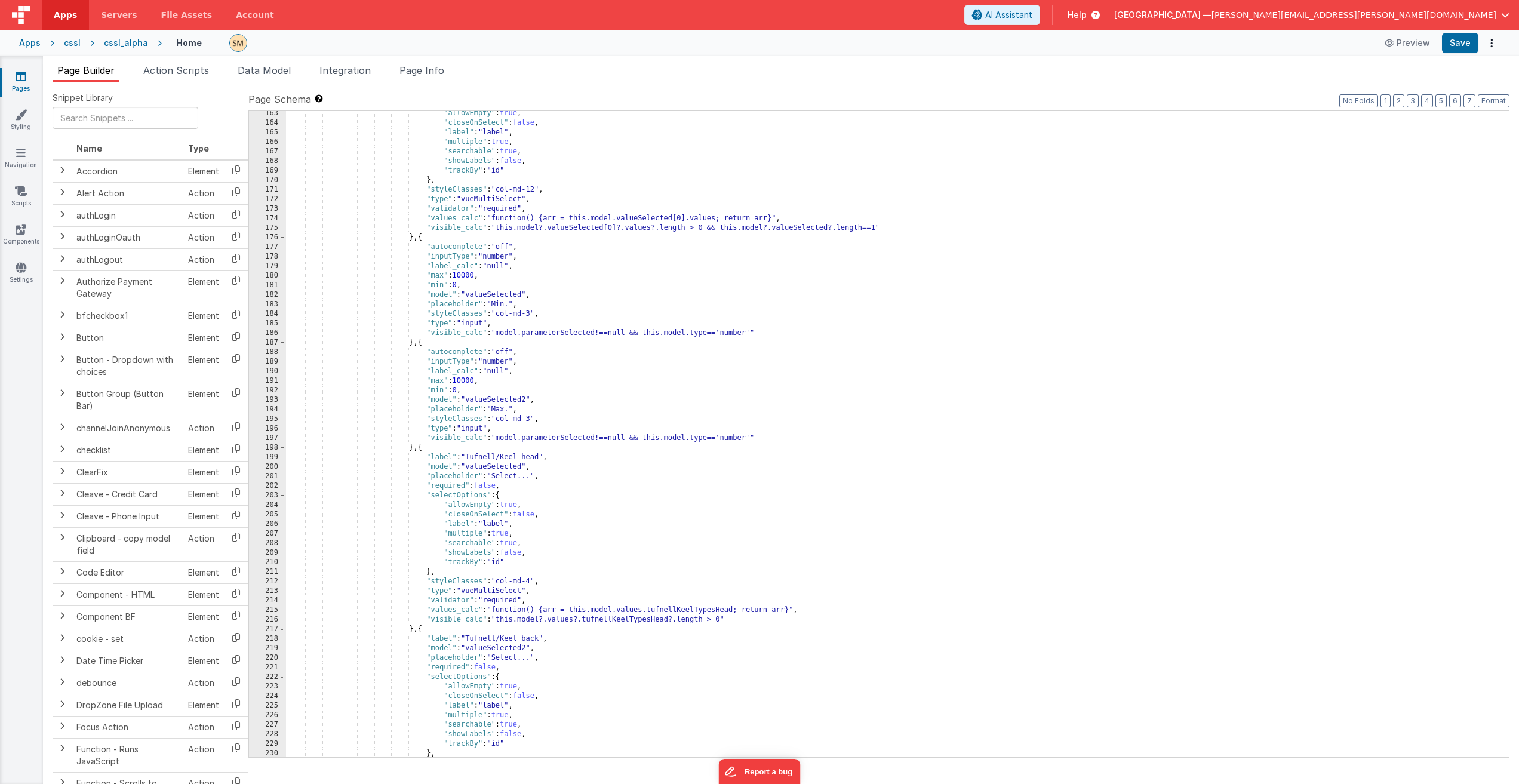
scroll to position [1433, 0]
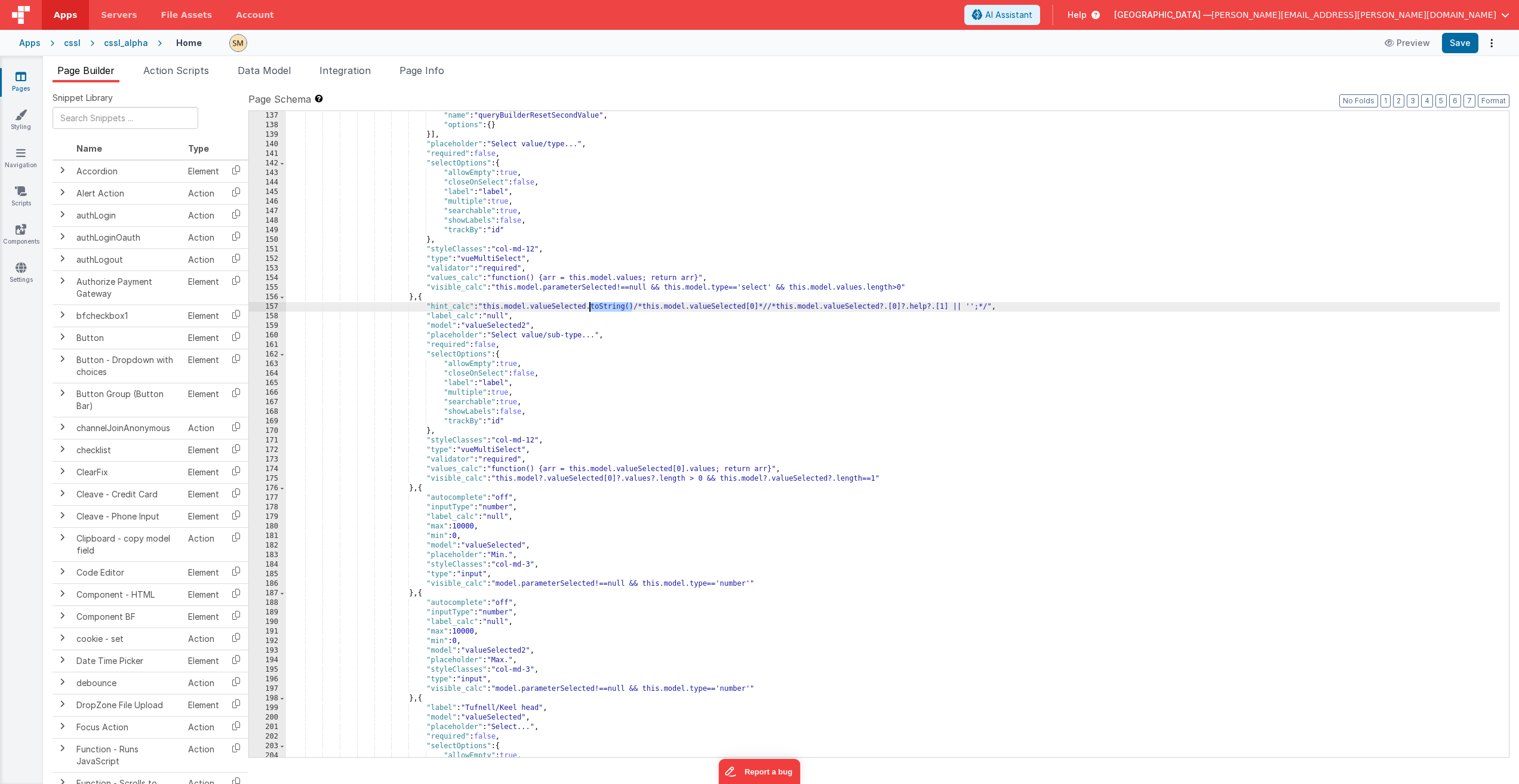
drag, startPoint x: 632, startPoint y: 307, endPoint x: 589, endPoint y: 311, distance: 43.2
click at [589, 311] on div ""name" : "queryBuilderResetSecondValue" , "options" : { } }] , "placeholder" : …" at bounding box center [893, 444] width 1214 height 665
click at [641, 307] on div ""name" : "queryBuilderResetSecondValue" , "options" : { } }] , "placeholder" : …" at bounding box center [893, 444] width 1214 height 665
drag, startPoint x: 641, startPoint y: 309, endPoint x: 591, endPoint y: 310, distance: 50.0
click at [591, 310] on div ""name" : "queryBuilderResetSecondValue" , "options" : { } }] , "placeholder" : …" at bounding box center [893, 444] width 1214 height 665
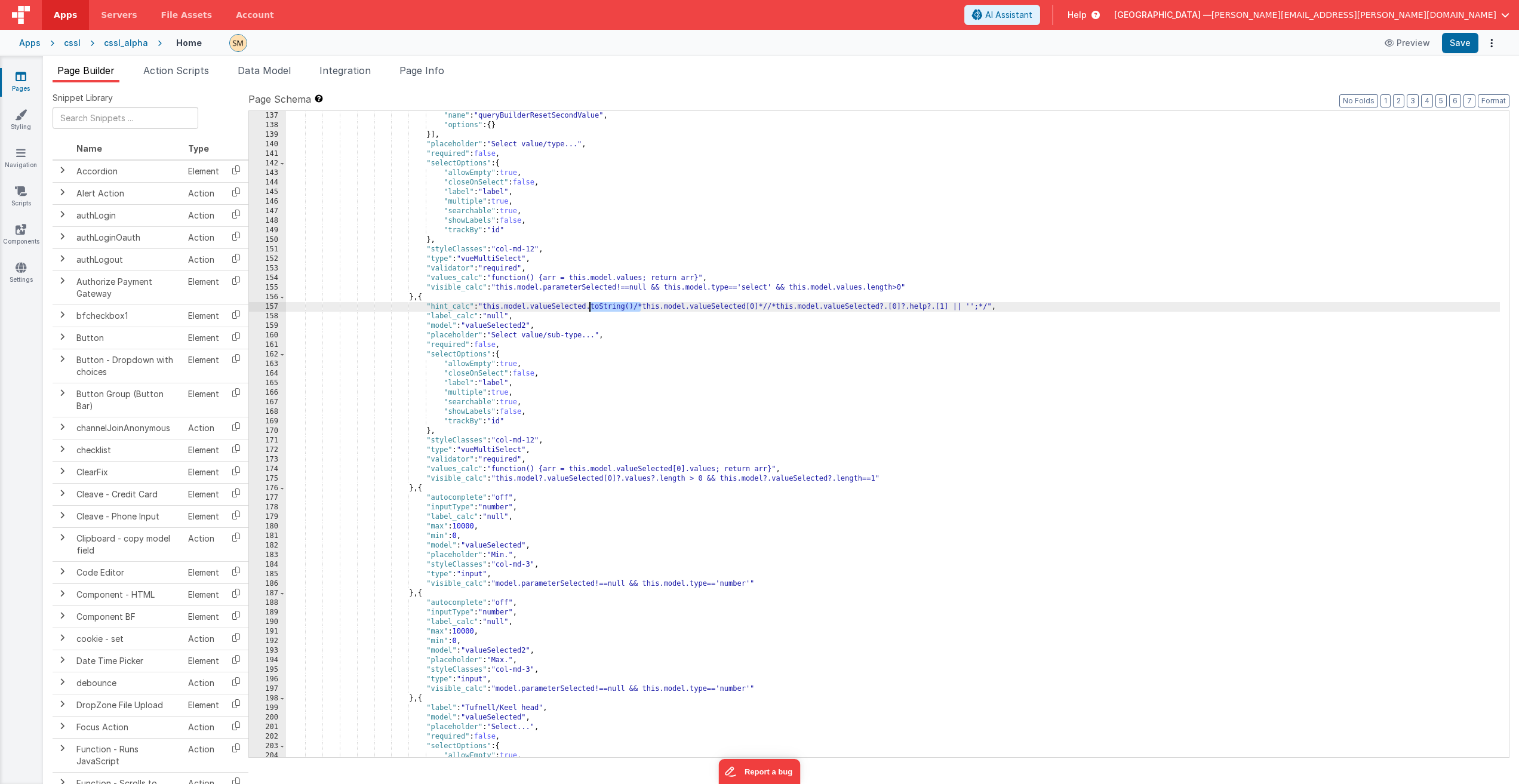
click at [635, 305] on div ""name" : "queryBuilderResetSecondValue" , "options" : { } }] , "placeholder" : …" at bounding box center [893, 444] width 1214 height 665
drag, startPoint x: 636, startPoint y: 307, endPoint x: 590, endPoint y: 310, distance: 46.1
click at [590, 310] on div ""name" : "queryBuilderResetSecondValue" , "options" : { } }] , "placeholder" : …" at bounding box center [893, 444] width 1214 height 665
click at [1457, 45] on button "Save" at bounding box center [1460, 43] width 37 height 20
click at [744, 482] on div ""name" : "queryBuilderResetSecondValue" , "options" : { } }] , "placeholder" : …" at bounding box center [893, 444] width 1214 height 665
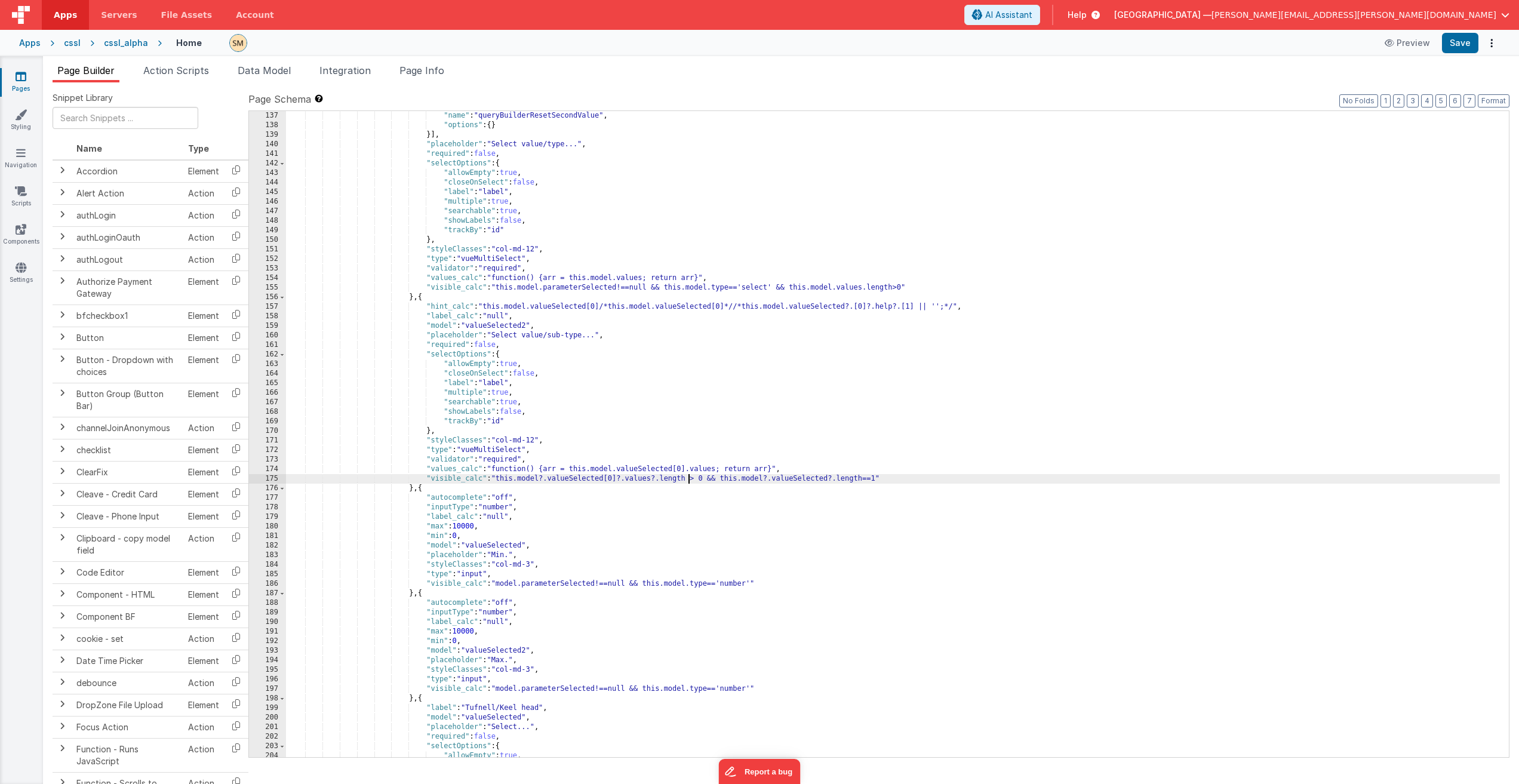
click at [687, 480] on div ""name" : "queryBuilderResetSecondValue" , "options" : { } }] , "placeholder" : …" at bounding box center [893, 444] width 1214 height 665
drag, startPoint x: 723, startPoint y: 478, endPoint x: 880, endPoint y: 477, distance: 157.0
click at [880, 477] on div ""name" : "queryBuilderResetSecondValue" , "options" : { } }] , "placeholder" : …" at bounding box center [893, 444] width 1214 height 665
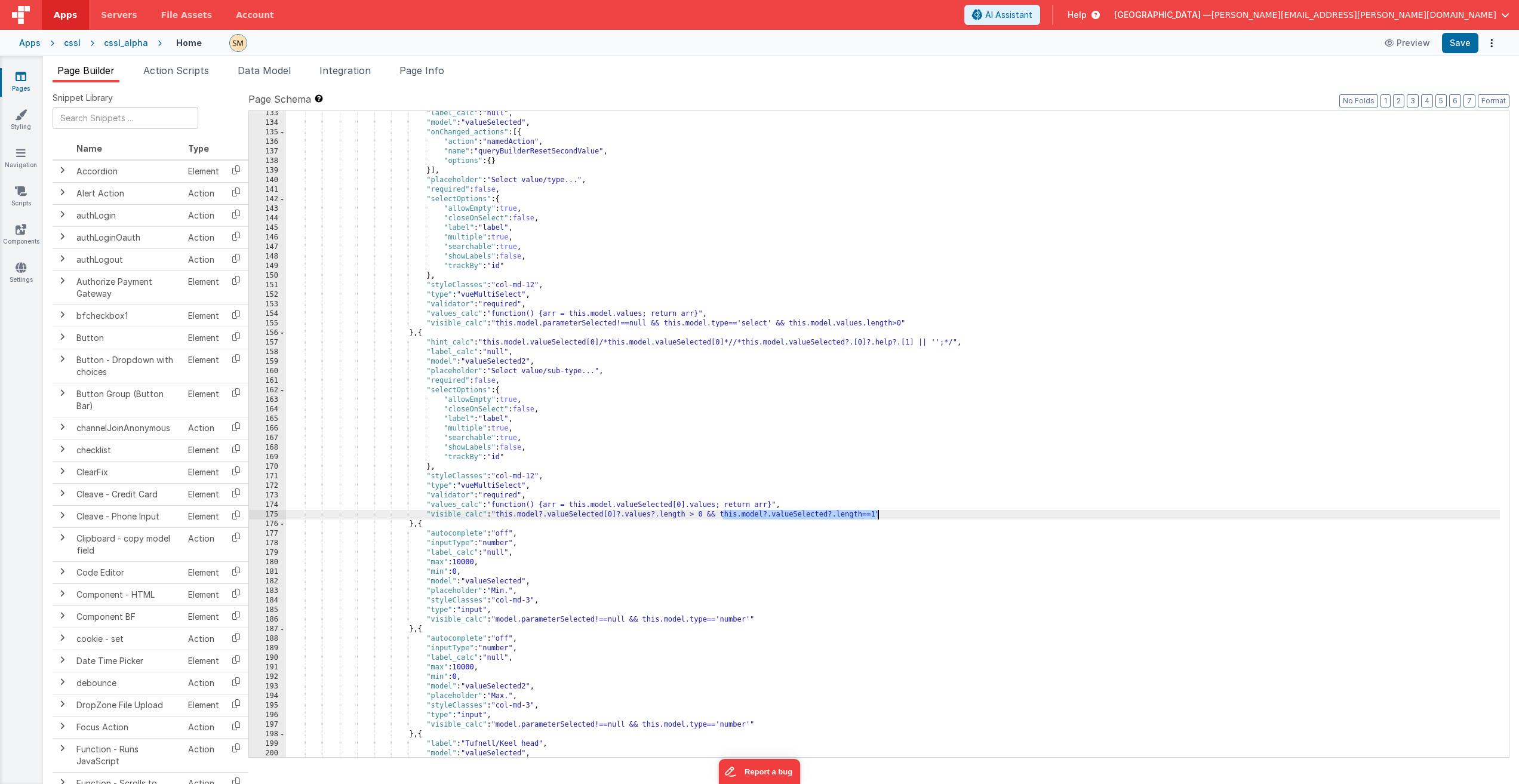
scroll to position [1397, 0]
drag, startPoint x: 487, startPoint y: 342, endPoint x: 602, endPoint y: 344, distance: 115.0
click at [602, 344] on div ""label_calc" : "null" , "model" : "valueSelected" , "onChanged_actions" : [{ "a…" at bounding box center [893, 441] width 1214 height 665
click at [1461, 50] on button "Save" at bounding box center [1460, 43] width 37 height 20
drag, startPoint x: 530, startPoint y: 345, endPoint x: 487, endPoint y: 343, distance: 43.0
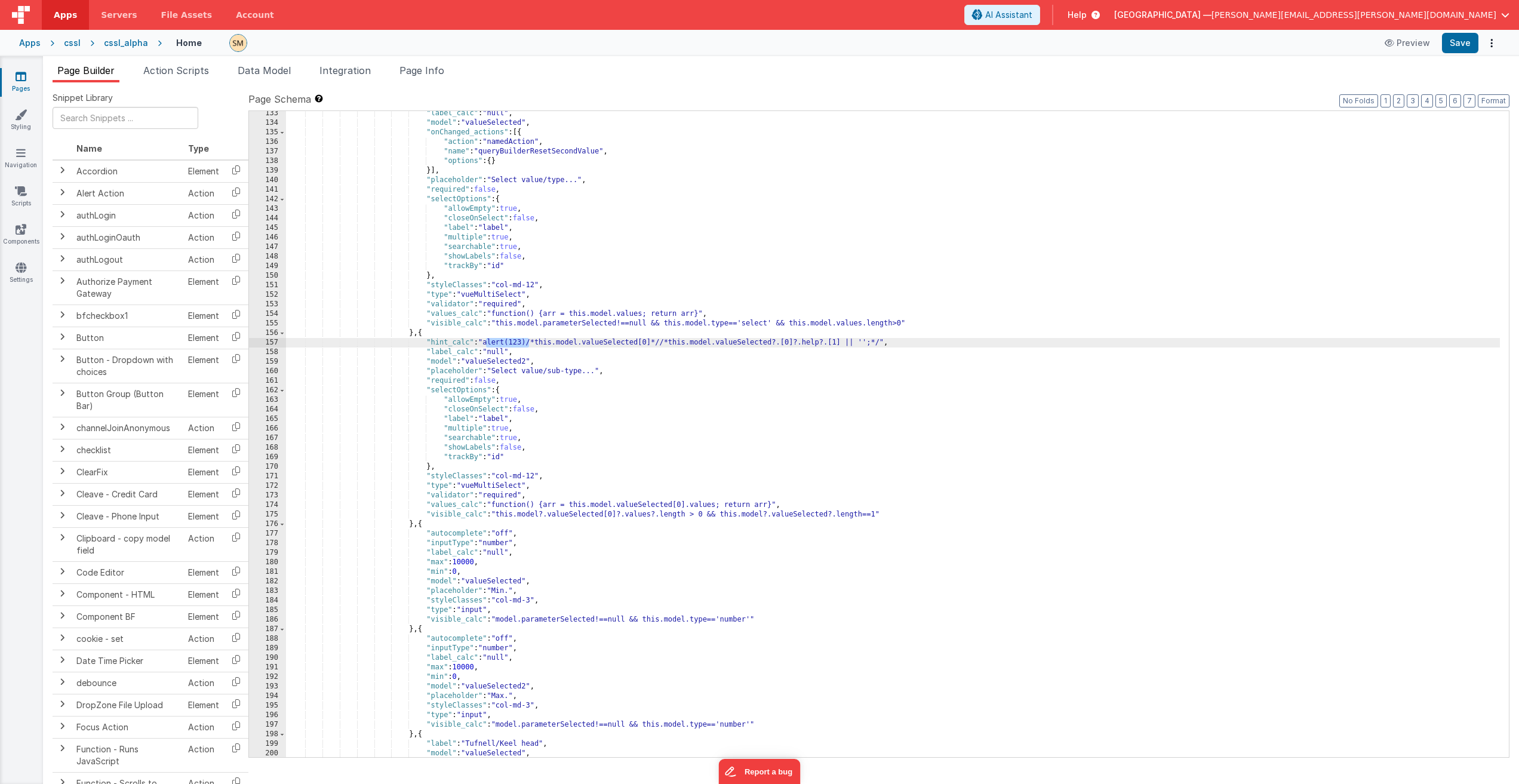
click at [487, 343] on div ""label_calc" : "null" , "model" : "valueSelected" , "onChanged_actions" : [{ "a…" at bounding box center [893, 441] width 1214 height 665
click at [500, 515] on div ""label_calc" : "null" , "model" : "valueSelected" , "onChanged_actions" : [{ "a…" at bounding box center [893, 441] width 1214 height 665
drag, startPoint x: 500, startPoint y: 515, endPoint x: 707, endPoint y: 515, distance: 207.0
click at [707, 515] on div ""label_calc" : "null" , "model" : "valueSelected" , "onChanged_actions" : [{ "a…" at bounding box center [893, 441] width 1214 height 665
click at [486, 343] on div ""label_calc" : "null" , "model" : "valueSelected" , "onChanged_actions" : [{ "a…" at bounding box center [893, 441] width 1214 height 665
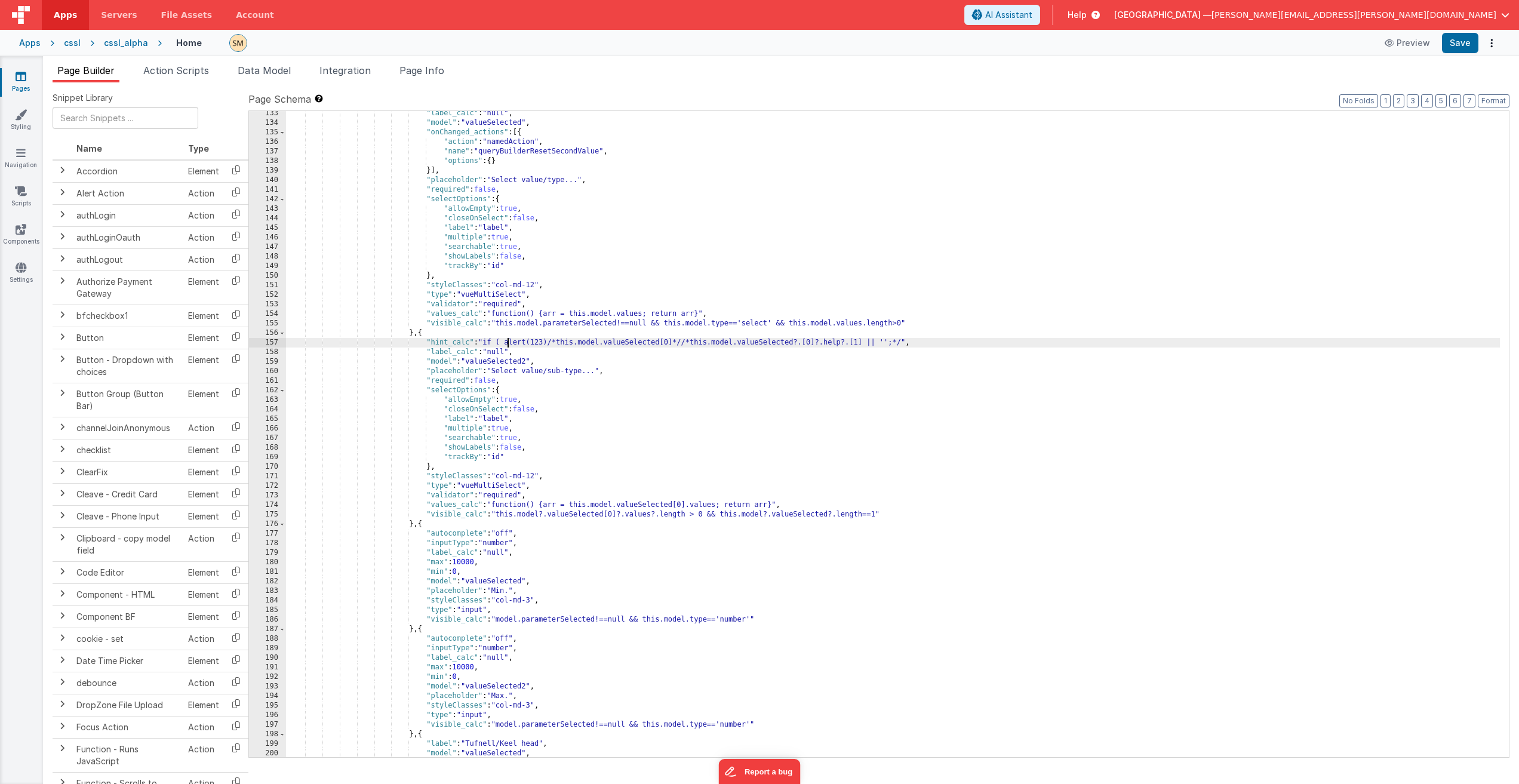
paste textarea
click at [1455, 44] on button "Save" at bounding box center [1460, 43] width 37 height 20
click at [779, 344] on div ""label_calc" : "null" , "model" : "valueSelected" , "onChanged_actions" : [{ "a…" at bounding box center [893, 441] width 1214 height 665
drag, startPoint x: 779, startPoint y: 344, endPoint x: 487, endPoint y: 343, distance: 292.0
click at [487, 343] on div ""label_calc" : "null" , "model" : "valueSelected" , "onChanged_actions" : [{ "a…" at bounding box center [893, 441] width 1214 height 665
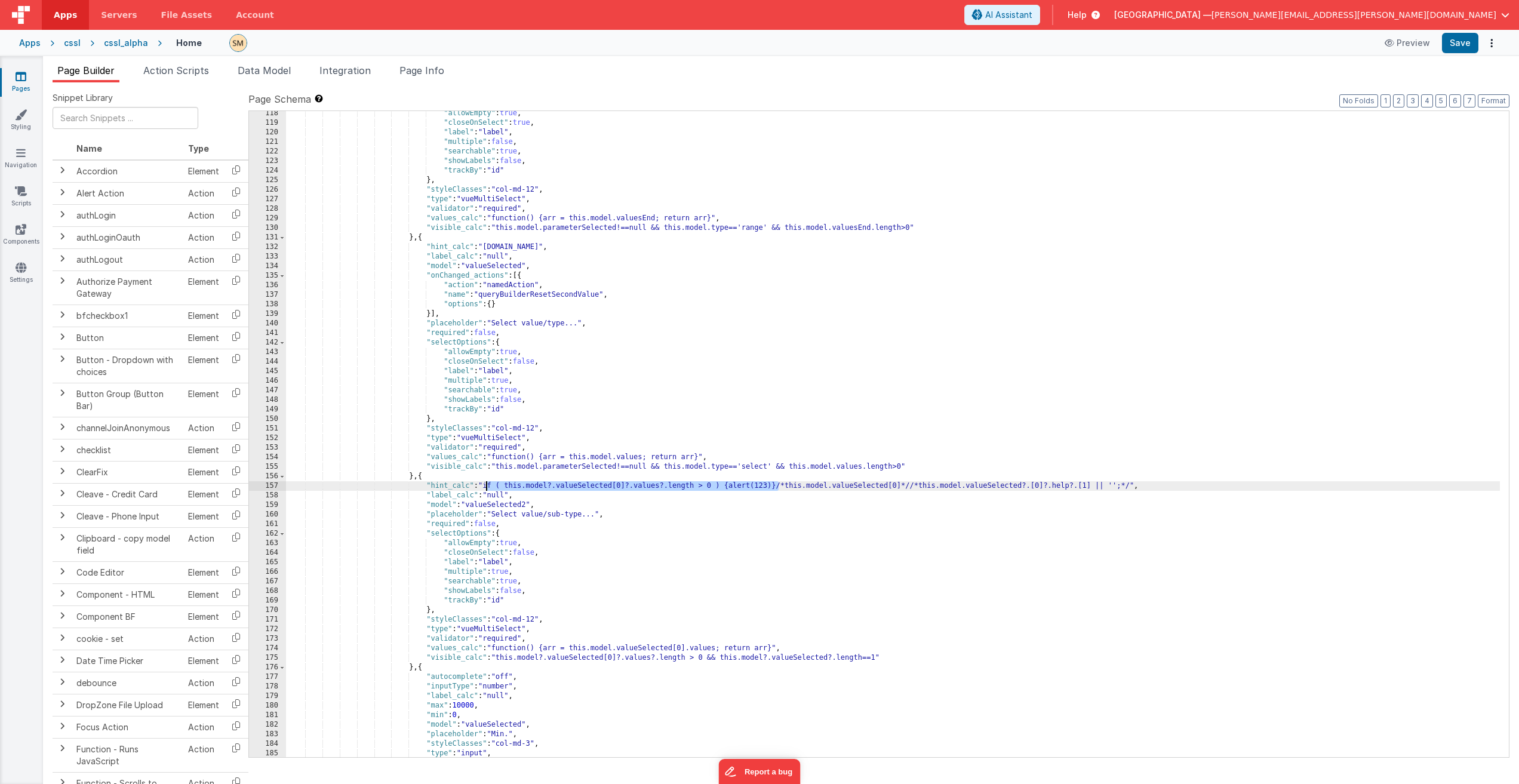
scroll to position [1254, 0]
drag, startPoint x: 904, startPoint y: 487, endPoint x: 786, endPoint y: 487, distance: 118.0
click at [786, 487] on div ""allowEmpty" : true , "closeOnSelect" : true , "label" : "label" , "multiple" :…" at bounding box center [893, 441] width 1214 height 665
drag, startPoint x: 773, startPoint y: 486, endPoint x: 733, endPoint y: 489, distance: 40.1
click at [733, 489] on div ""allowEmpty" : true , "closeOnSelect" : true , "label" : "label" , "multiple" :…" at bounding box center [893, 441] width 1214 height 665
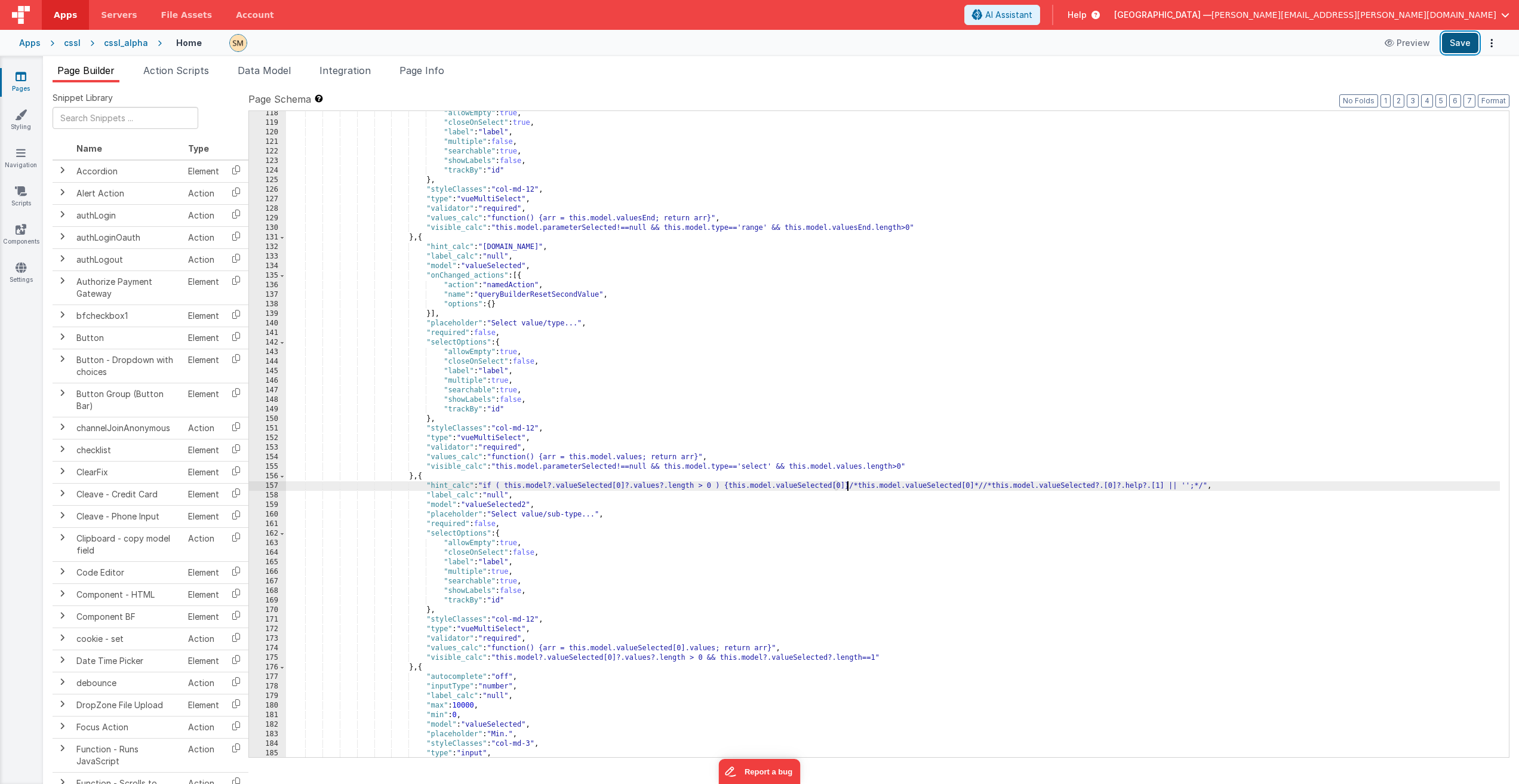
click at [1449, 46] on button "Save" at bounding box center [1460, 43] width 37 height 20
click at [31, 45] on div "Apps" at bounding box center [30, 43] width 21 height 12
